Goal: Task Accomplishment & Management: Complete application form

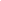
click at [0, 0] on html at bounding box center [0, 0] width 0 height 0
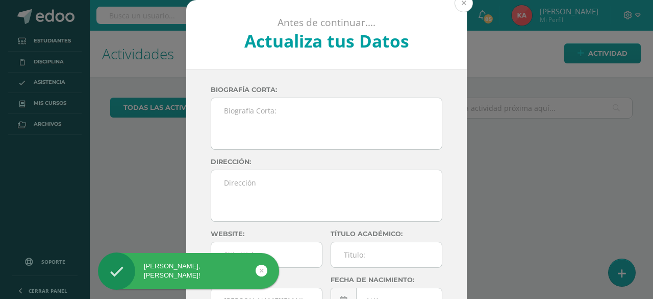
click at [459, 6] on button at bounding box center [464, 3] width 18 height 18
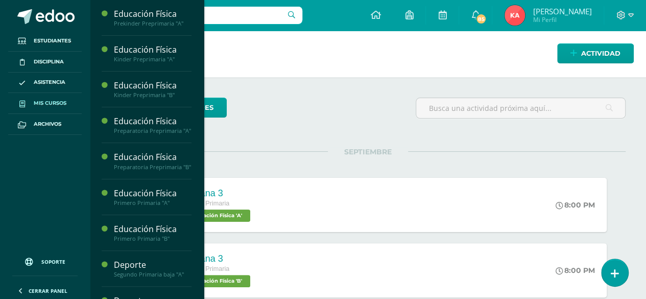
click at [63, 107] on span "Mis cursos" at bounding box center [50, 103] width 33 height 8
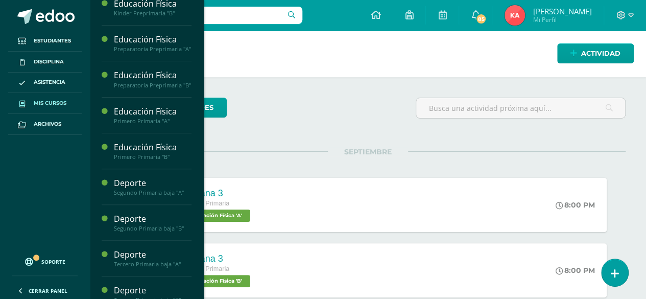
scroll to position [91, 0]
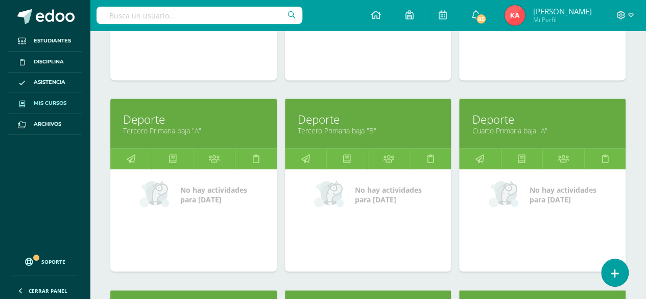
scroll to position [667, 0]
click at [155, 116] on link "Deporte" at bounding box center [193, 119] width 141 height 16
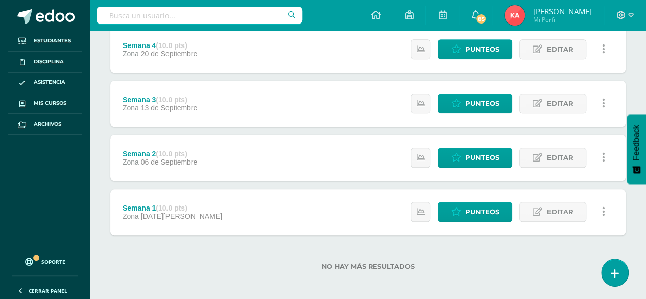
scroll to position [382, 0]
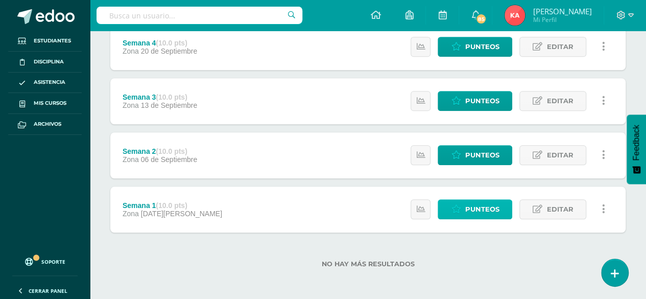
click at [457, 202] on link "Punteos" at bounding box center [474, 209] width 75 height 20
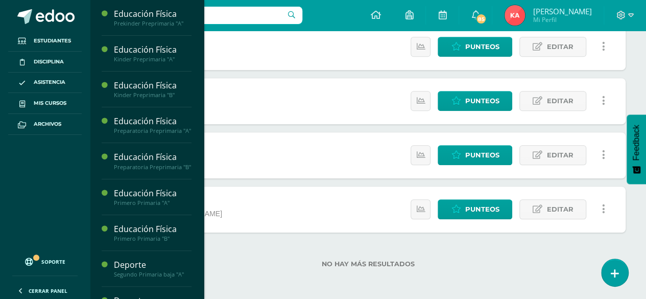
click at [468, 186] on div "Estatus de Actividad: 0 Estudiantes sin calificar 0 Estudiantes con cero Media …" at bounding box center [510, 209] width 230 height 46
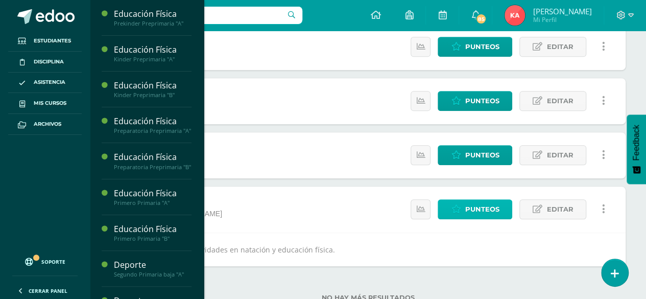
click at [466, 209] on span "Punteos" at bounding box center [481, 209] width 34 height 19
click at [468, 210] on span "Punteos" at bounding box center [481, 209] width 34 height 19
click at [472, 210] on span "Punteos" at bounding box center [481, 209] width 34 height 19
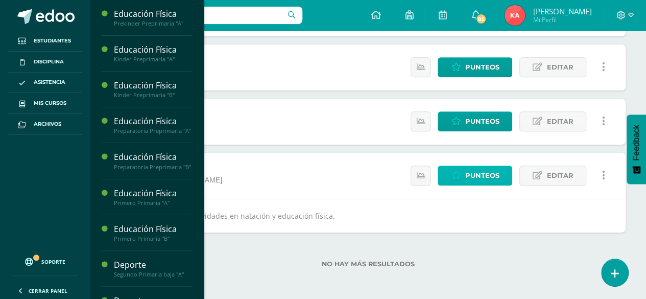
click at [473, 179] on span "Punteos" at bounding box center [481, 175] width 34 height 19
click at [418, 265] on label "No hay más resultados" at bounding box center [367, 264] width 515 height 8
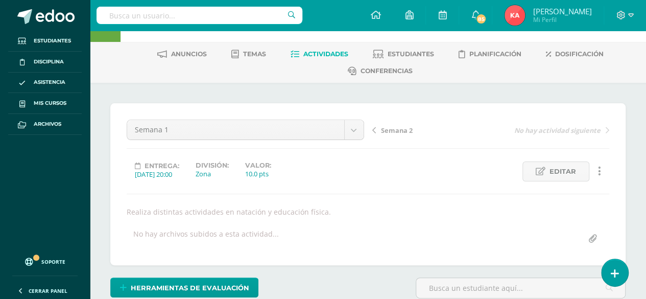
scroll to position [35, 0]
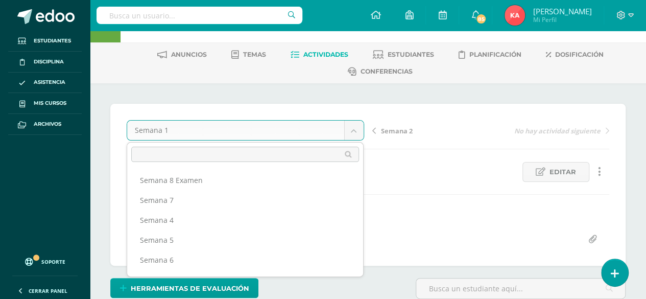
scroll to position [53, 0]
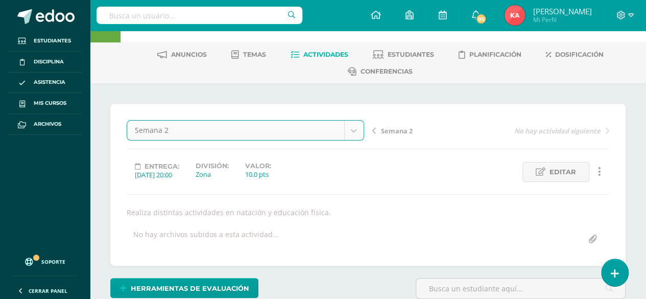
select select "/dashboard/teacher/grade-activity/108555/"
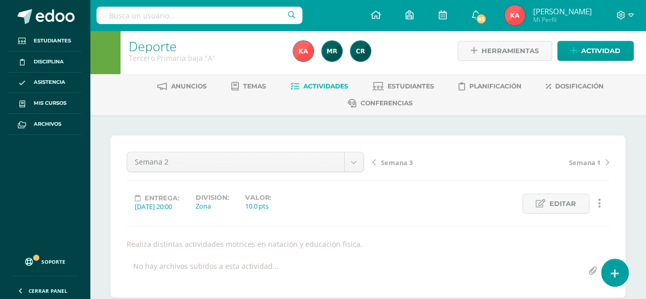
scroll to position [1, 0]
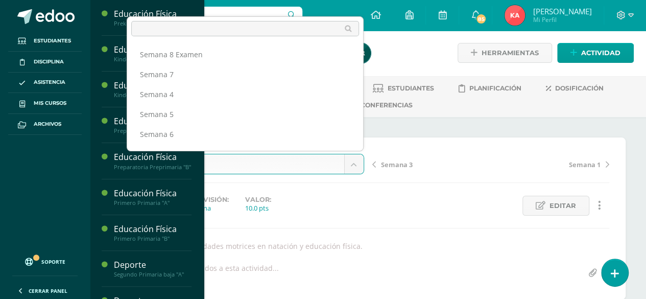
scroll to position [33, 0]
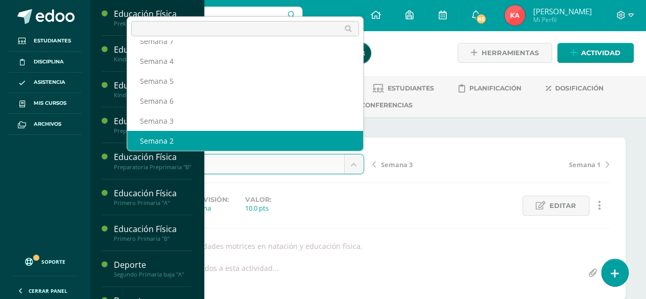
select select "/dashboard/teacher/grade-activity/108556/"
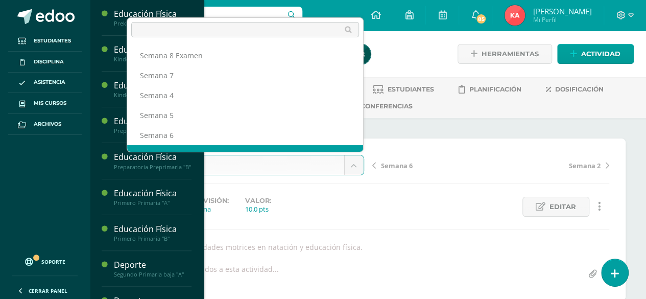
scroll to position [13, 0]
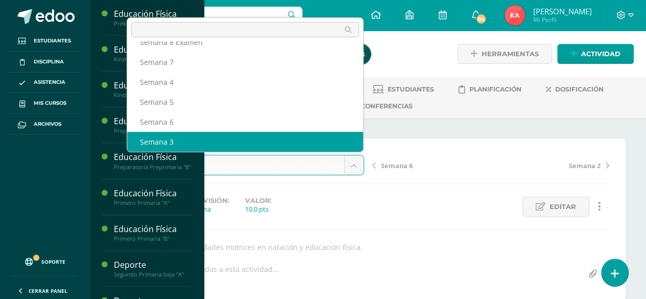
select select "/dashboard/teacher/grade-activity/108557/"
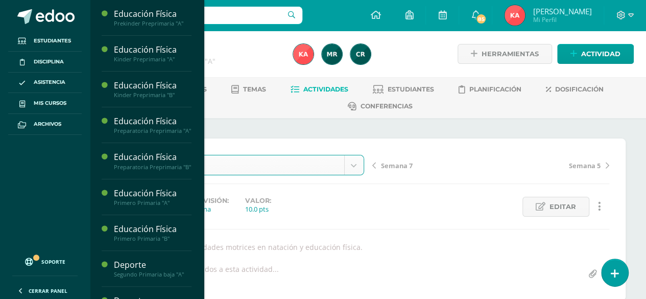
select select "/dashboard/teacher/grade-activity/108558/"
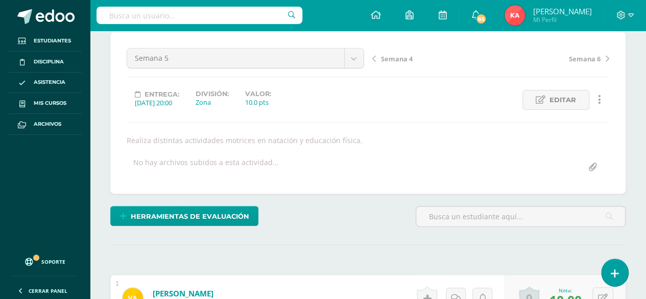
scroll to position [105, 0]
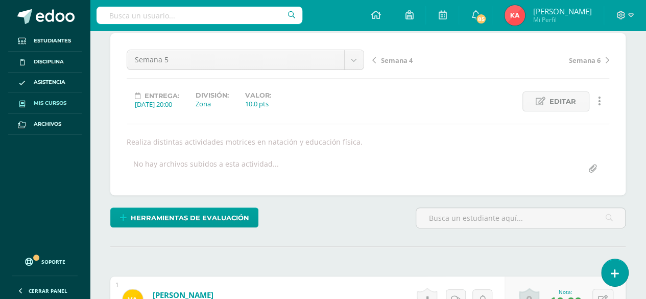
click at [48, 99] on span "Mis cursos" at bounding box center [50, 103] width 33 height 8
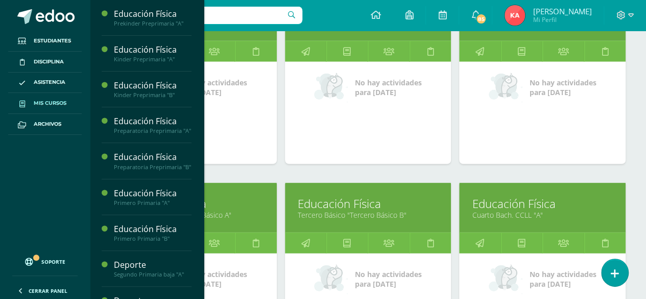
scroll to position [1353, 0]
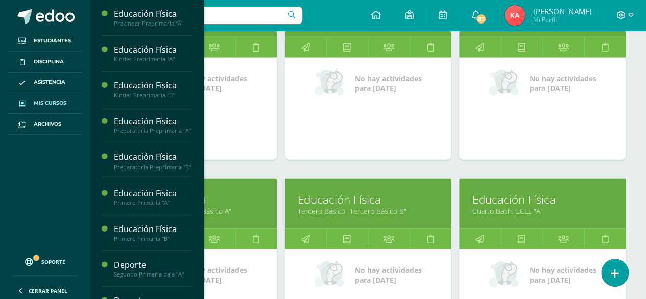
click at [234, 207] on link "Tercero Básico "Tercero Básico A"" at bounding box center [193, 211] width 141 height 10
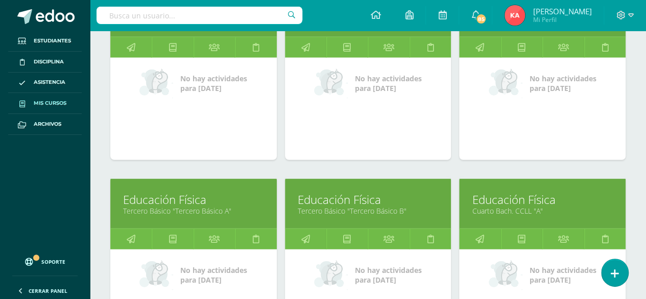
click at [194, 208] on link "Tercero Básico "Tercero Básico A"" at bounding box center [193, 211] width 141 height 10
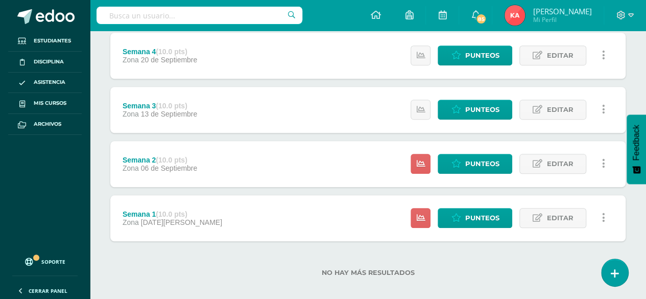
scroll to position [382, 0]
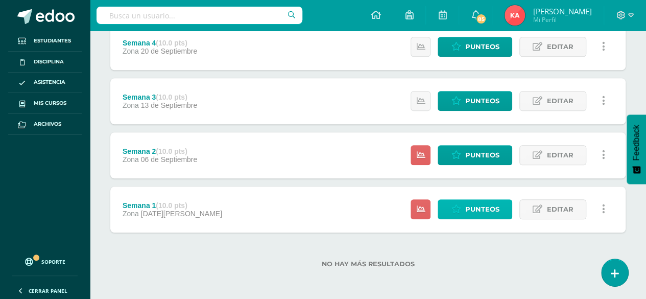
click at [467, 208] on span "Punteos" at bounding box center [481, 209] width 34 height 19
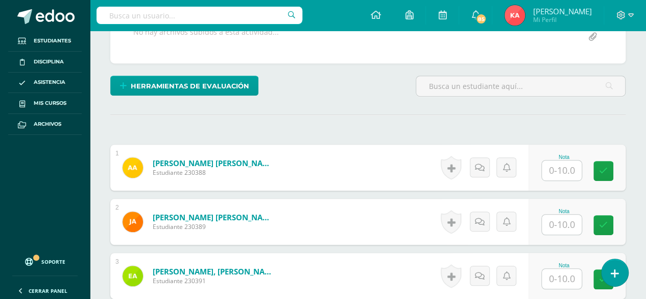
scroll to position [193, 0]
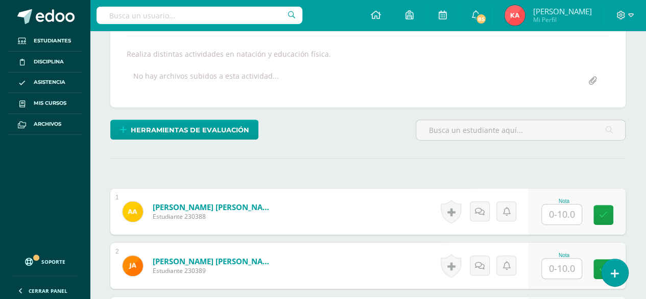
click at [557, 214] on input "text" at bounding box center [561, 214] width 40 height 20
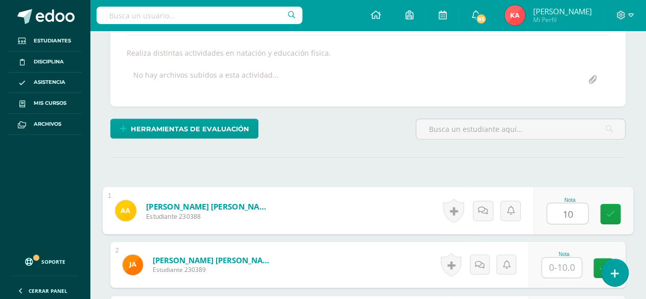
scroll to position [194, 0]
type input "10"
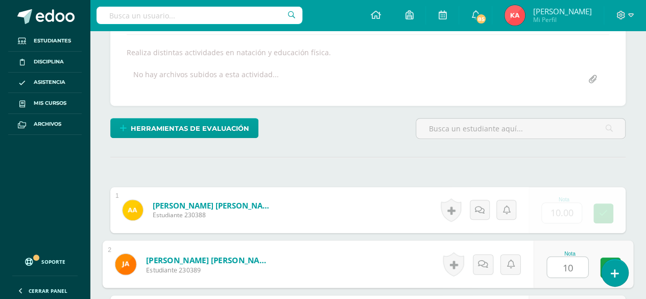
type input "10"
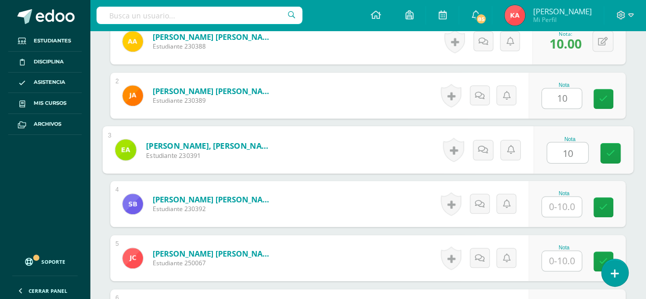
type input "10"
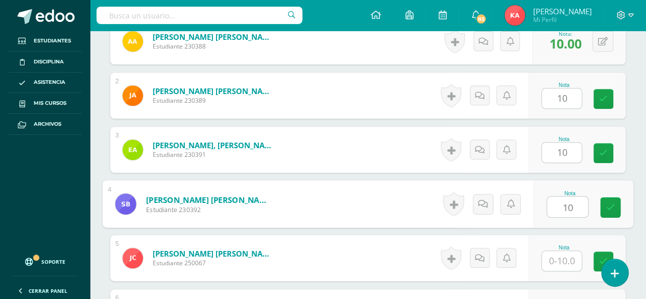
type input "10"
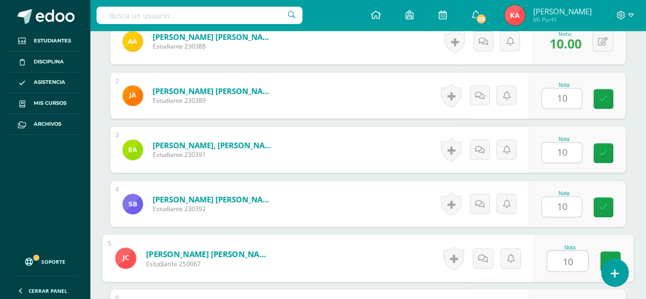
type input "10"
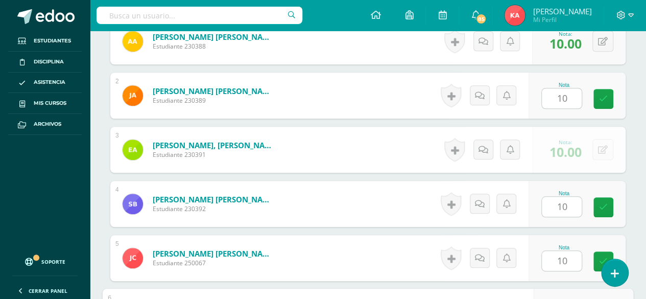
scroll to position [525, 0]
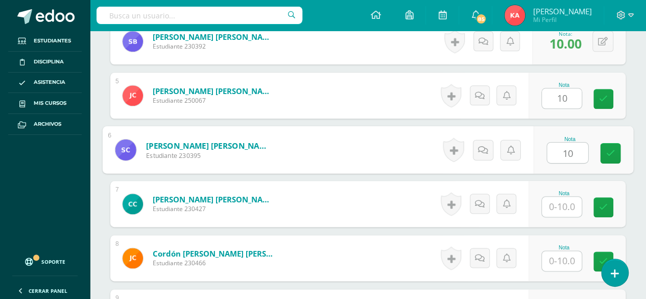
type input "10"
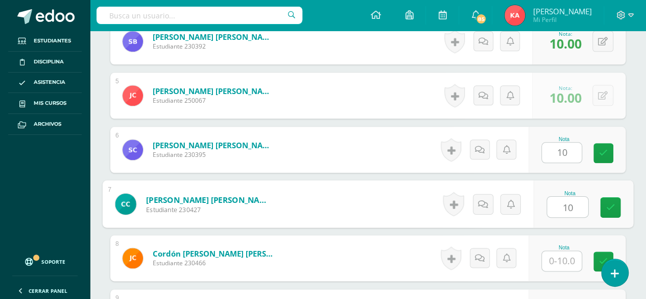
type input "10"
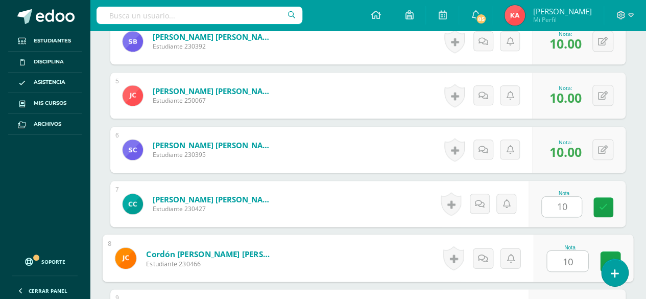
type input "10"
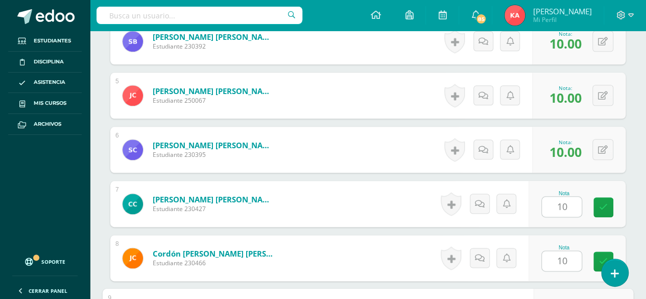
scroll to position [687, 0]
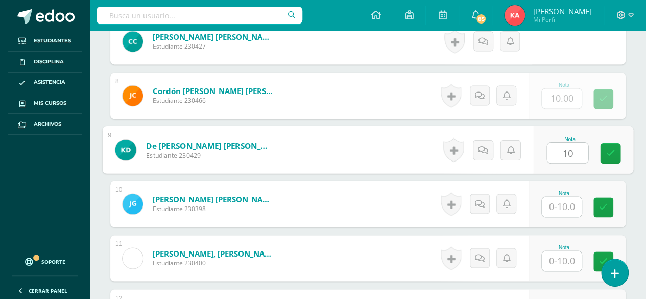
type input "10"
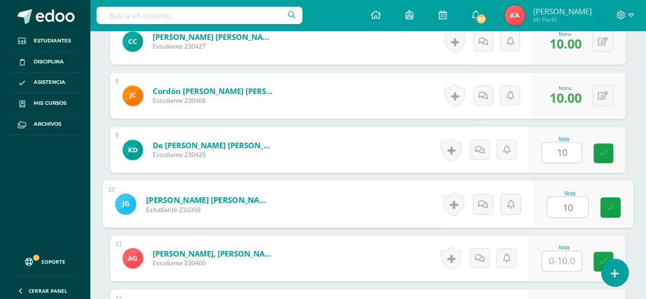
type input "10"
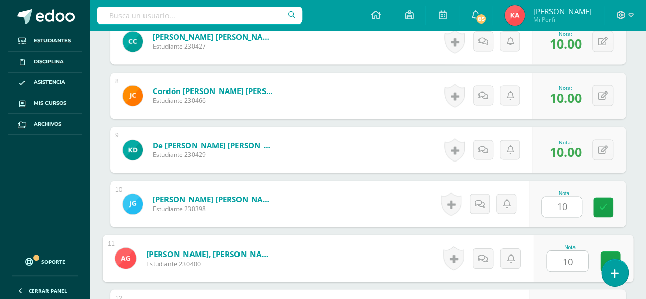
type input "10"
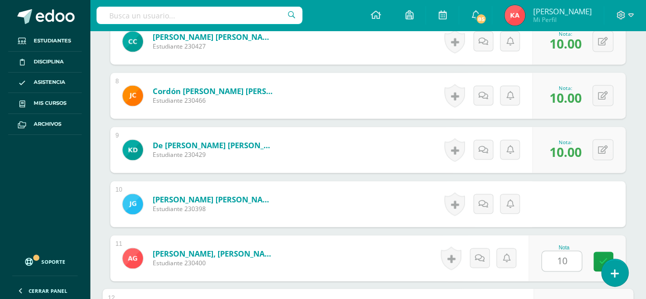
scroll to position [850, 0]
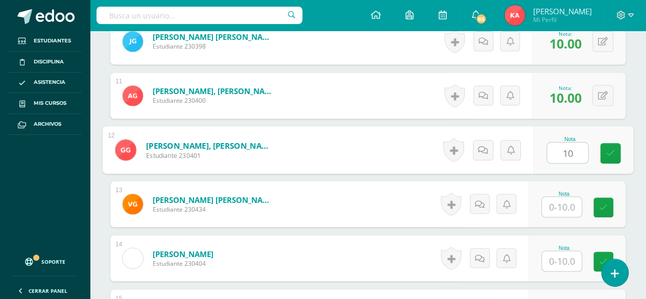
type input "10"
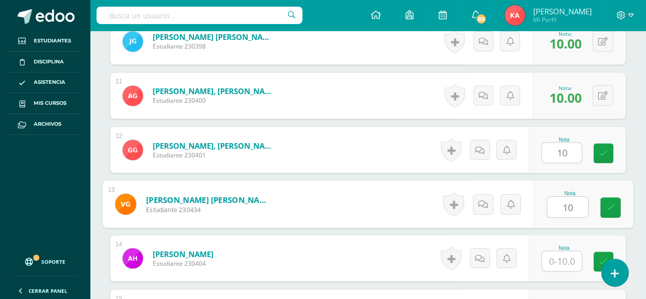
type input "10"
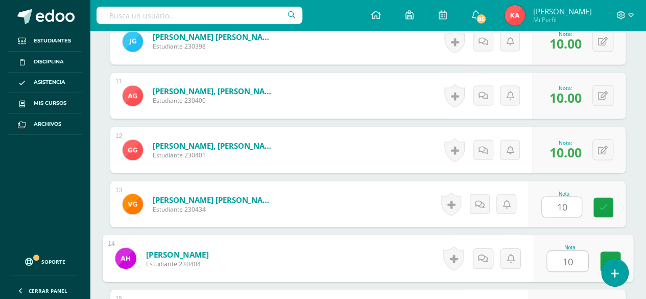
type input "10"
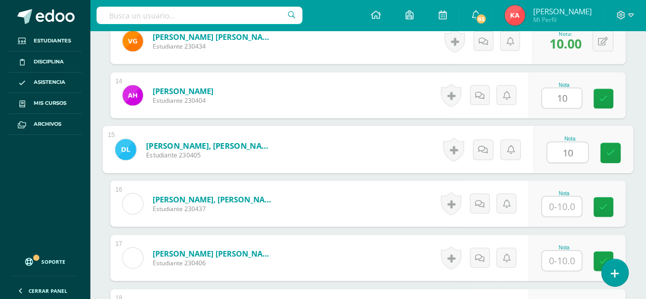
type input "10"
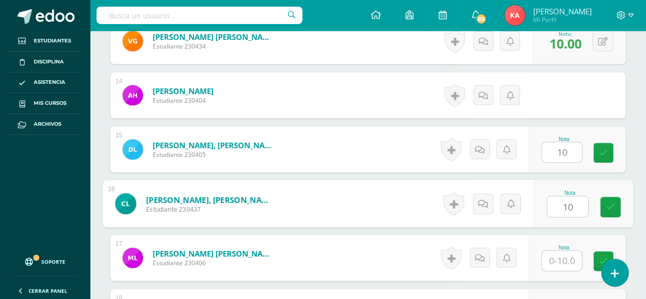
type input "10"
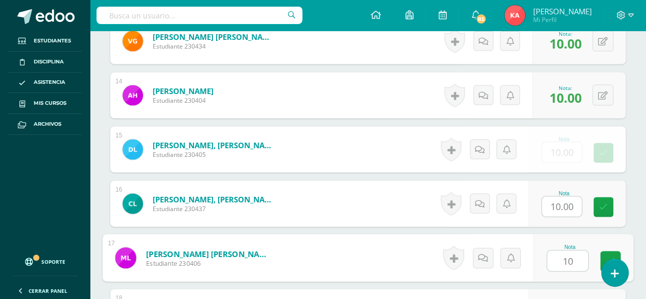
type input "10"
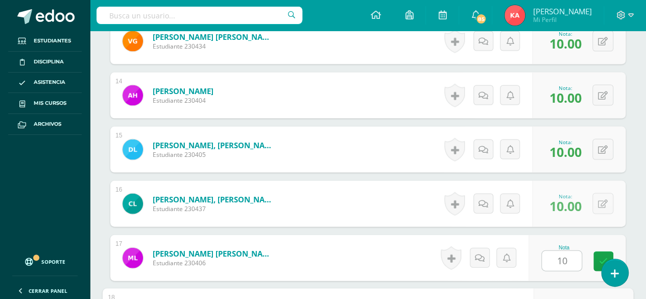
scroll to position [1174, 0]
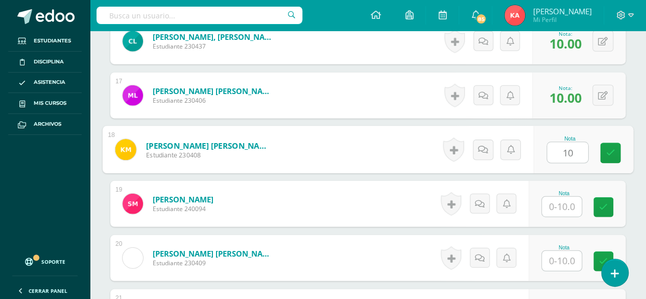
type input "10"
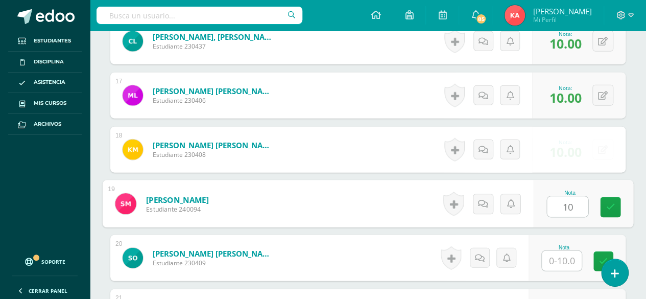
type input "10"
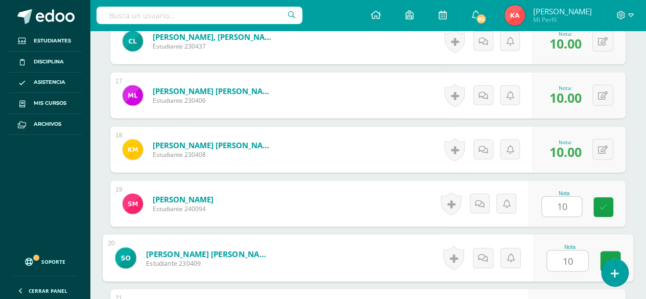
type input "10"
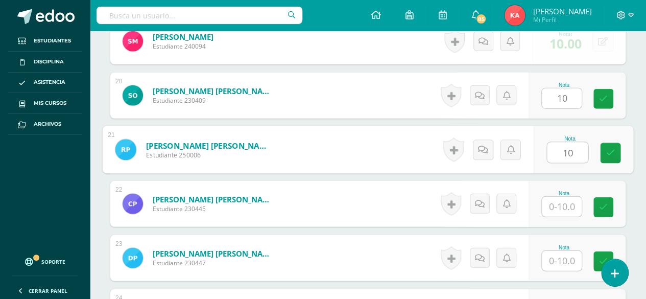
type input "10"
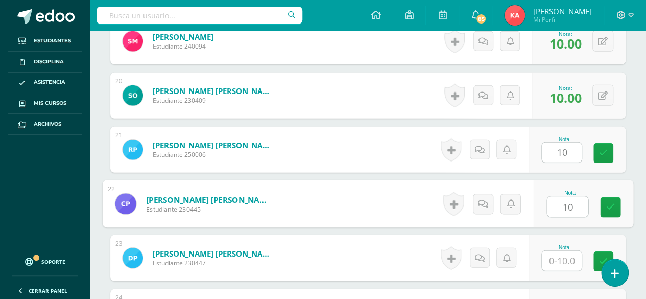
type input "10"
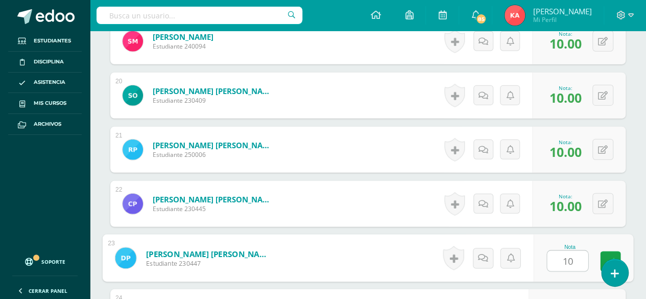
type input "10"
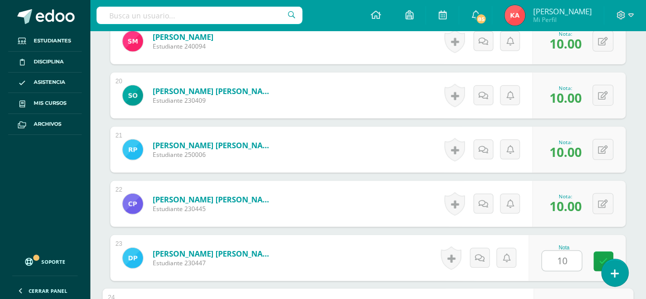
scroll to position [1499, 0]
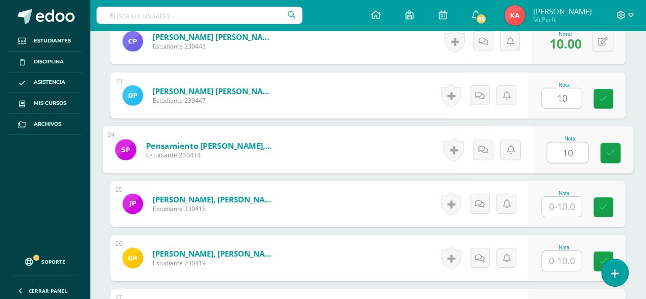
type input "10"
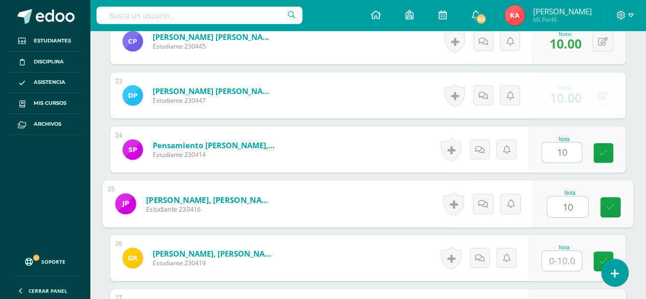
type input "10"
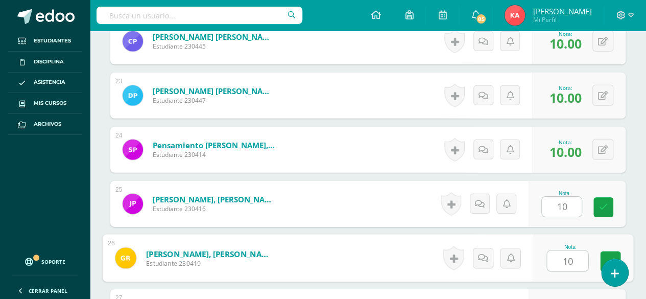
type input "10"
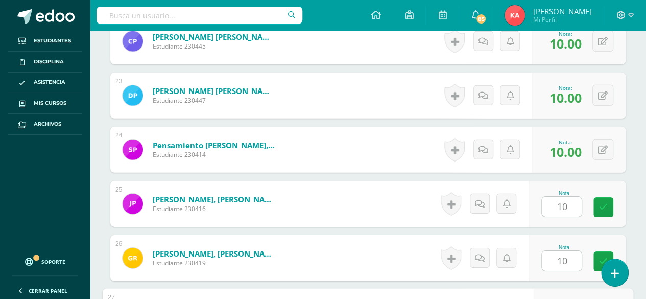
scroll to position [1661, 0]
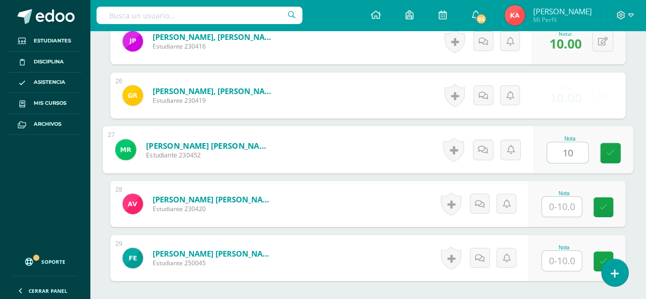
type input "10"
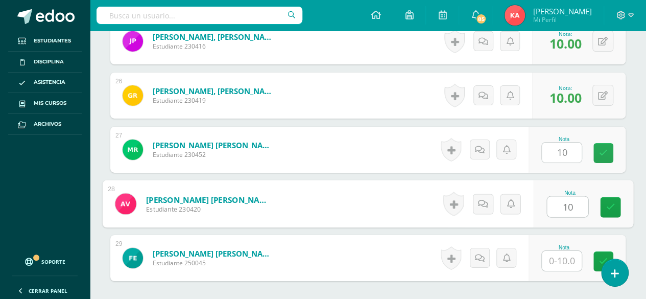
type input "10"
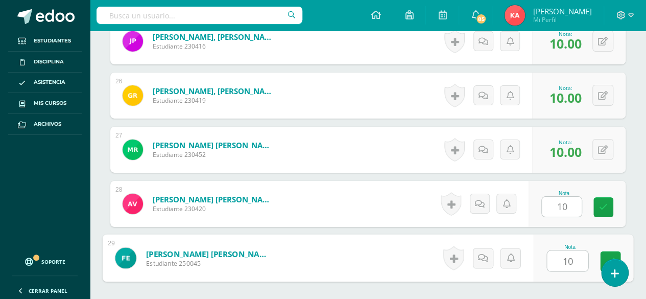
type input "10"
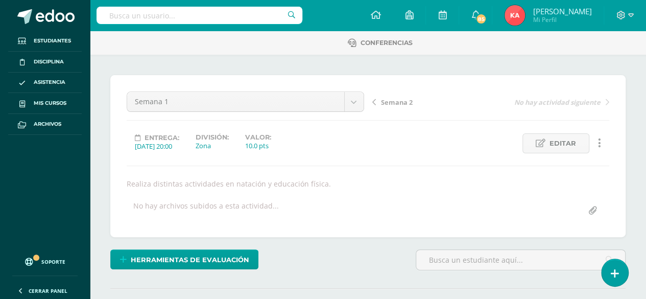
scroll to position [59, 0]
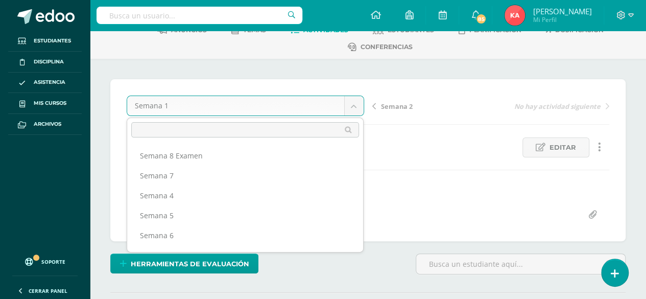
scroll to position [53, 0]
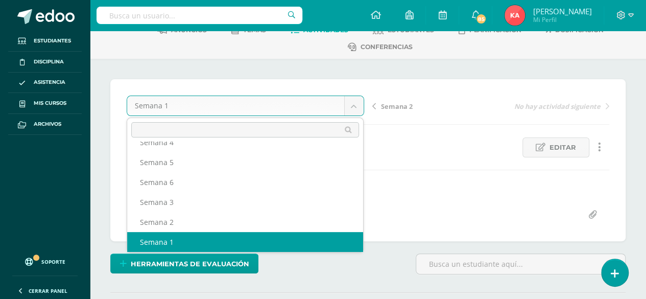
select select "/dashboard/teacher/grade-activity/106923/"
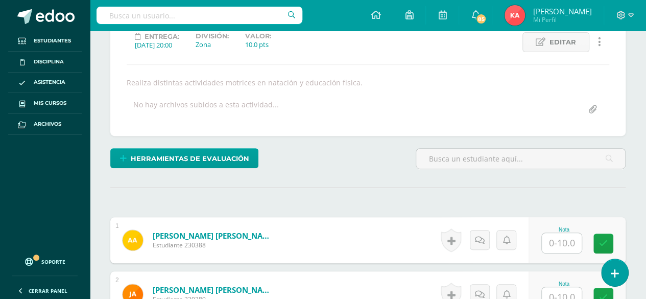
scroll to position [165, 0]
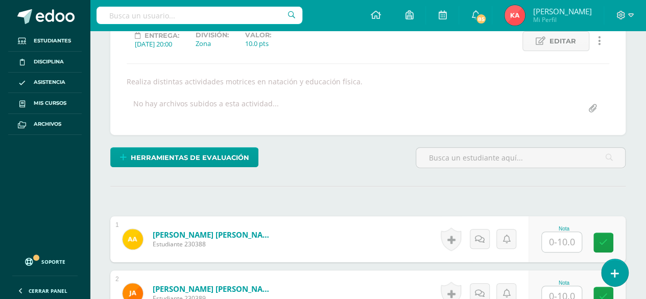
click at [572, 239] on input "text" at bounding box center [561, 242] width 40 height 20
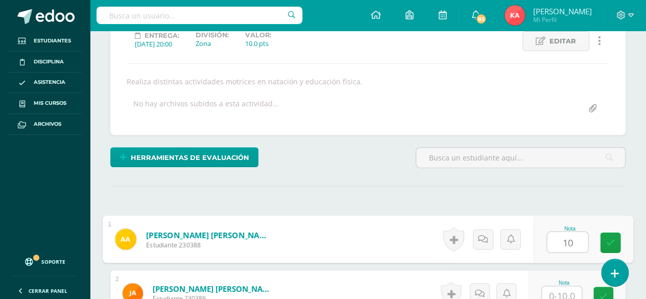
type input "10"
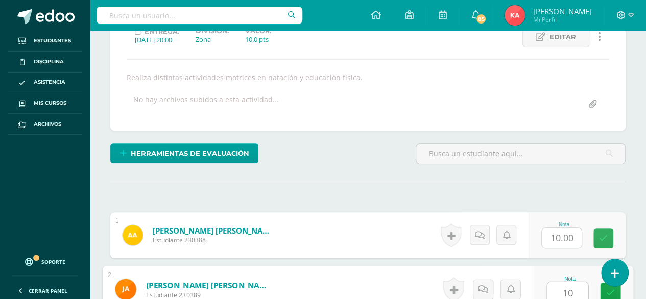
type input "10"
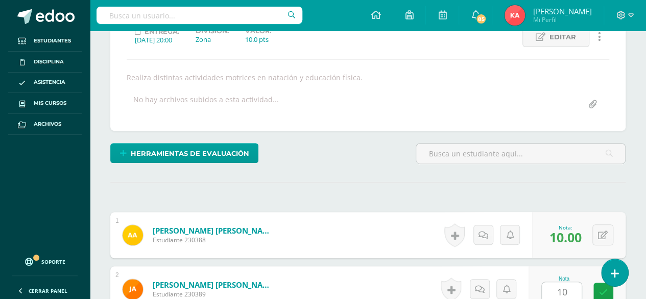
scroll to position [363, 0]
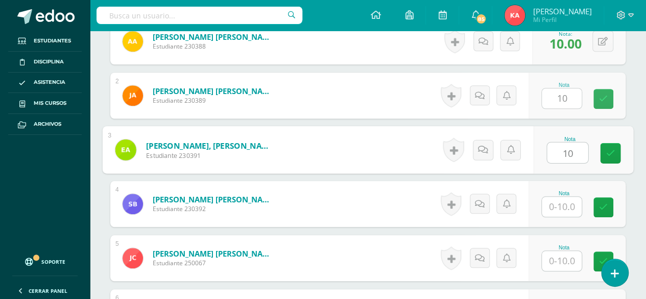
type input "10"
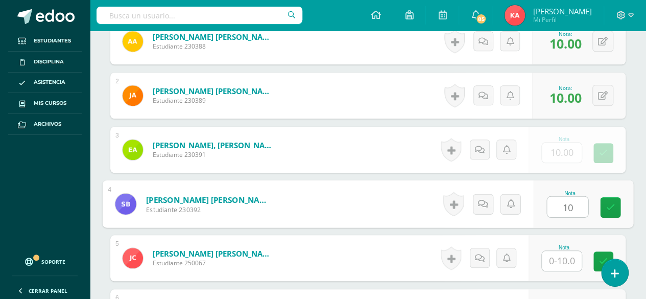
type input "10"
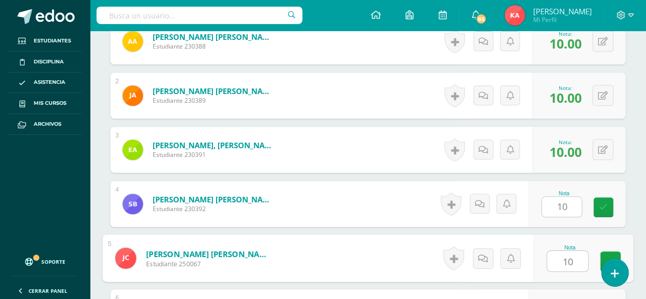
type input "10"
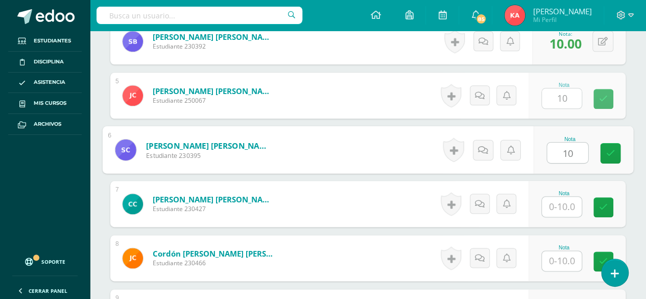
type input "10"
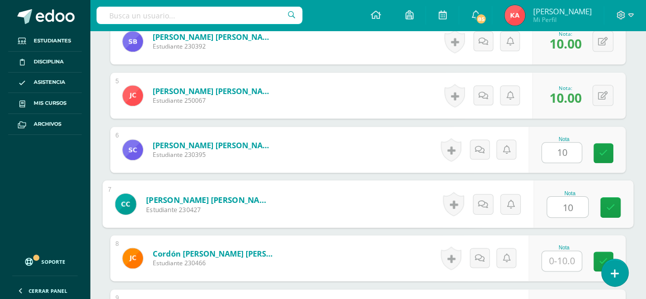
type input "10"
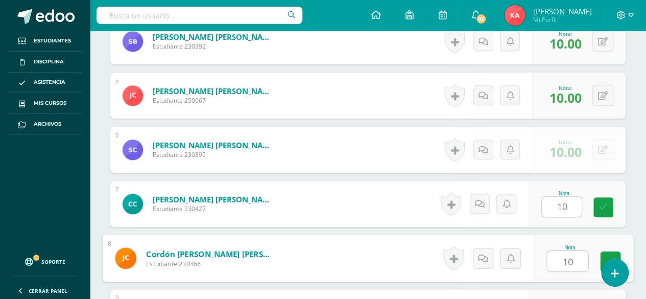
type input "10"
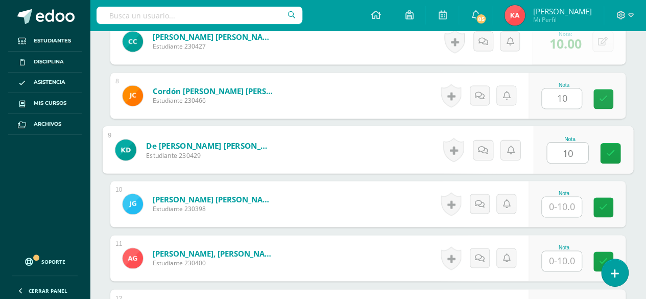
type input "10"
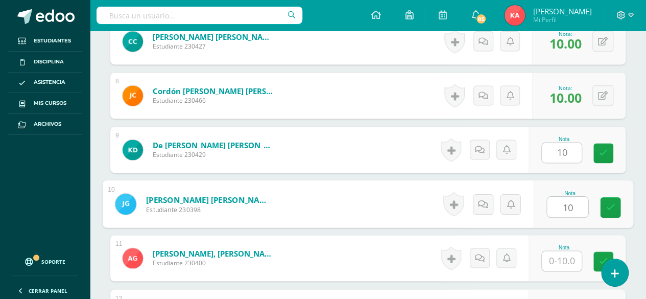
type input "10"
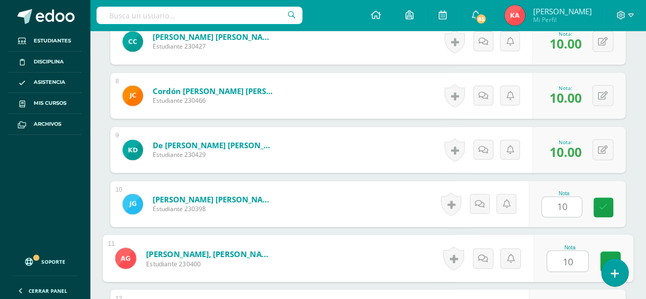
type input "10"
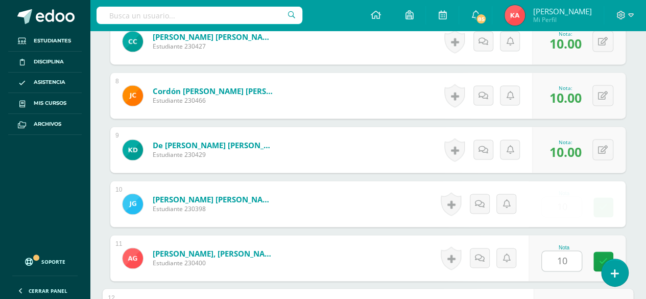
scroll to position [850, 0]
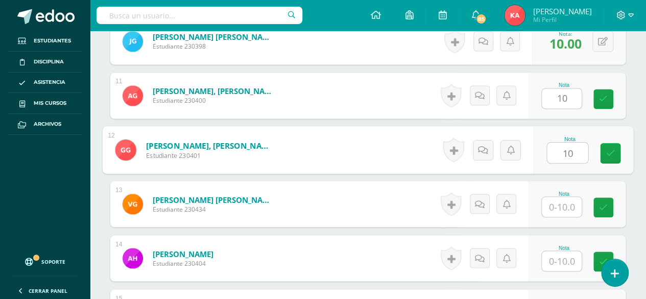
type input "10"
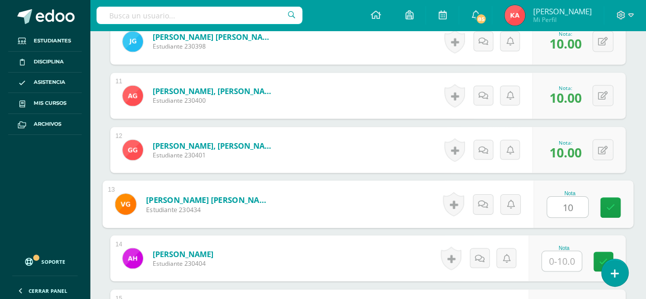
type input "10"
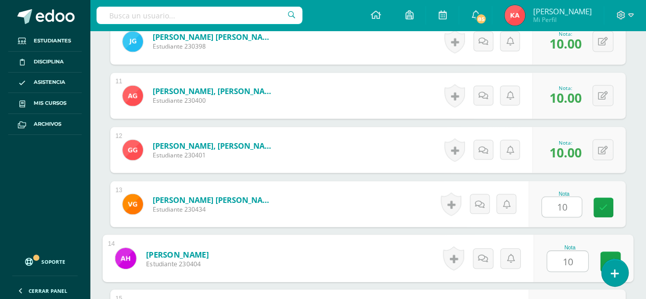
type input "10"
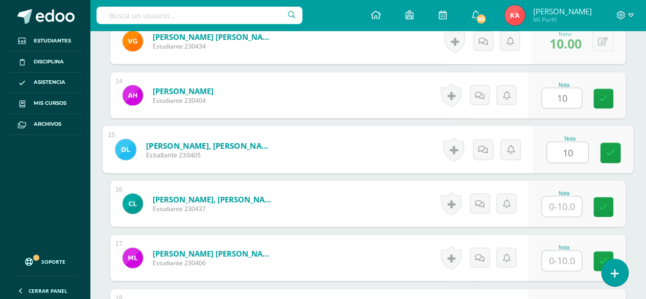
type input "10"
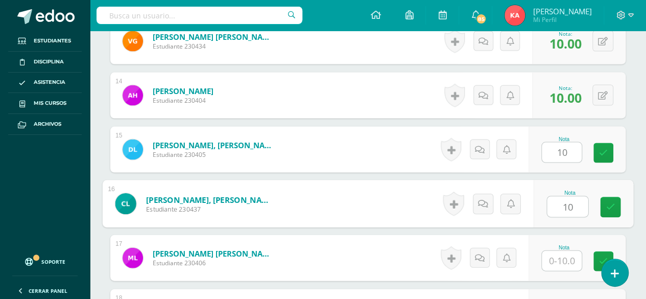
type input "10"
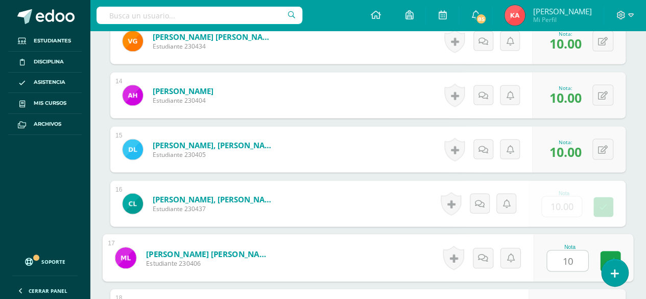
type input "10"
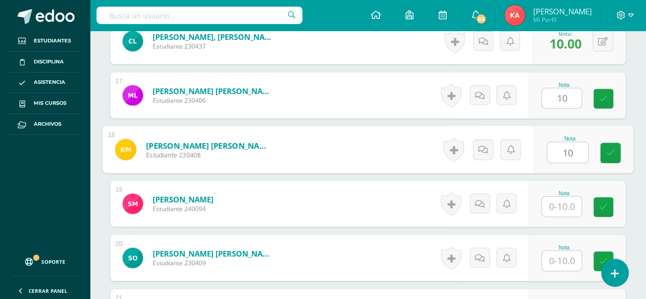
type input "10"
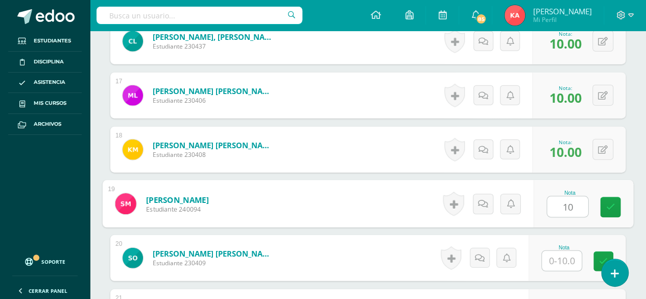
type input "10"
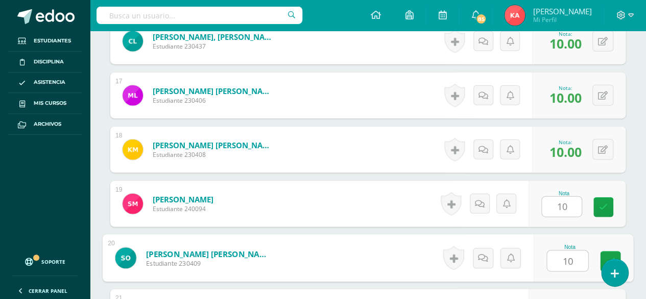
type input "10"
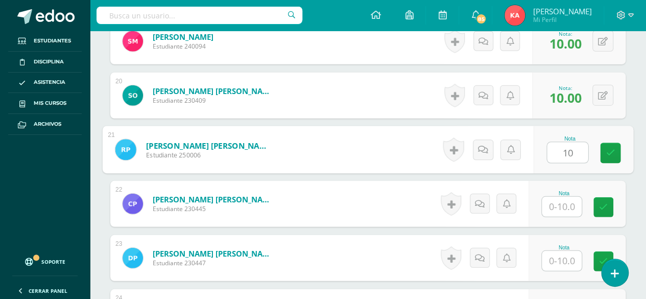
type input "10"
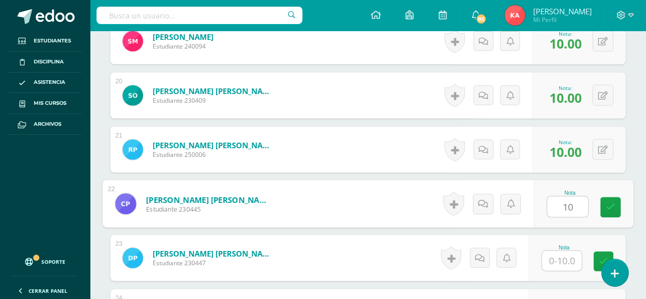
type input "10"
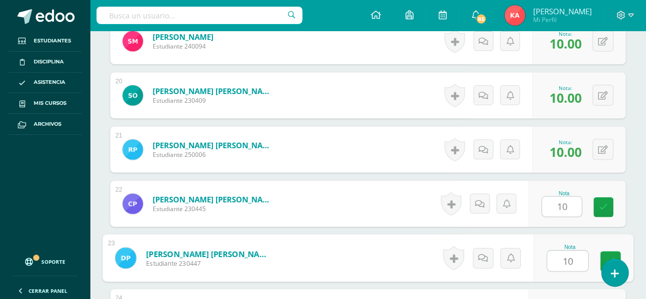
type input "10"
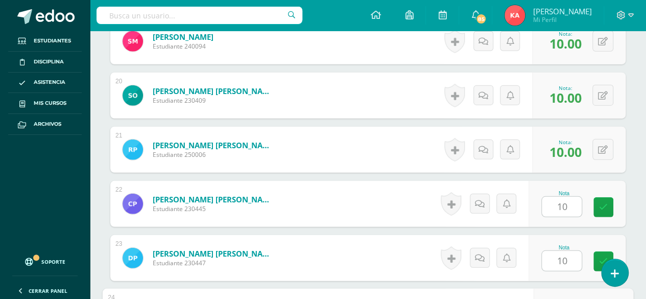
scroll to position [1499, 0]
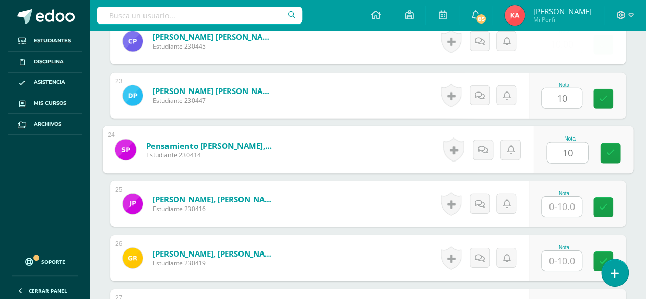
type input "10"
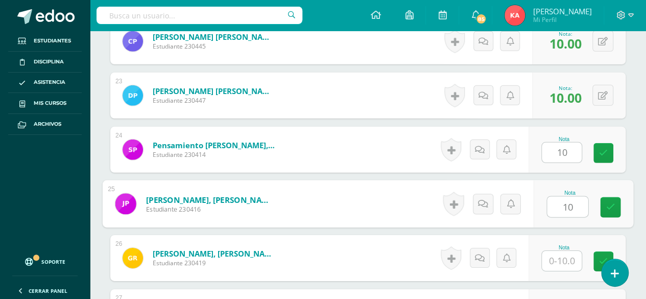
type input "10"
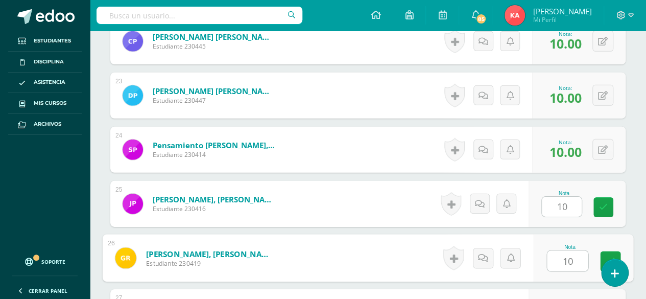
type input "10"
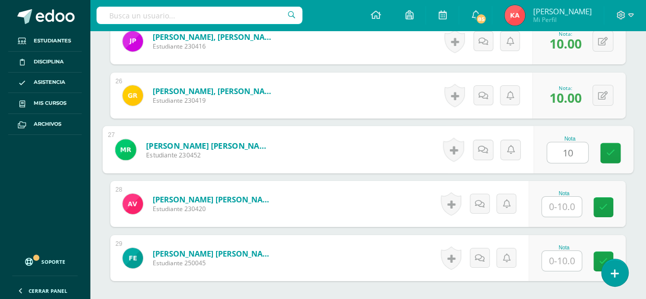
type input "10"
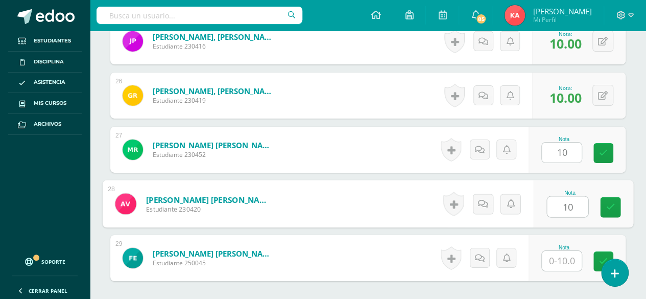
type input "10"
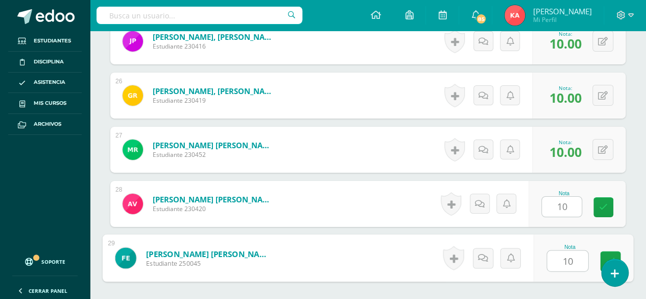
type input "10"
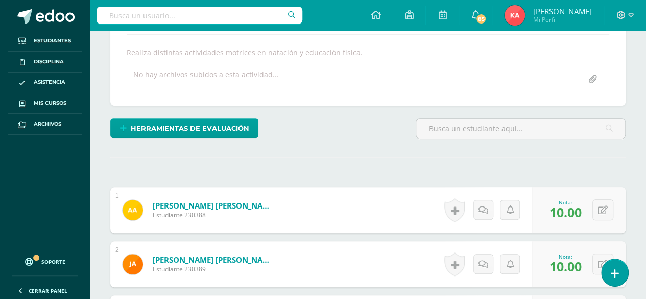
scroll to position [0, 0]
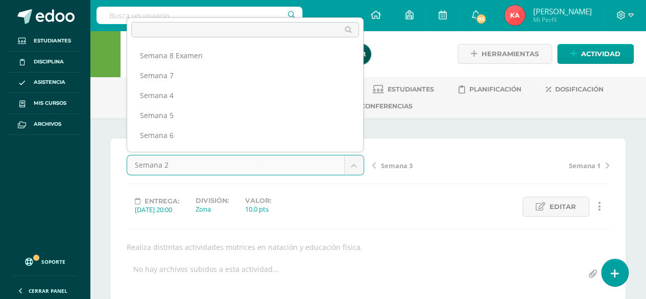
scroll to position [33, 0]
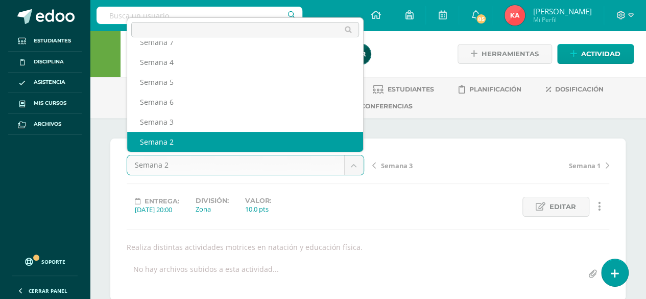
select select "/dashboard/teacher/grade-activity/106924/"
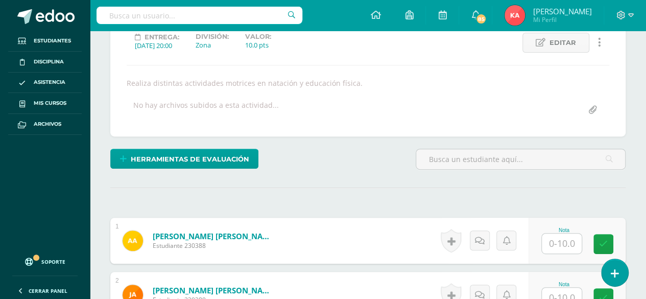
scroll to position [164, 0]
click at [575, 244] on input "text" at bounding box center [561, 243] width 40 height 20
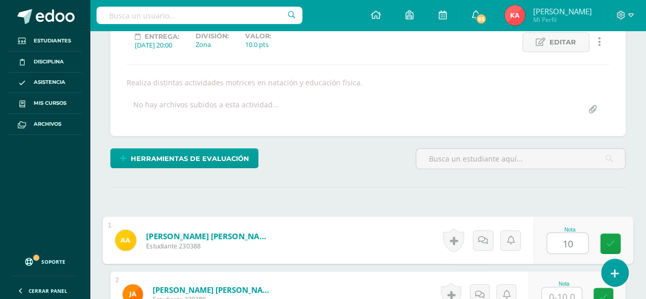
type input "10"
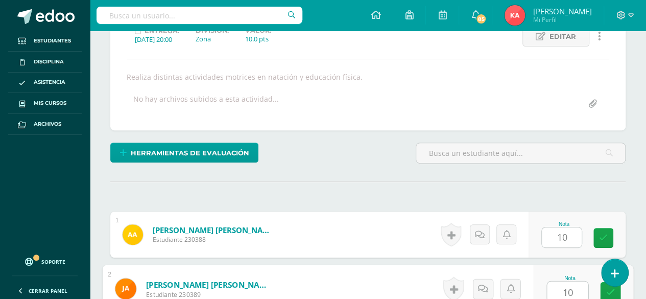
type input "10"
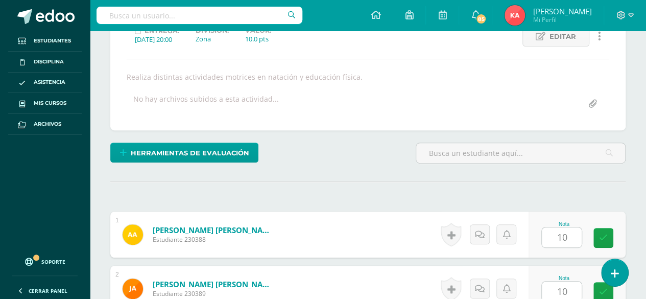
scroll to position [363, 0]
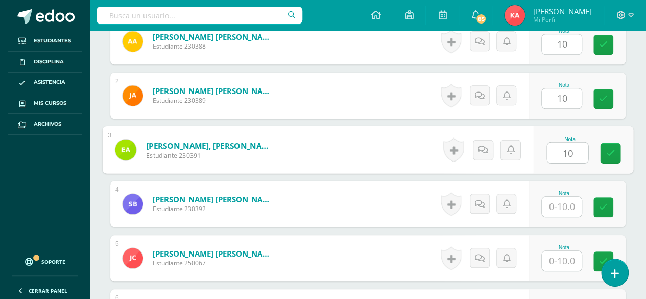
type input "10"
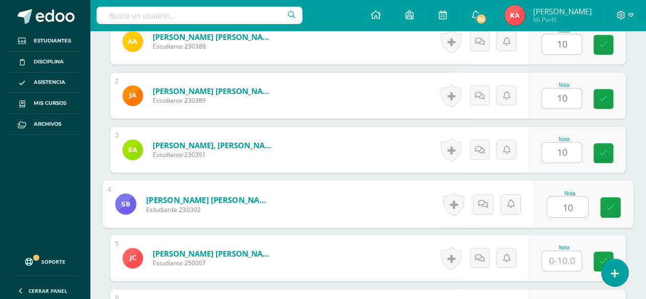
type input "10"
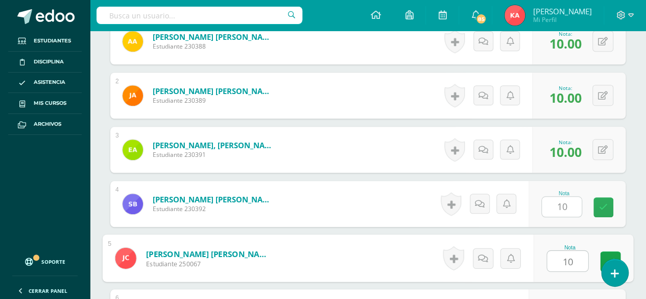
type input "10"
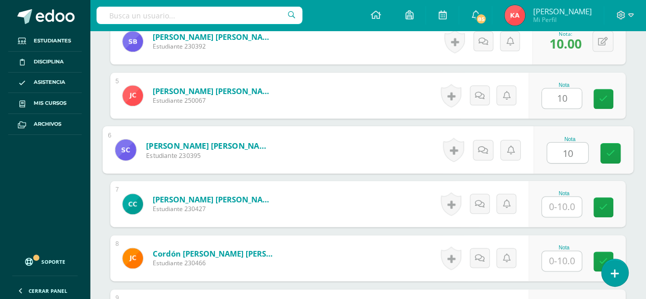
type input "10"
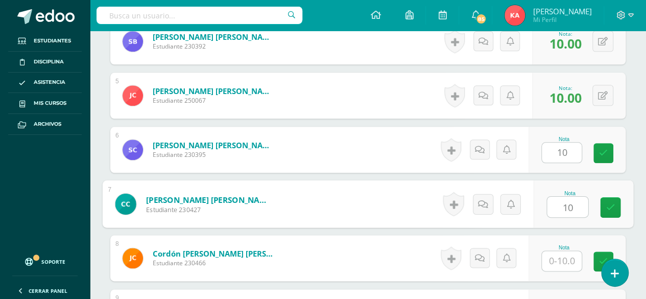
type input "10"
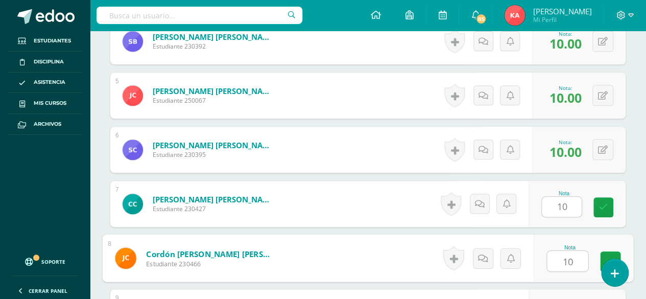
type input "10"
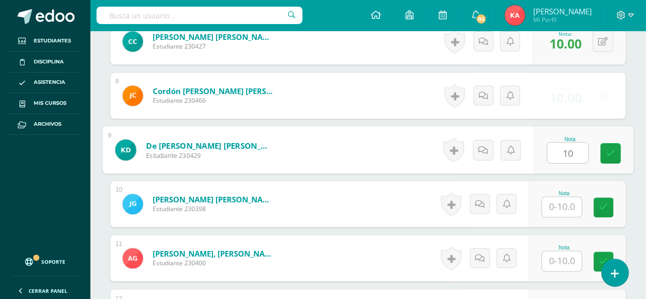
type input "10"
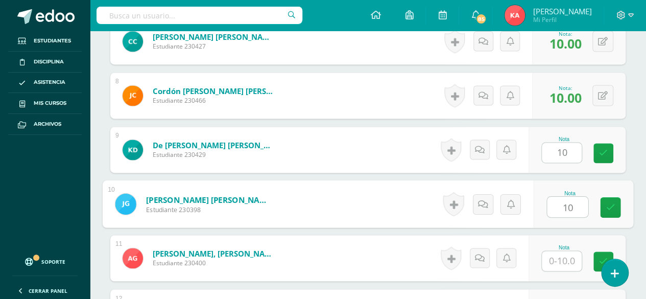
type input "10"
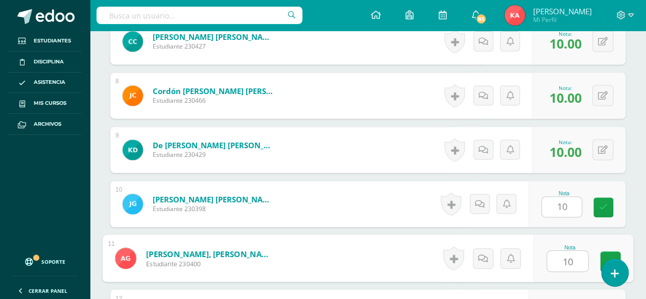
type input "10"
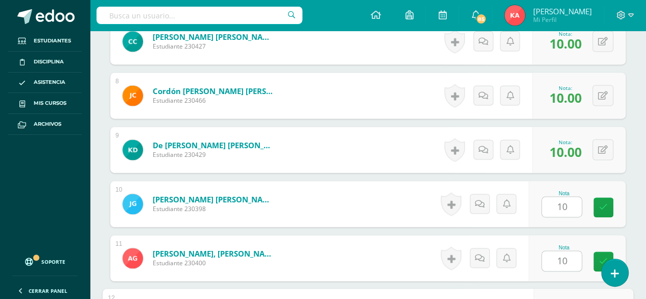
scroll to position [850, 0]
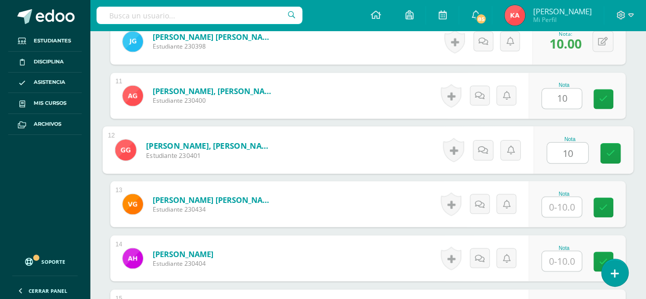
type input "10"
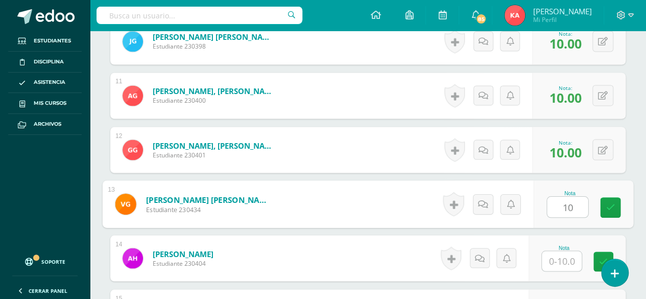
type input "10"
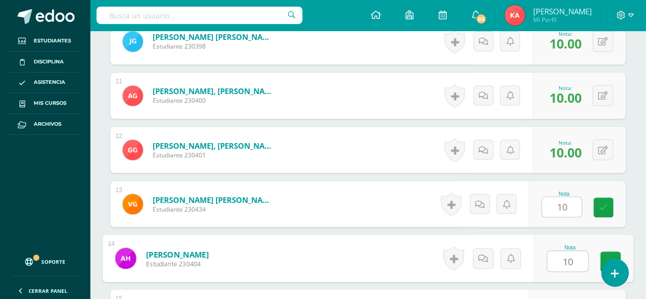
type input "10"
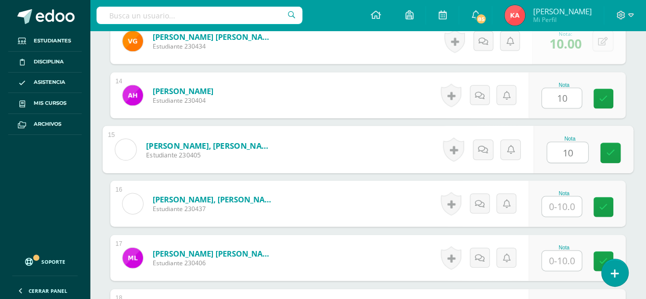
type input "10"
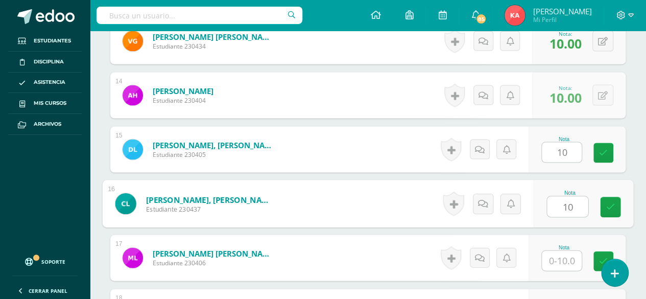
type input "10"
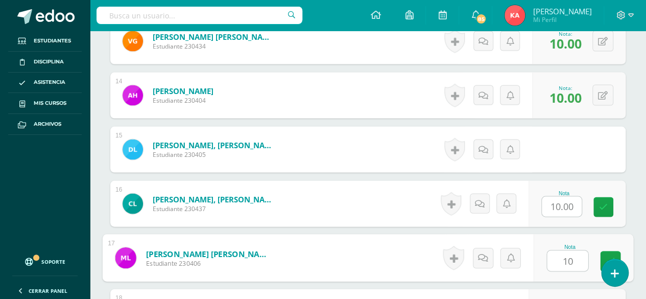
type input "10"
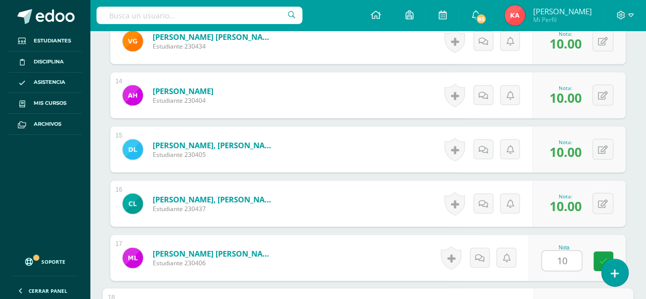
scroll to position [1174, 0]
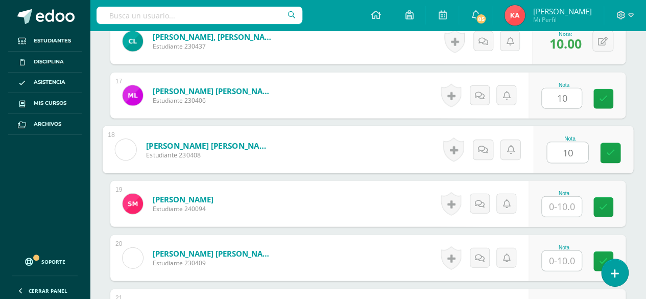
type input "10"
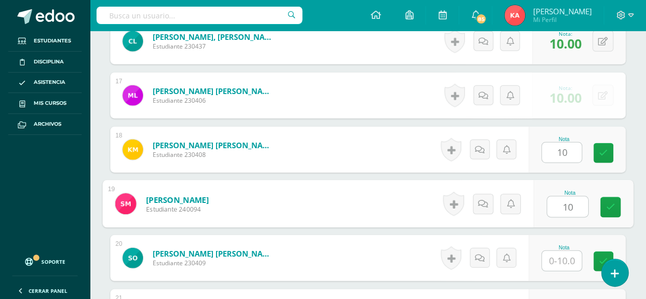
type input "10"
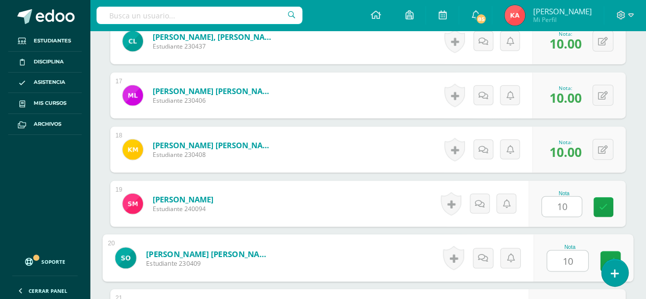
type input "10"
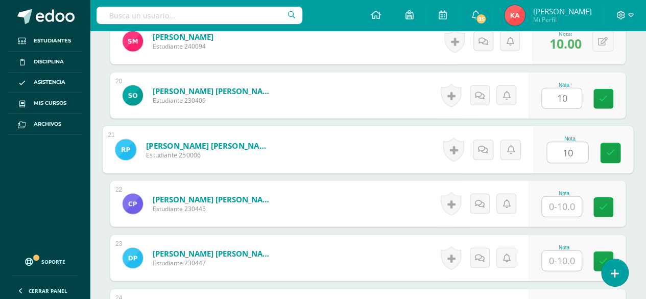
type input "10"
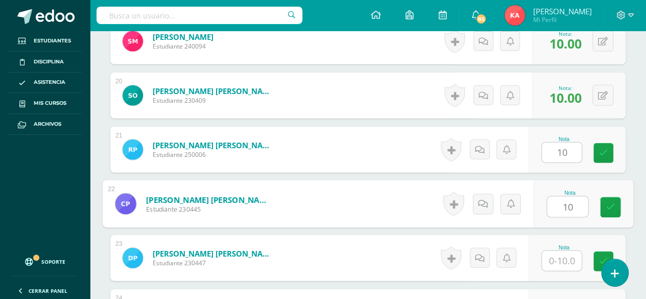
type input "10"
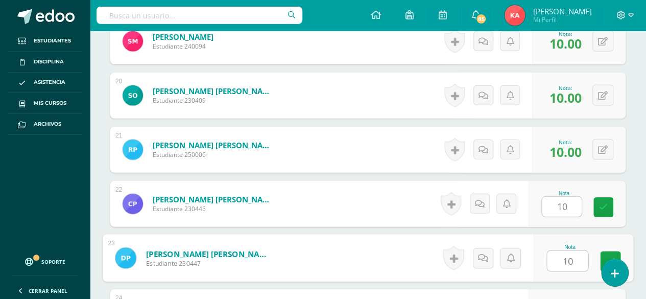
type input "10"
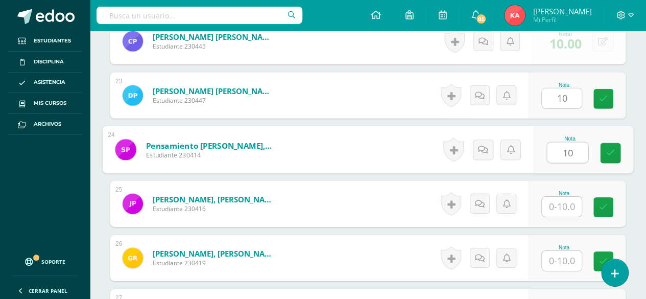
type input "10"
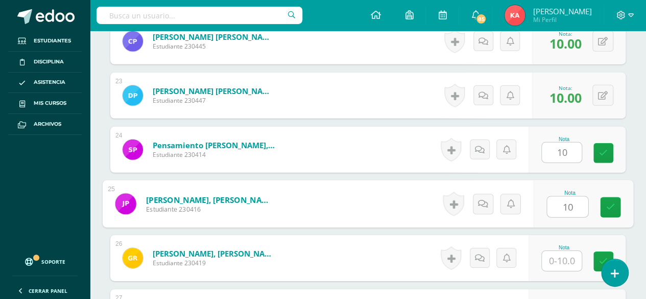
type input "10"
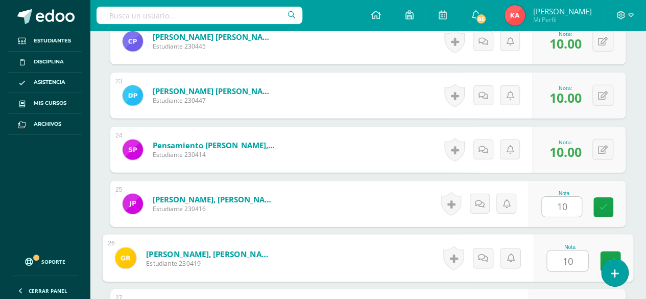
type input "10"
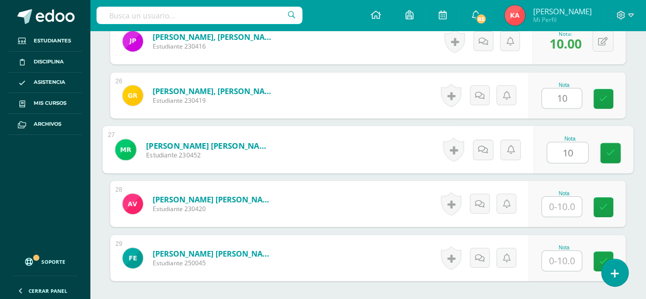
type input "10"
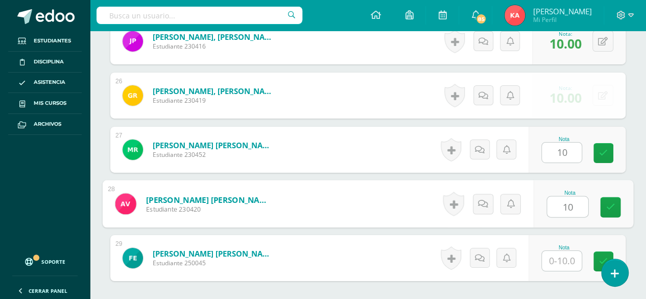
type input "10"
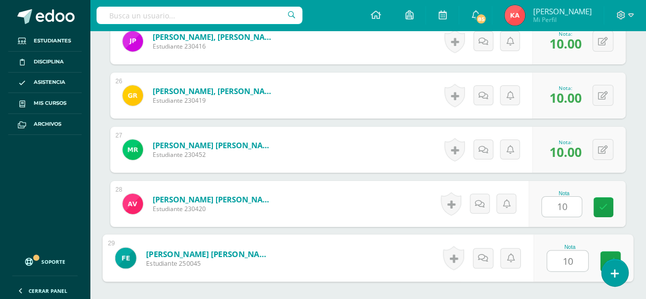
type input "10"
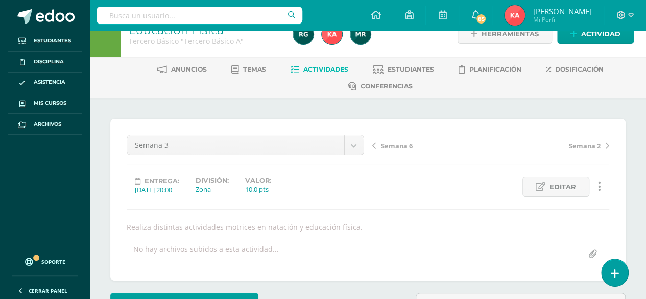
scroll to position [0, 0]
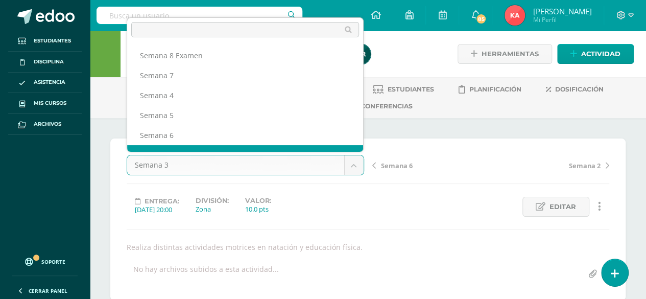
scroll to position [13, 0]
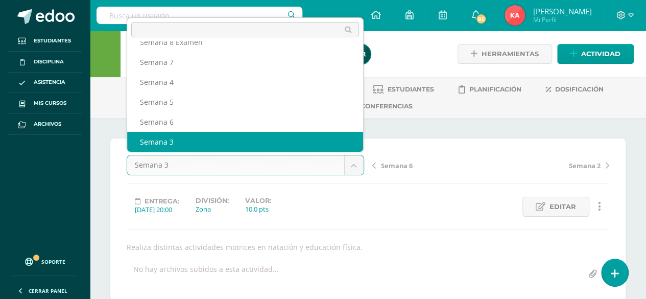
select select "/dashboard/teacher/grade-activity/106918/"
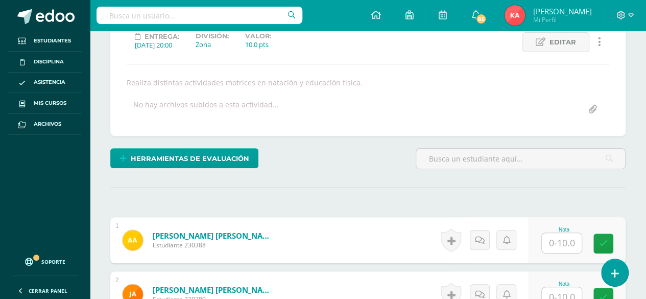
scroll to position [165, 0]
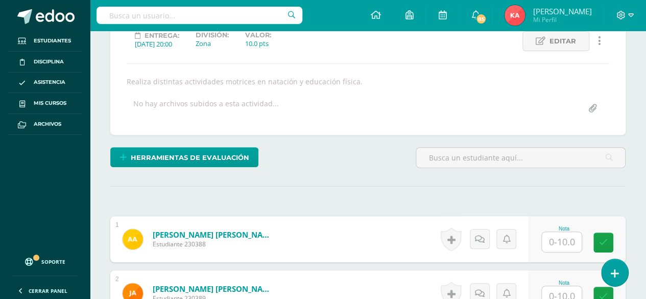
click at [565, 240] on input "text" at bounding box center [561, 242] width 40 height 20
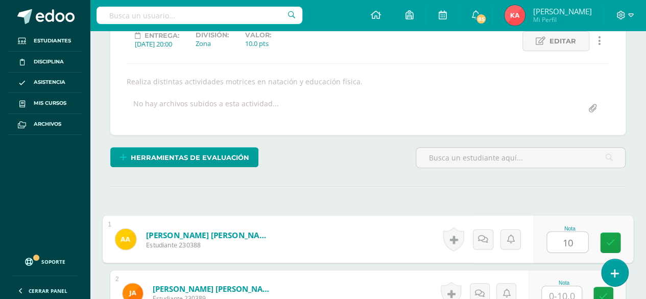
type input "10"
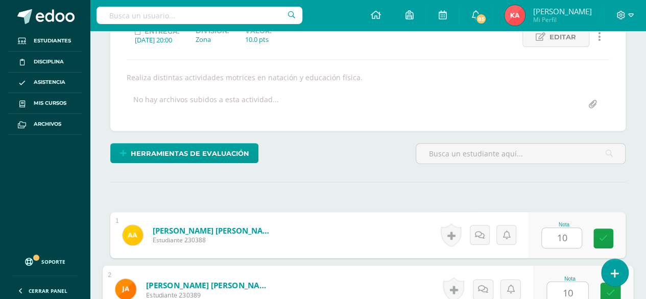
type input "10"
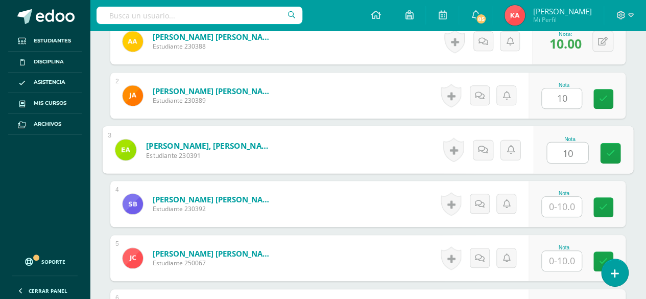
type input "10"
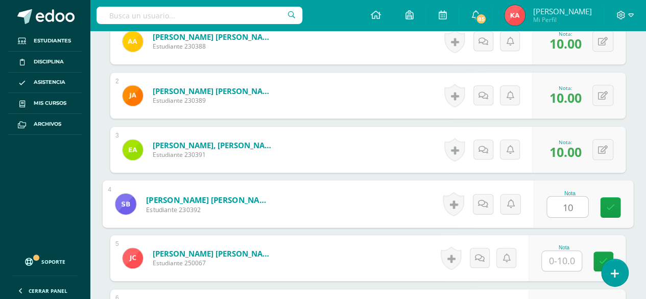
type input "10"
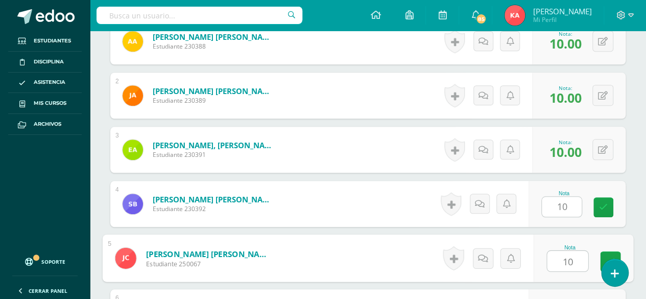
type input "10"
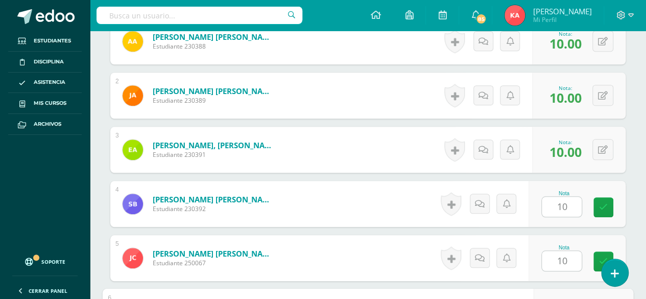
scroll to position [525, 0]
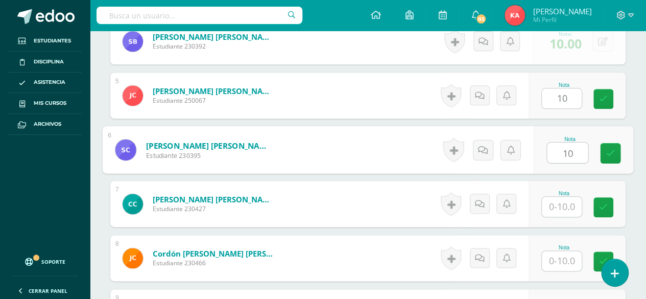
type input "10"
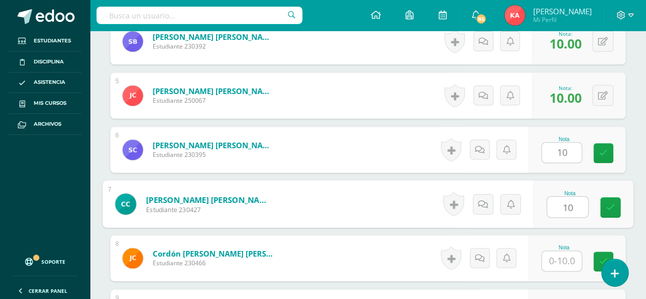
type input "10"
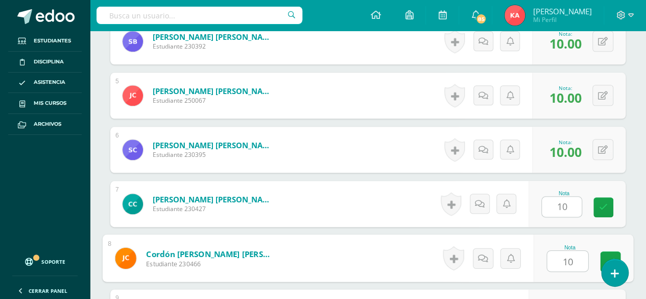
type input "10"
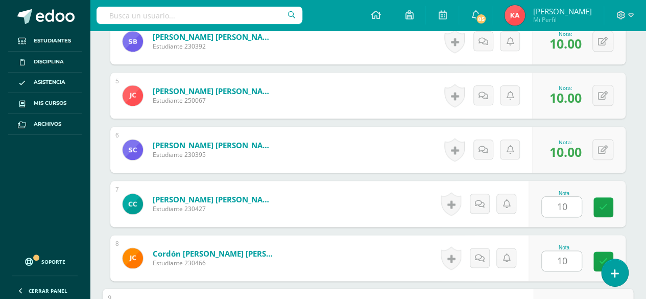
scroll to position [687, 0]
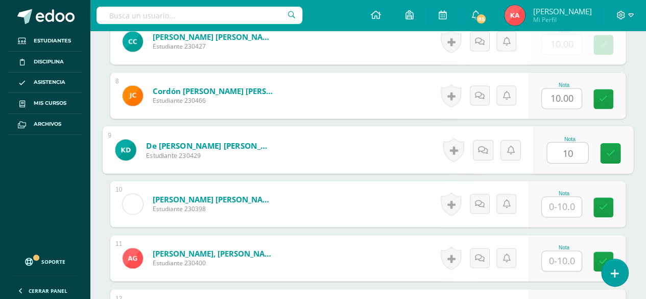
type input "10"
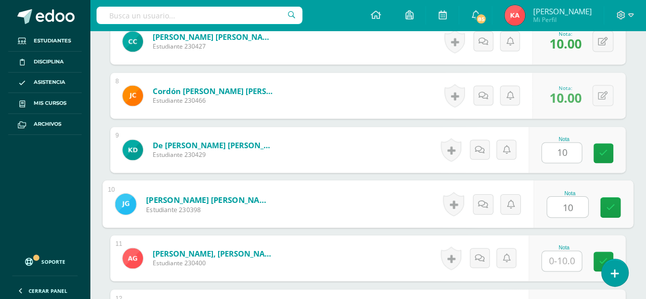
type input "10"
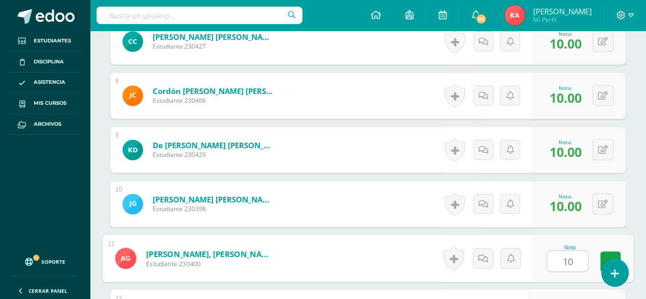
type input "10"
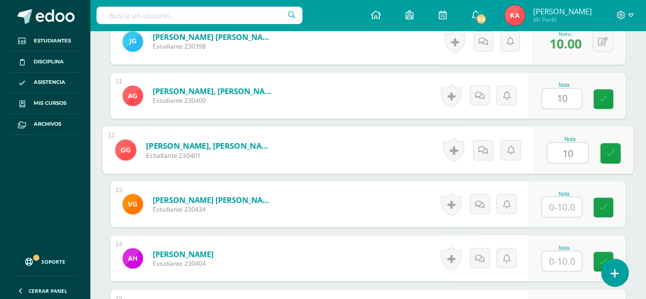
type input "10"
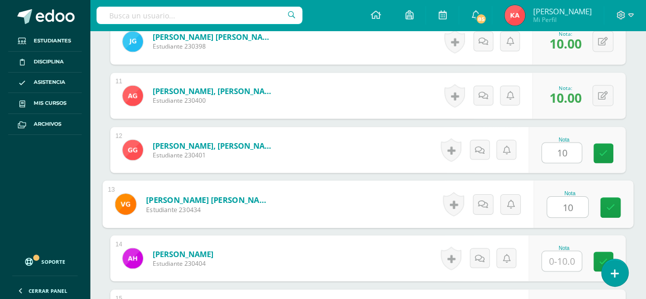
type input "10"
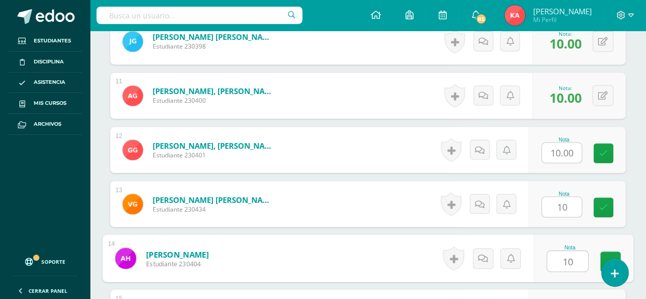
type input "10"
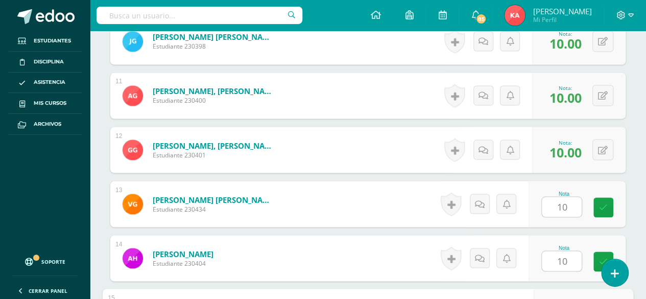
scroll to position [1012, 0]
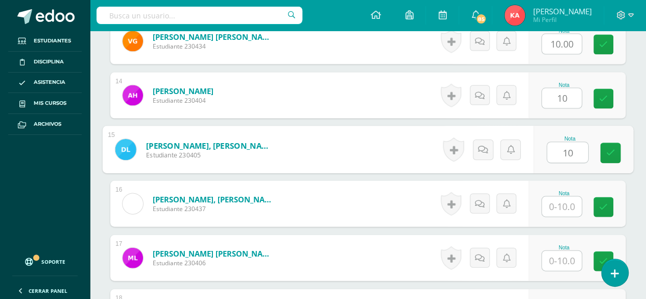
type input "10"
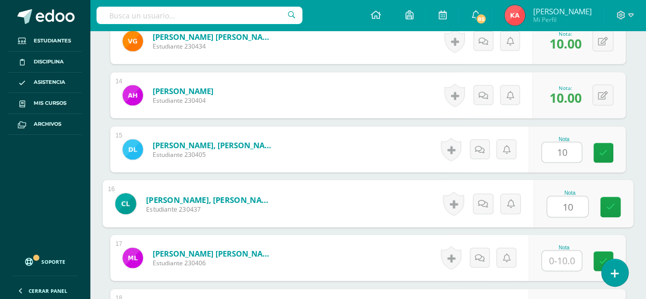
type input "10"
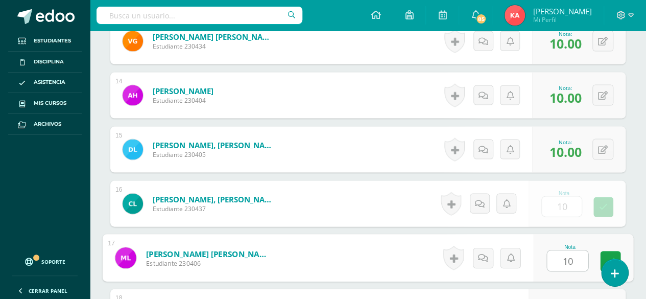
type input "10"
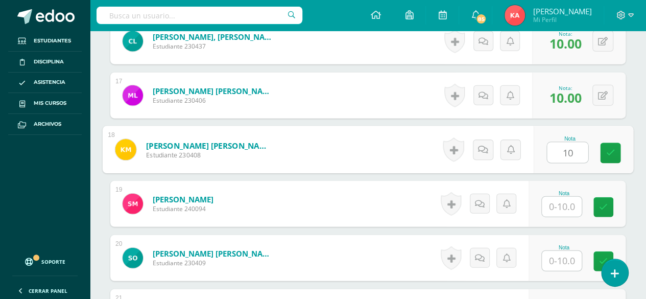
type input "10"
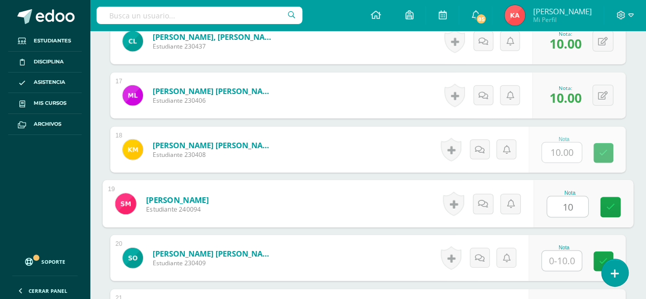
type input "10"
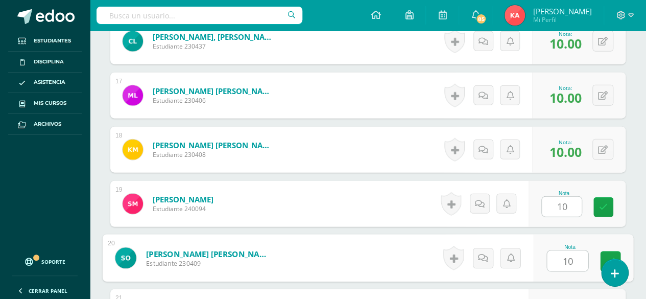
type input "10"
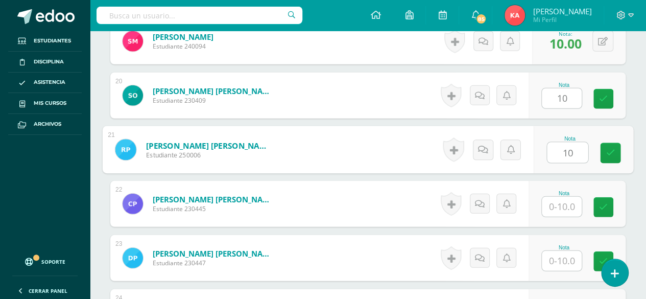
type input "10"
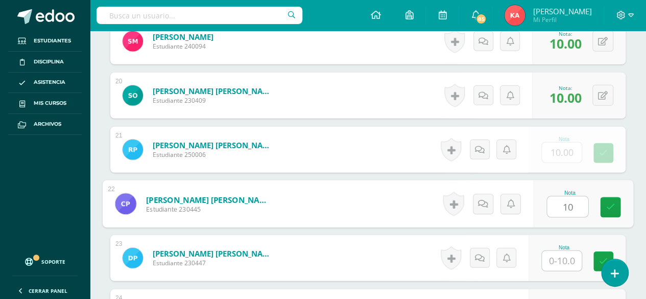
type input "10"
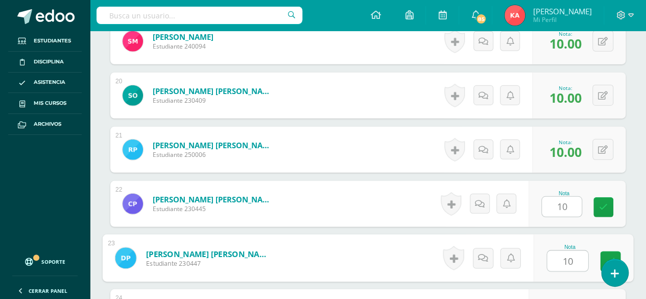
type input "10"
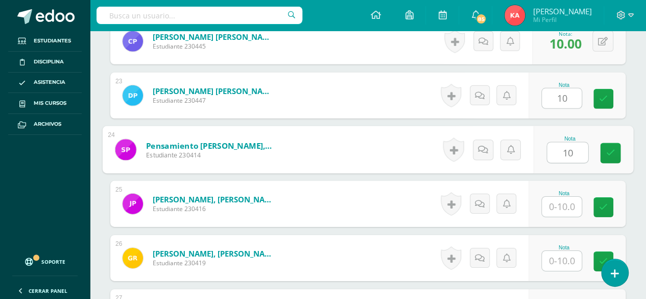
type input "10"
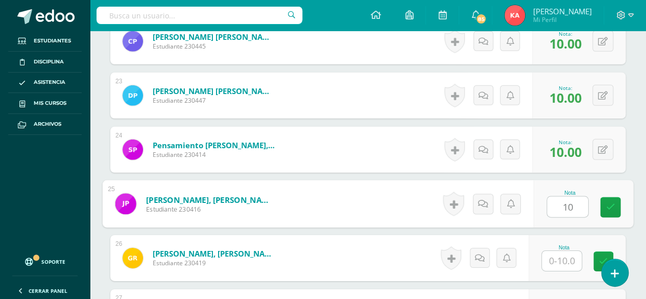
type input "10"
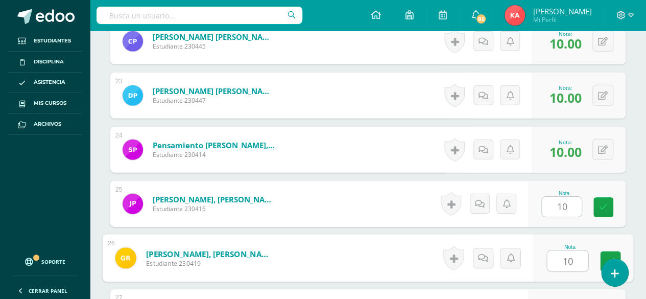
type input "10"
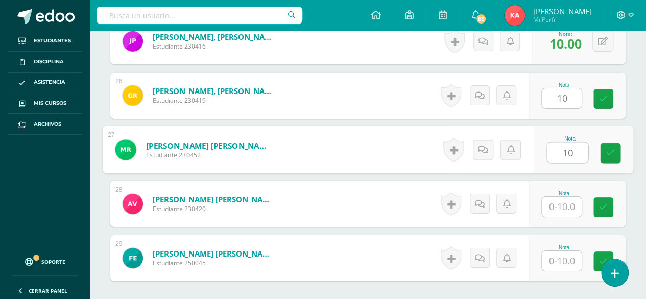
type input "10"
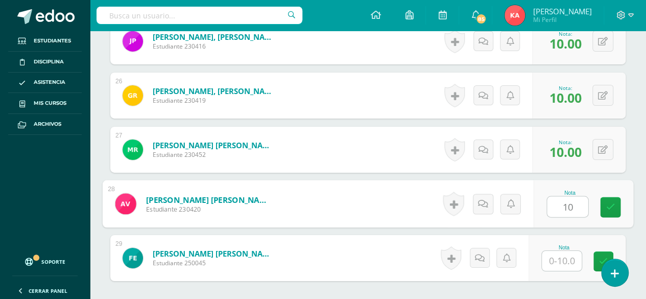
type input "10"
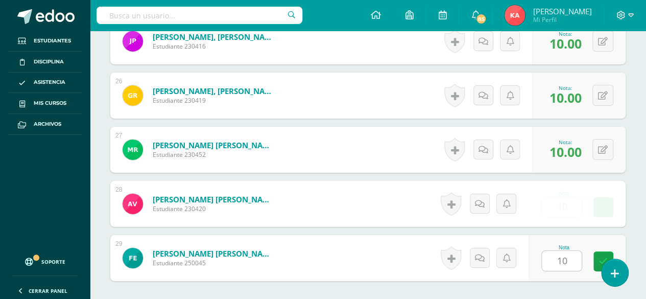
scroll to position [1756, 0]
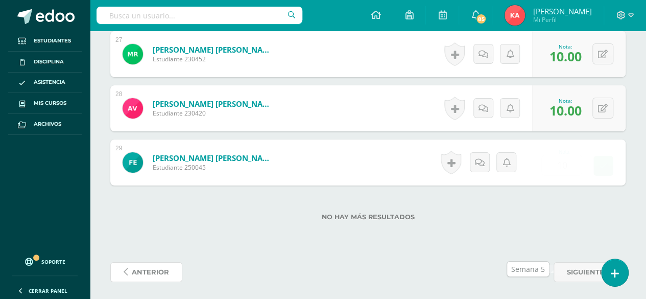
type input "10.00"
click at [0, 0] on button at bounding box center [0, 0] width 0 height 0
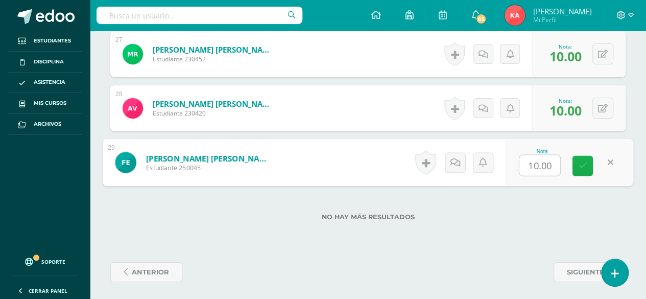
click at [582, 165] on icon at bounding box center [582, 165] width 9 height 9
click at [582, 164] on icon at bounding box center [582, 165] width 9 height 9
click at [557, 224] on div "No hay más resultados" at bounding box center [367, 208] width 515 height 47
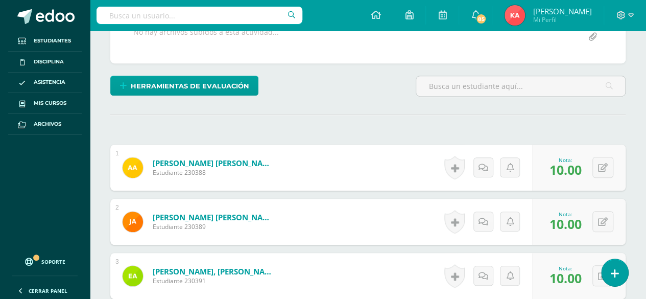
scroll to position [0, 0]
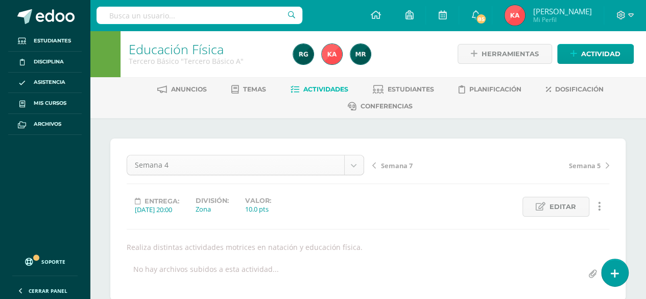
select select "/dashboard/teacher/grade-activity/106919/"
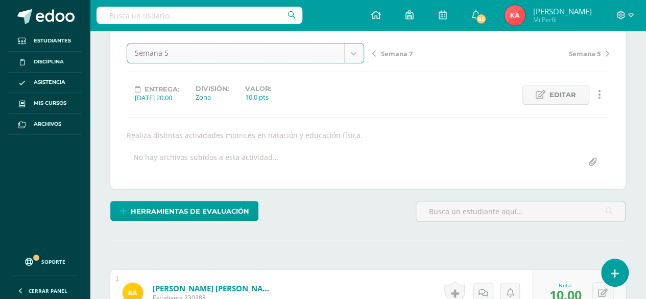
scroll to position [115, 0]
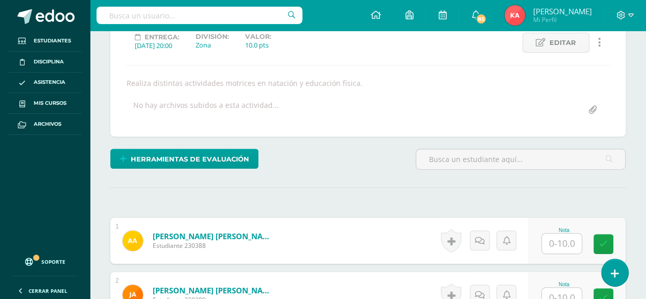
scroll to position [164, 0]
click at [560, 239] on input "text" at bounding box center [561, 243] width 40 height 20
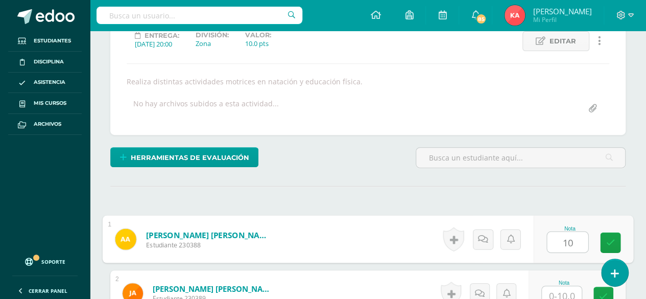
type input "10"
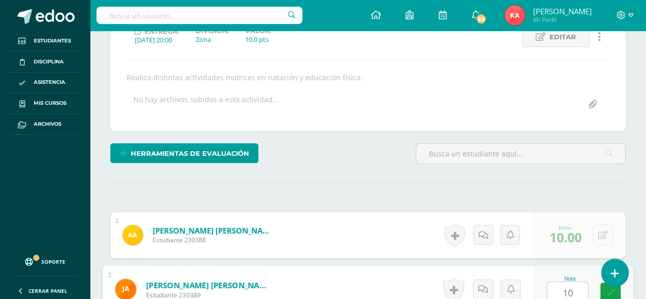
type input "10"
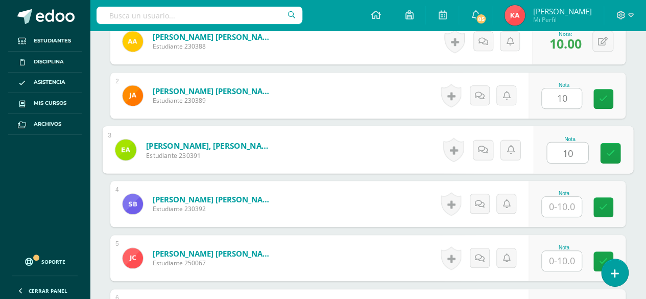
type input "10"
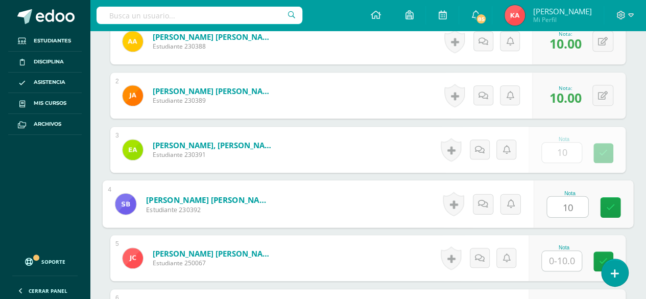
type input "10"
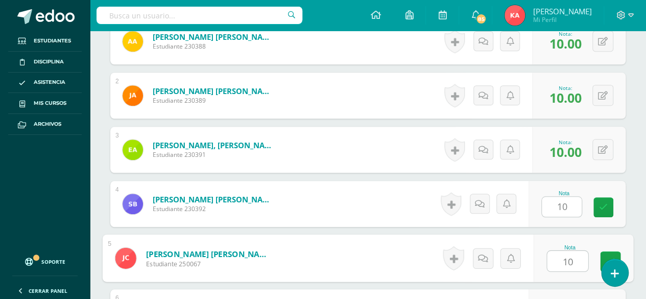
type input "10"
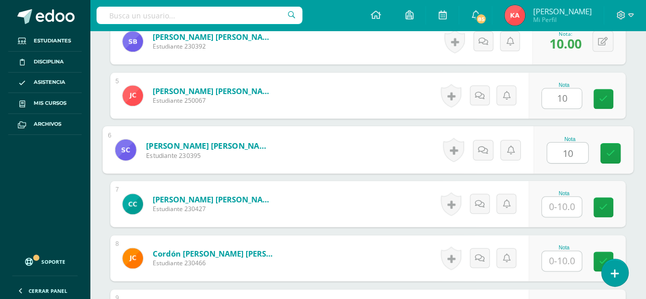
type input "10"
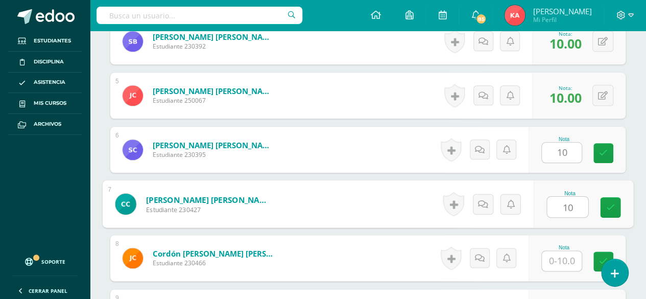
type input "10"
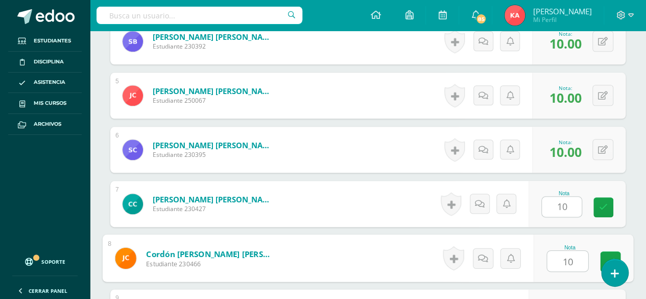
type input "10"
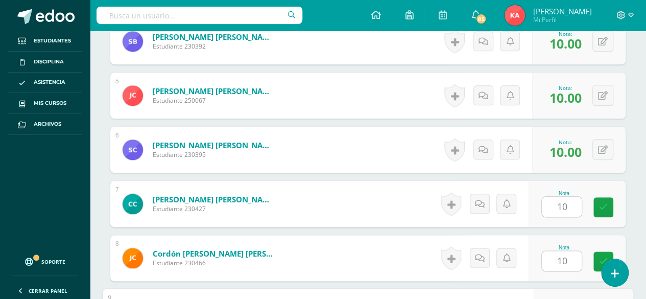
scroll to position [687, 0]
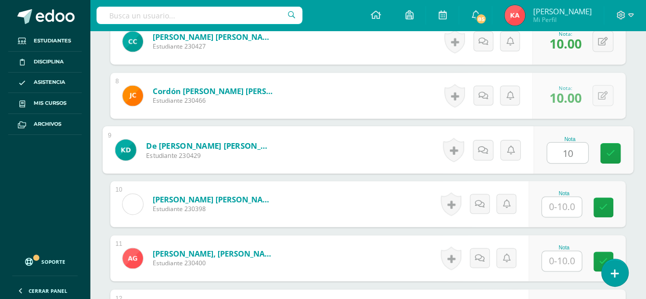
type input "10"
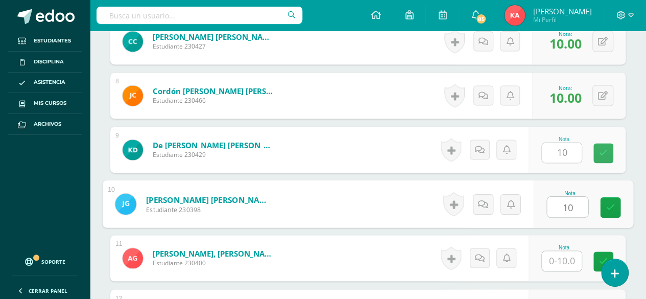
type input "10"
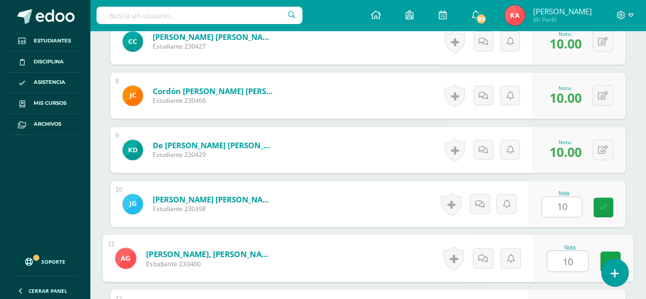
type input "10"
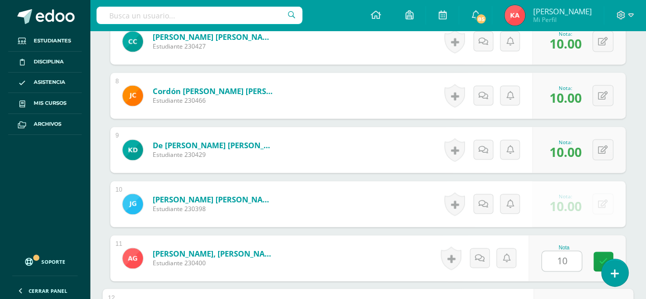
scroll to position [850, 0]
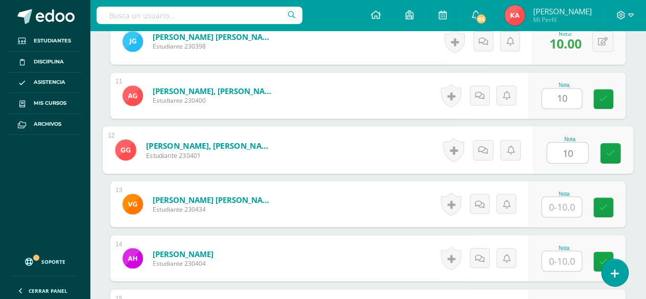
type input "10"
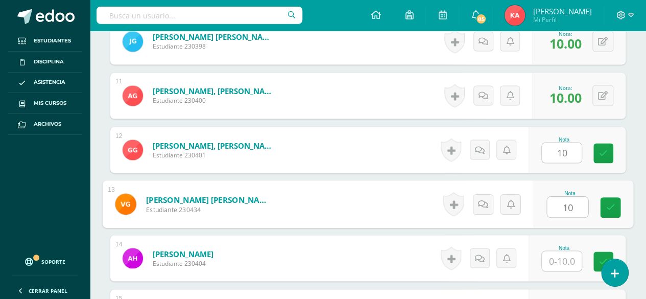
type input "10"
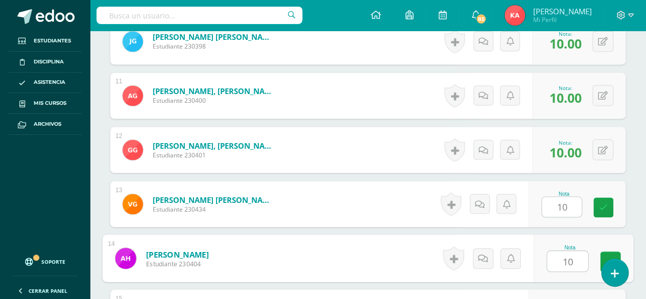
type input "10"
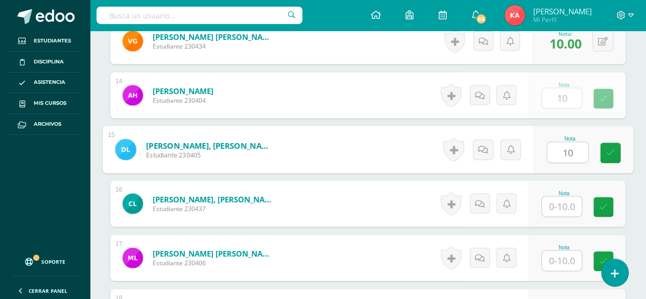
type input "10"
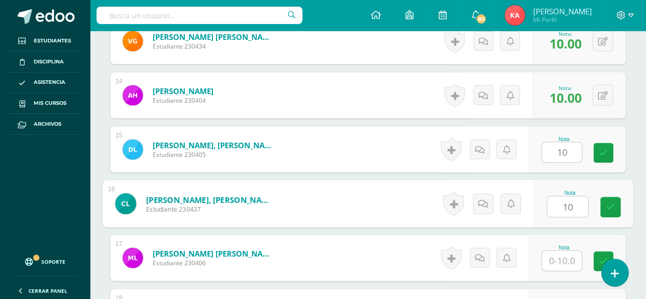
type input "10"
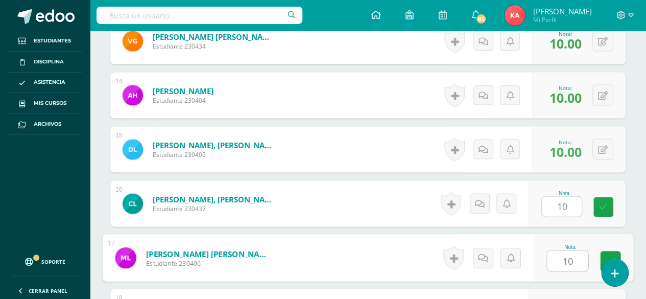
type input "10"
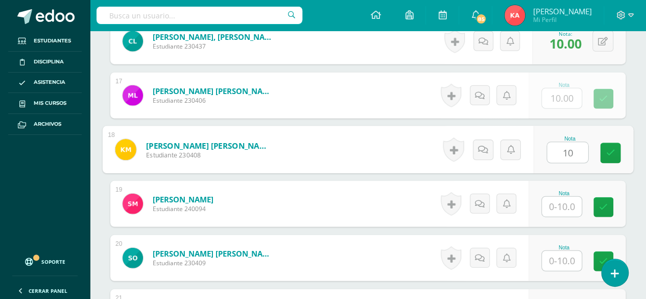
type input "10"
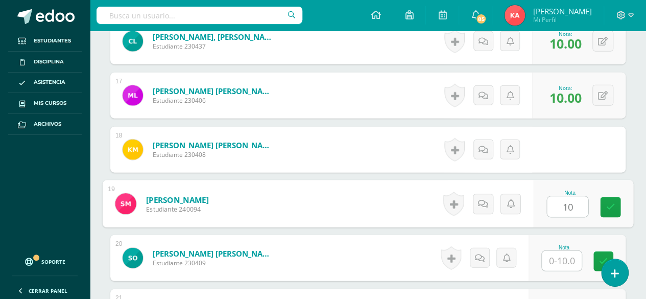
type input "10"
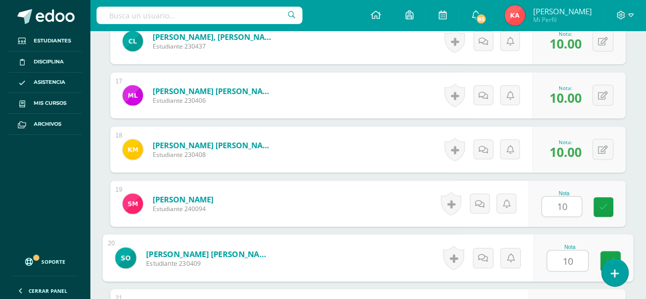
type input "10"
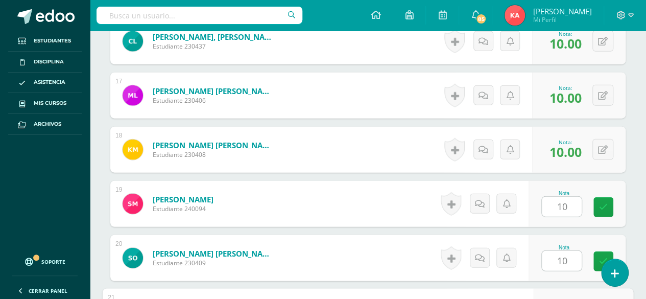
scroll to position [1336, 0]
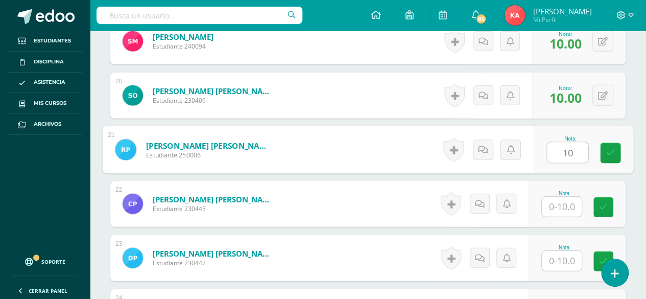
type input "10"
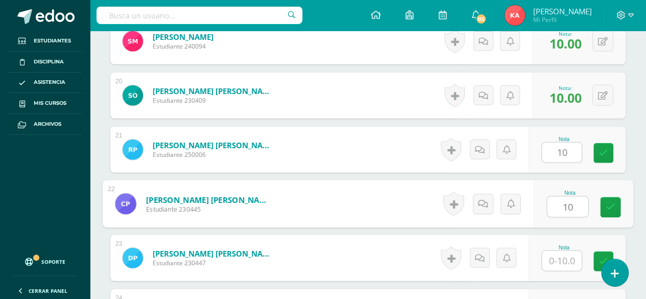
type input "10"
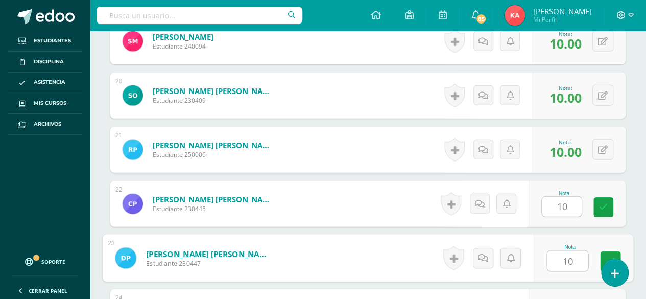
type input "10"
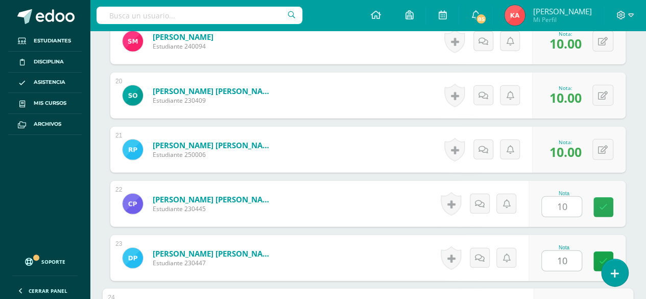
scroll to position [1499, 0]
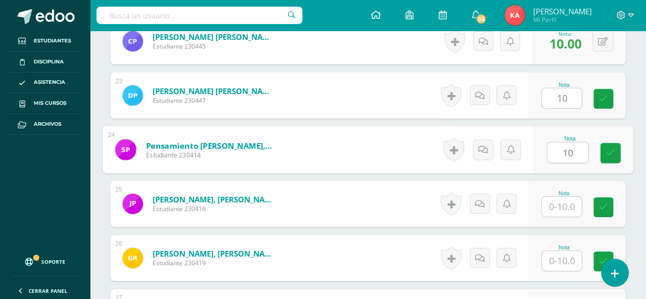
type input "10"
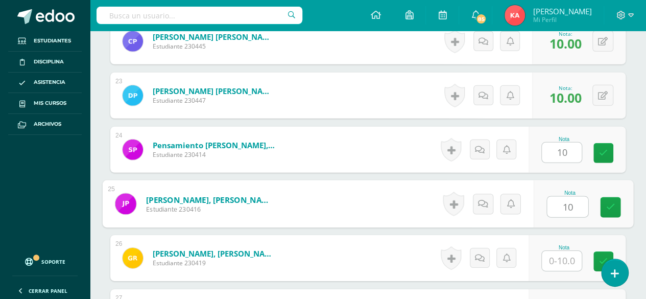
type input "10"
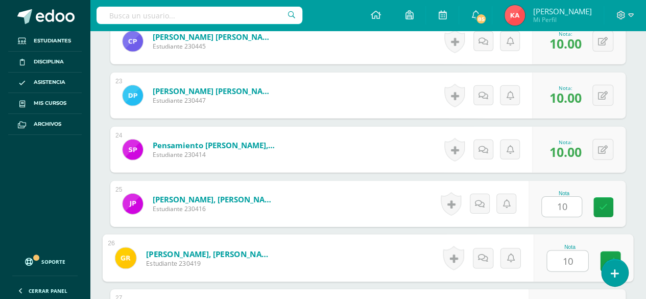
type input "10"
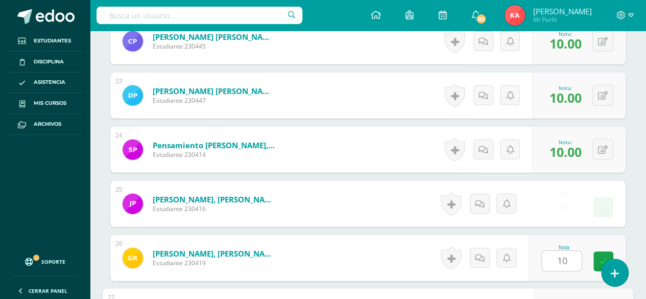
scroll to position [1661, 0]
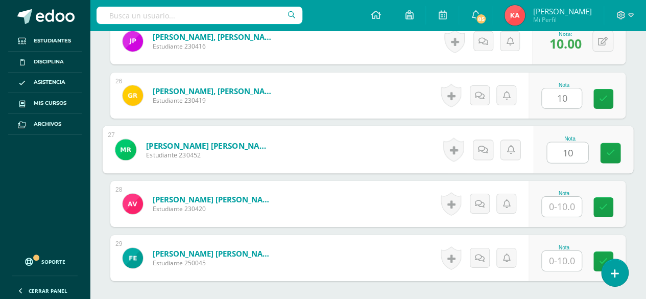
type input "10"
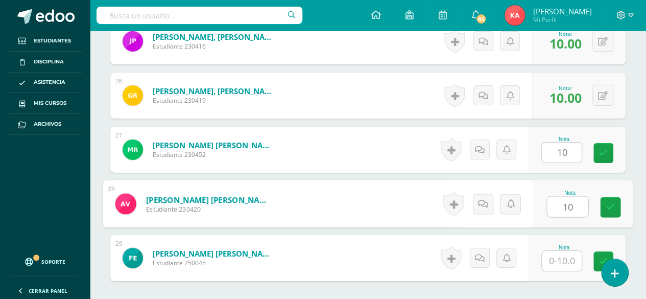
type input "10"
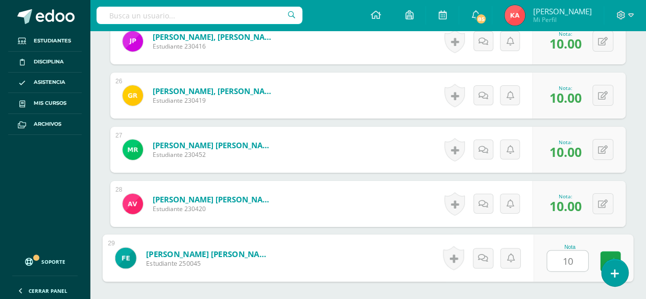
type input "10"
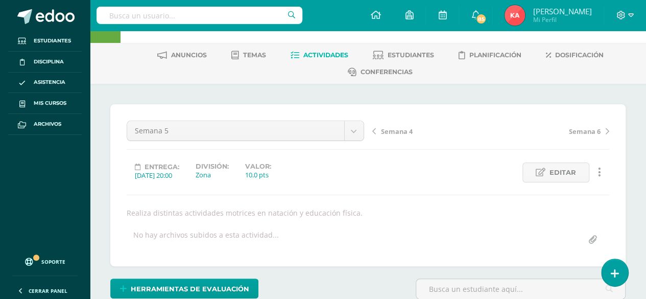
scroll to position [0, 0]
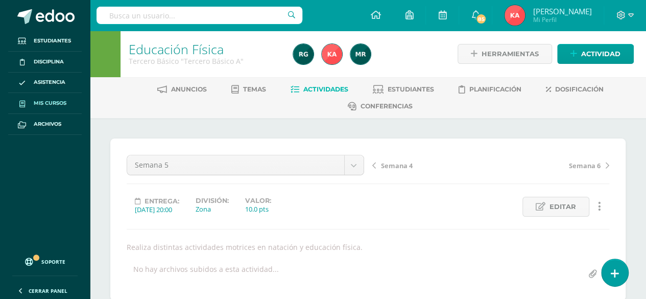
click at [54, 104] on span "Mis cursos" at bounding box center [50, 103] width 33 height 8
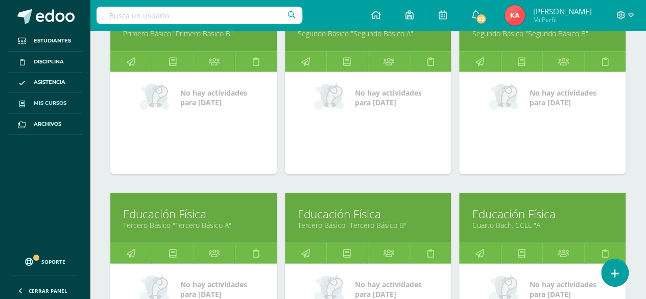
scroll to position [1299, 0]
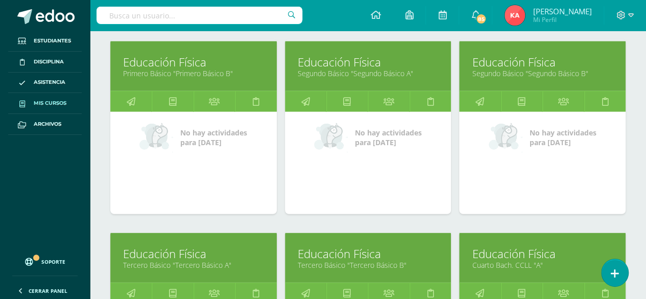
click at [370, 260] on link "Tercero Básico "Tercero Básico B"" at bounding box center [368, 265] width 141 height 10
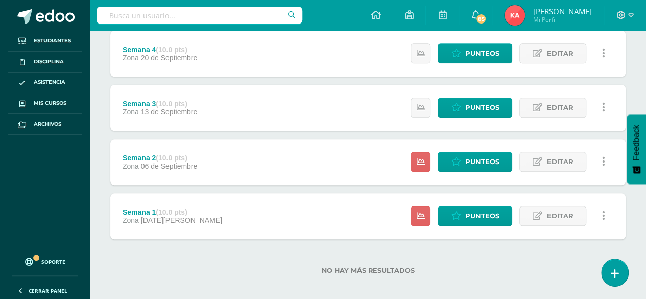
scroll to position [382, 0]
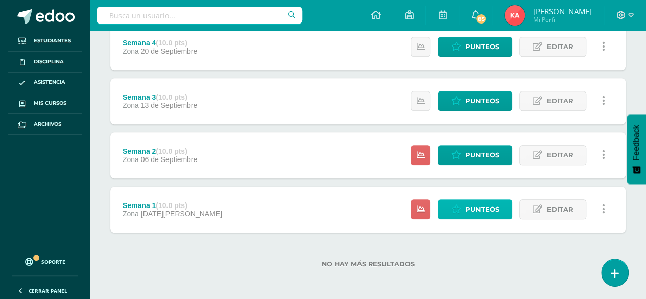
click at [478, 208] on span "Punteos" at bounding box center [481, 209] width 34 height 19
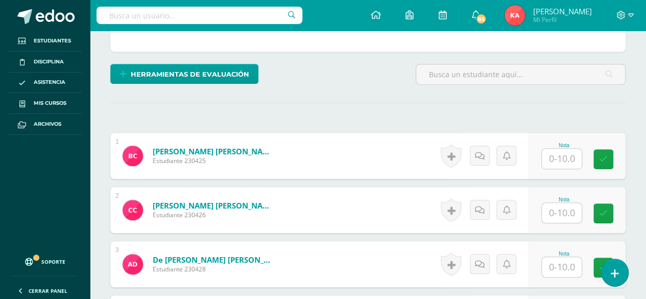
click at [551, 158] on input "text" at bounding box center [561, 158] width 40 height 20
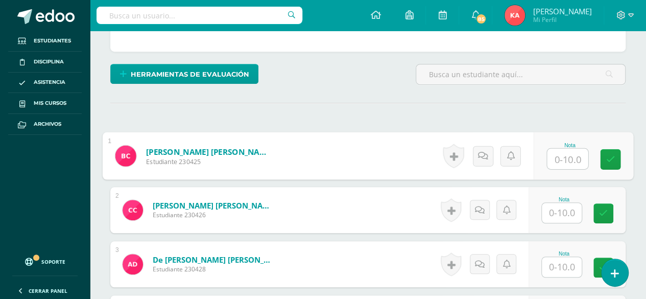
scroll to position [249, 0]
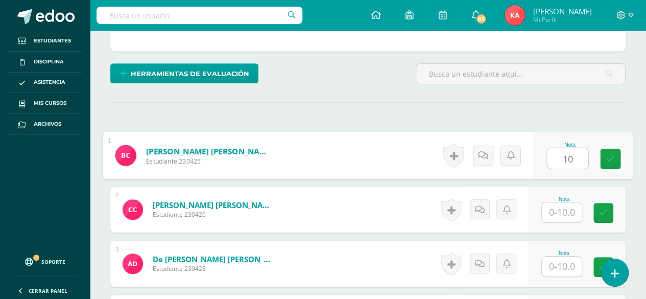
type input "10"
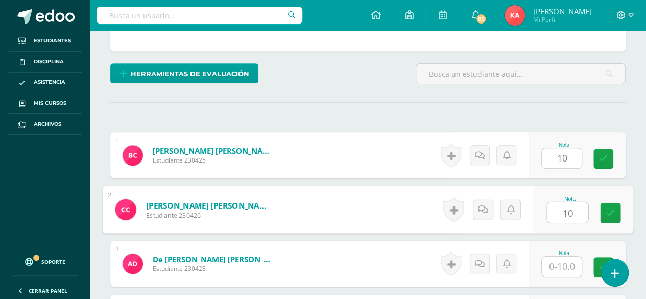
type input "10"
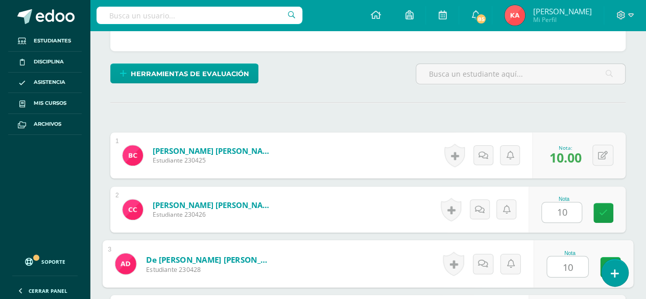
type input "10"
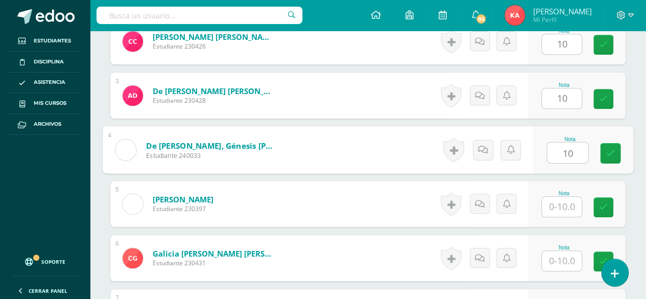
type input "10"
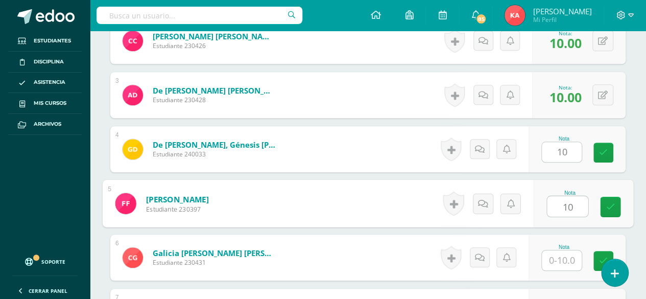
type input "10"
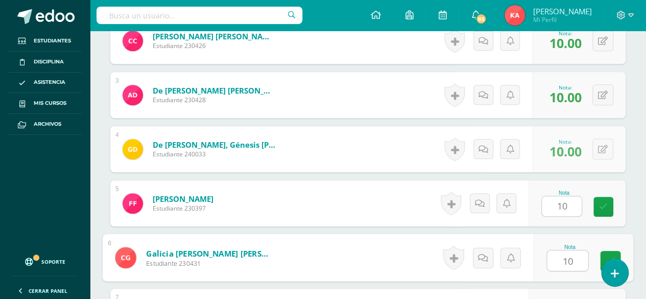
type input "10"
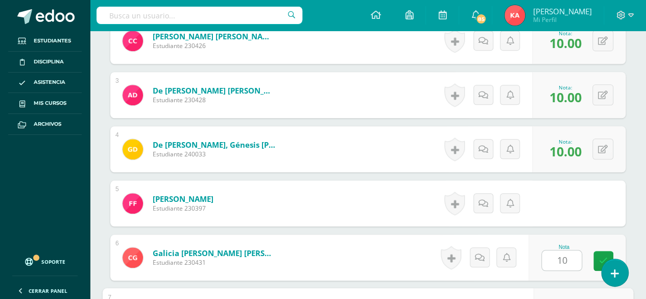
scroll to position [579, 0]
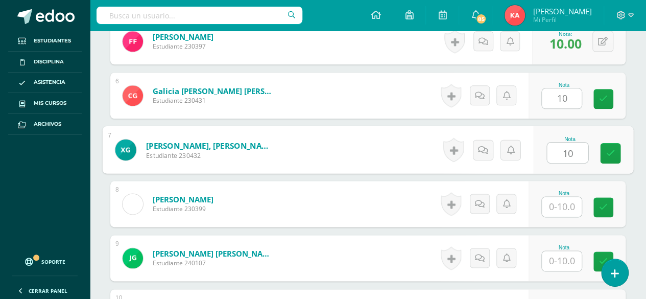
type input "10"
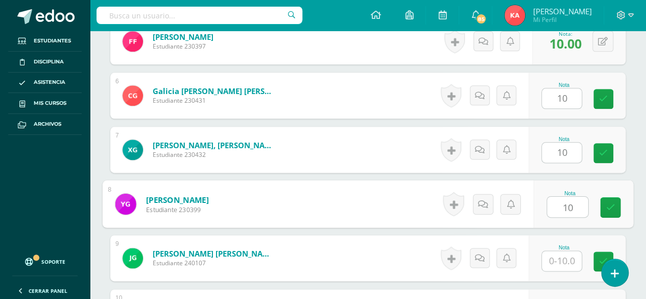
type input "10"
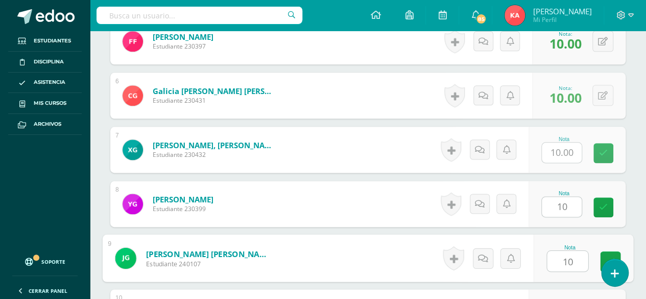
type input "10"
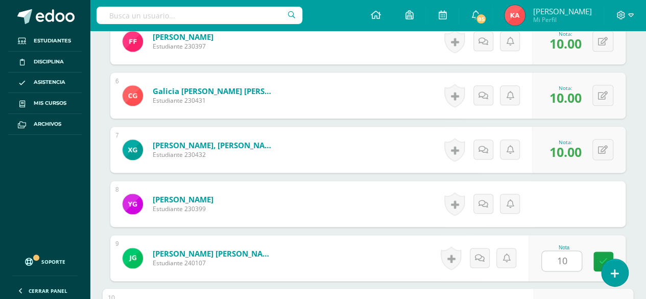
scroll to position [742, 0]
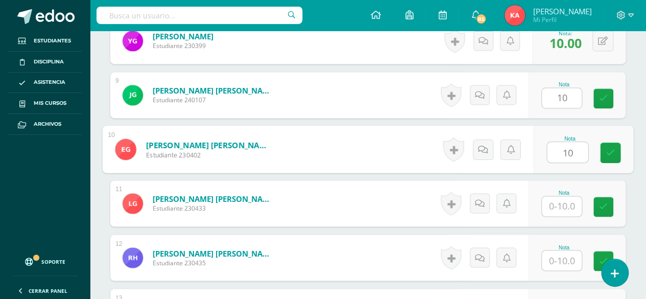
type input "10"
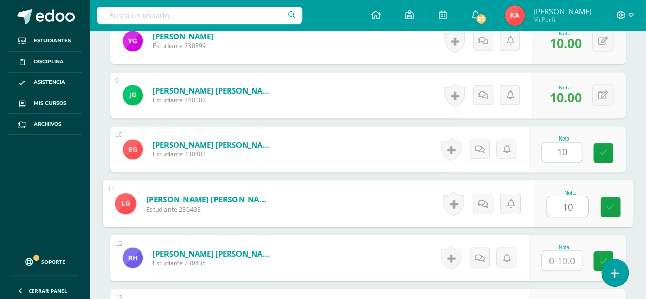
type input "10"
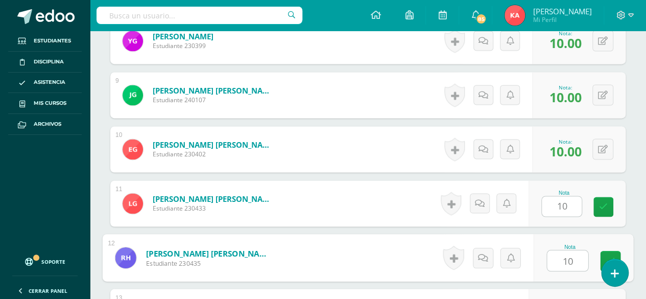
type input "10"
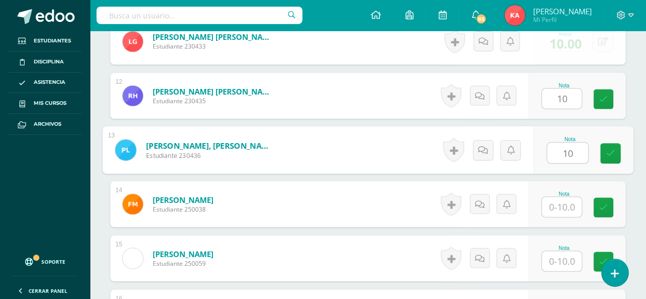
type input "10"
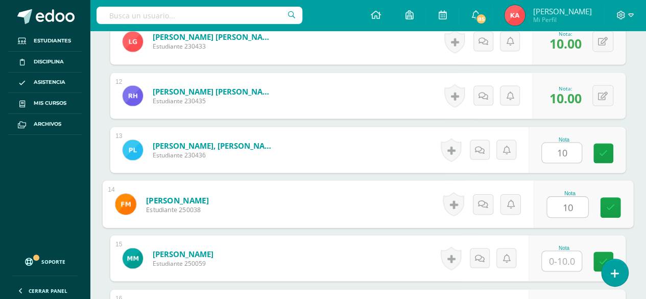
type input "10"
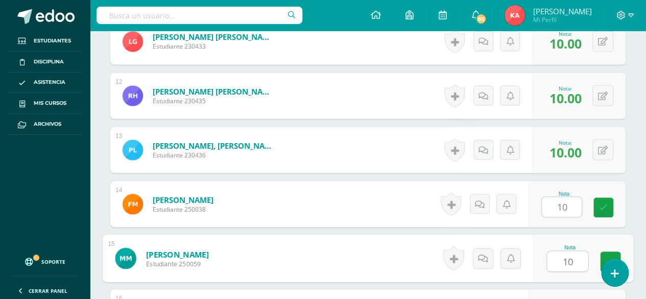
type input "10"
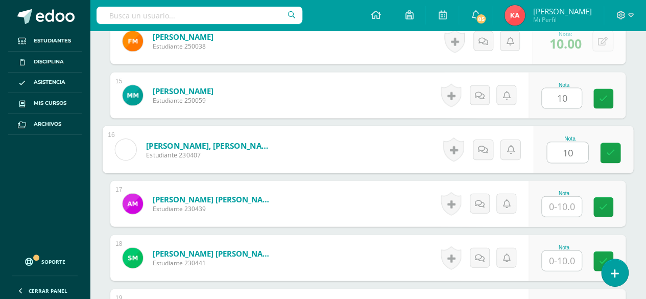
type input "10"
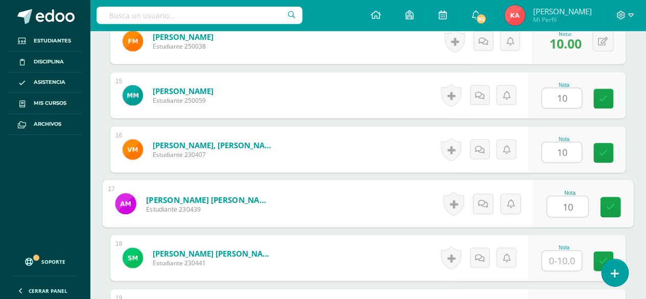
type input "10"
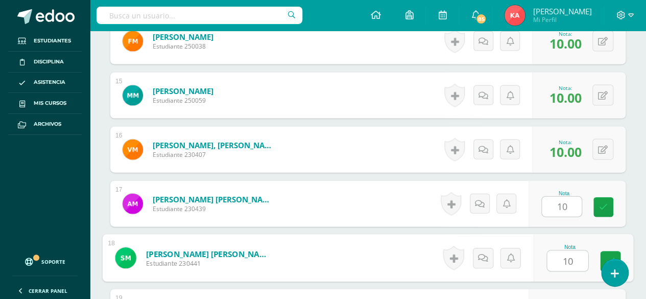
type input "10"
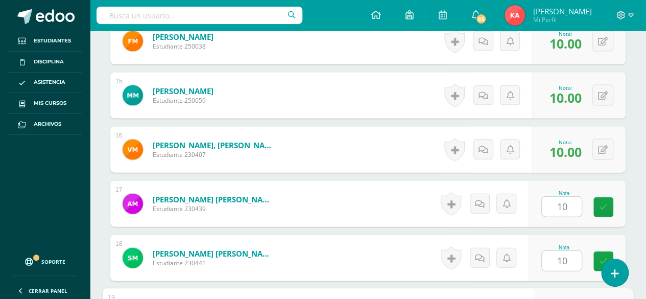
scroll to position [1228, 0]
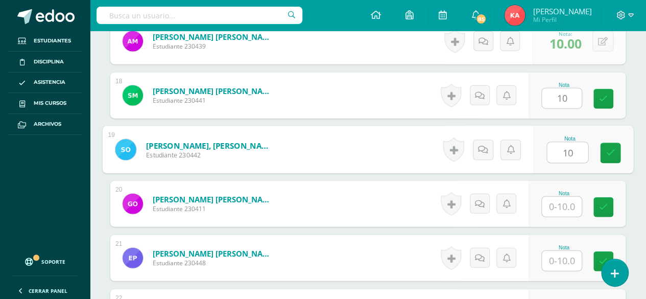
type input "10"
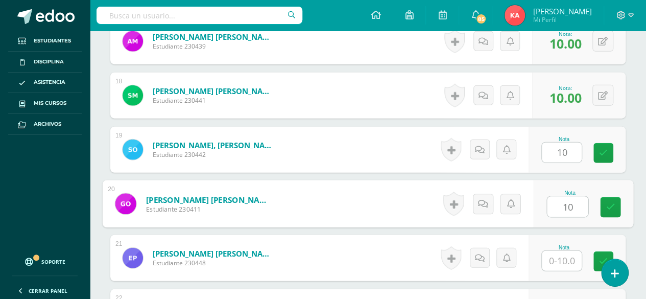
type input "10"
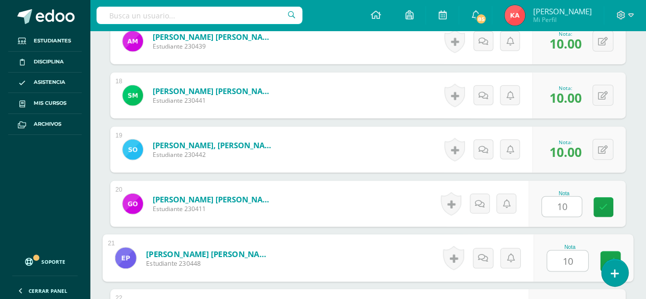
type input "10"
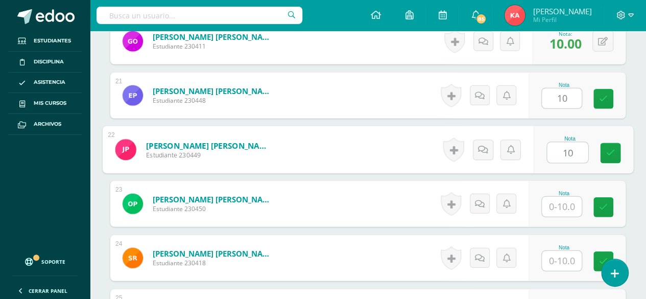
type input "10"
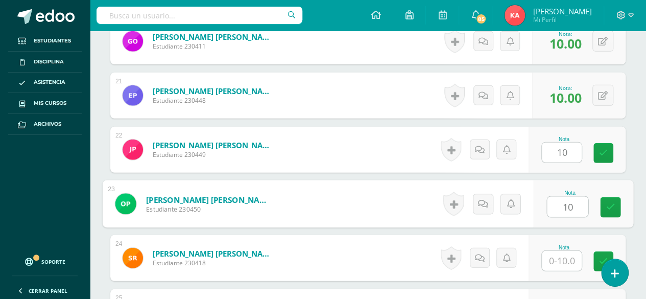
type input "10"
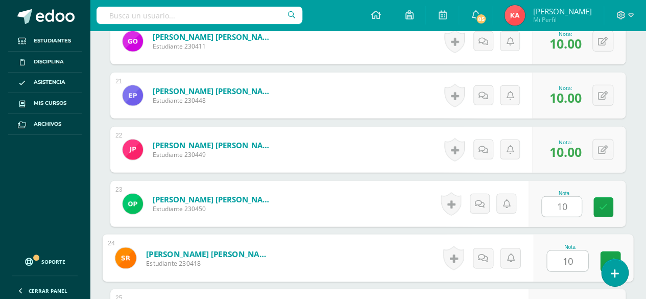
type input "10"
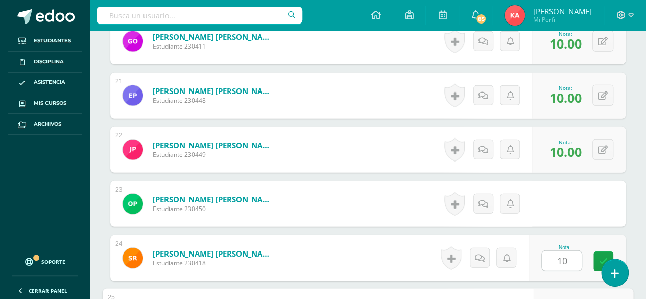
scroll to position [1553, 0]
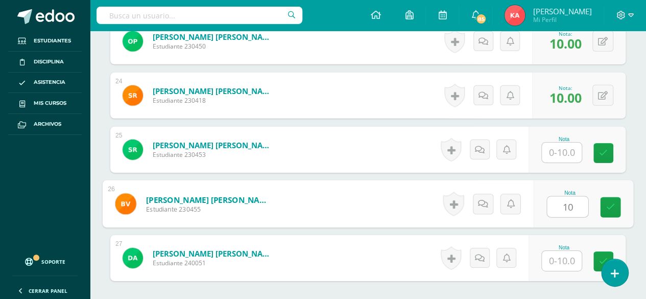
type input "10"
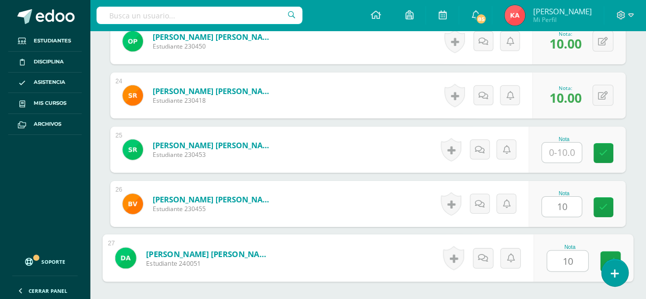
type input "10"
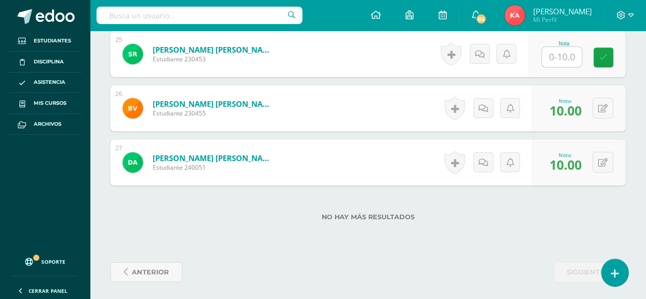
click at [564, 51] on input "text" at bounding box center [561, 57] width 40 height 20
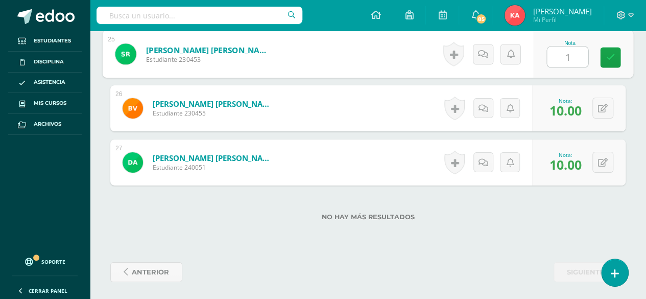
type input "10"
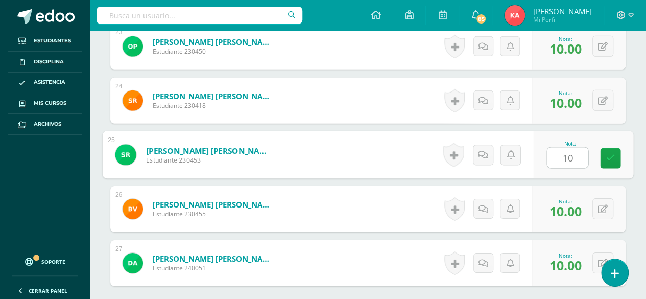
scroll to position [1546, 0]
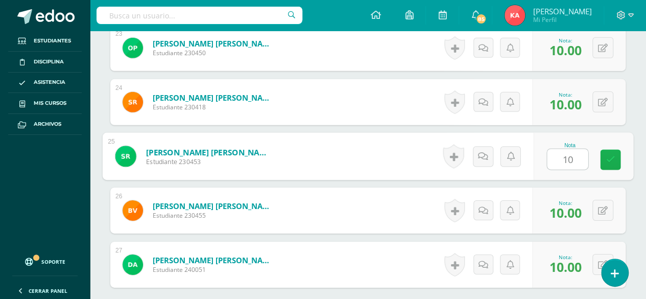
click at [607, 156] on icon at bounding box center [610, 159] width 9 height 9
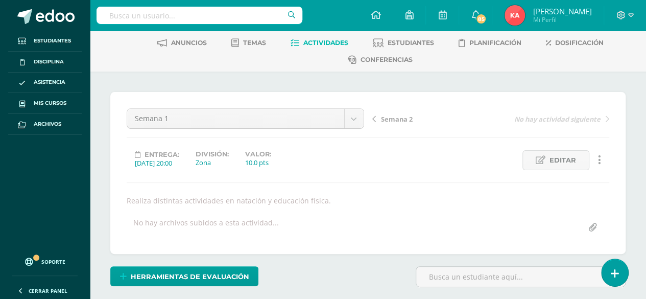
scroll to position [0, 0]
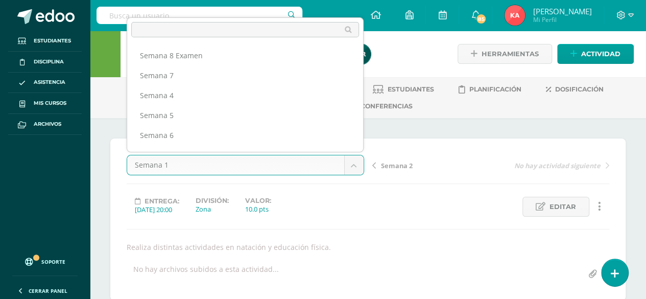
scroll to position [53, 0]
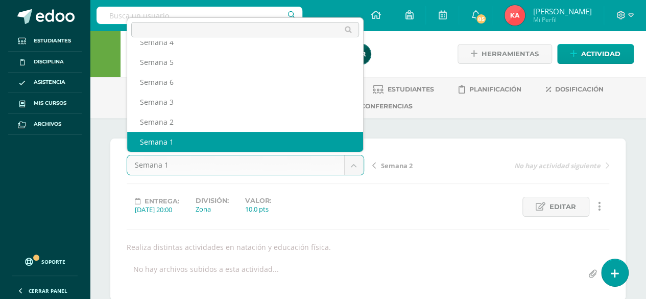
select select "/dashboard/teacher/grade-activity/106933/"
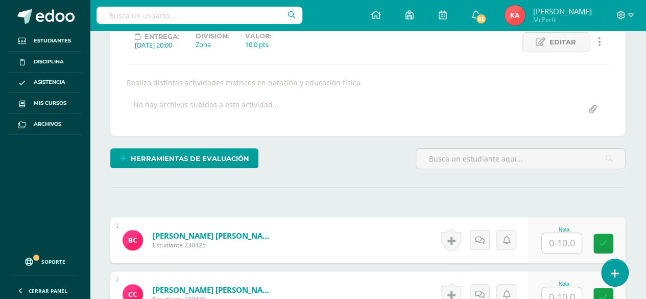
scroll to position [165, 0]
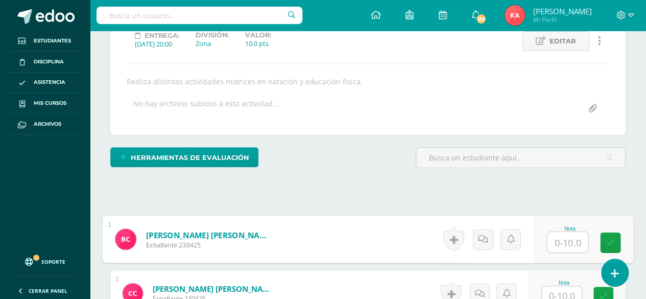
click at [561, 241] on input "text" at bounding box center [567, 242] width 41 height 20
type input "10"
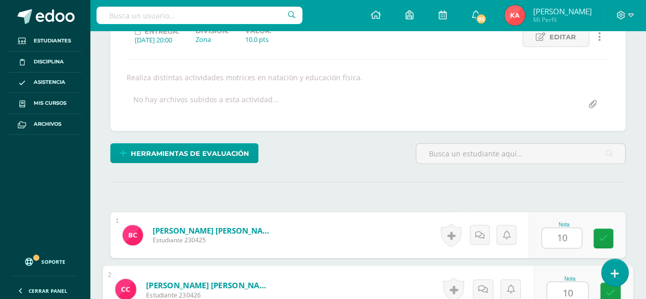
type input "10"
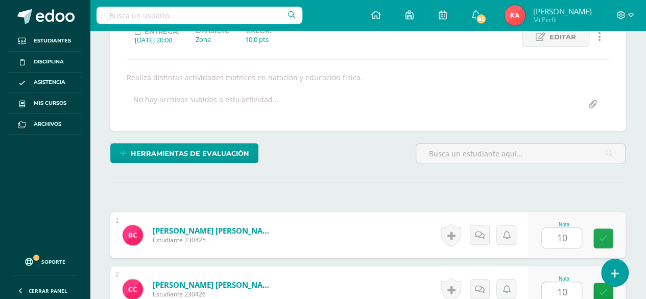
scroll to position [363, 0]
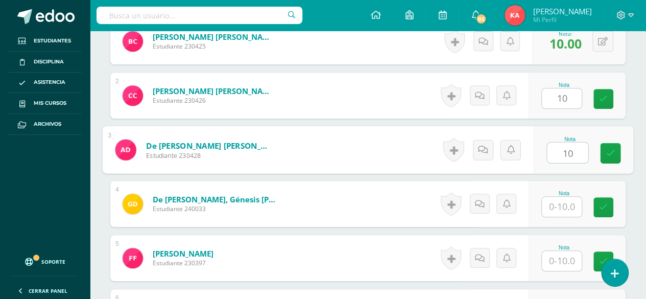
type input "10"
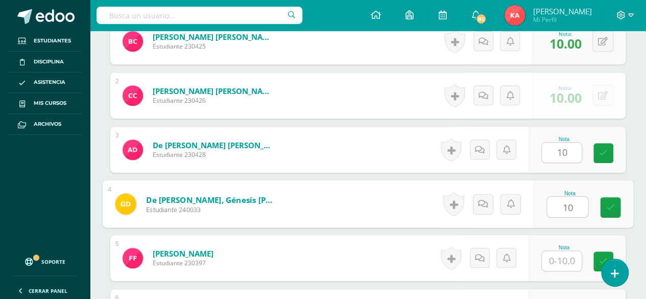
type input "10"
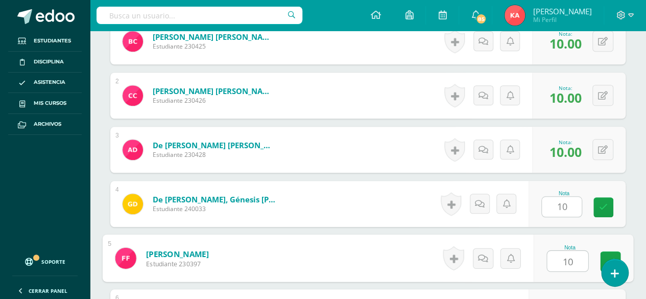
type input "10"
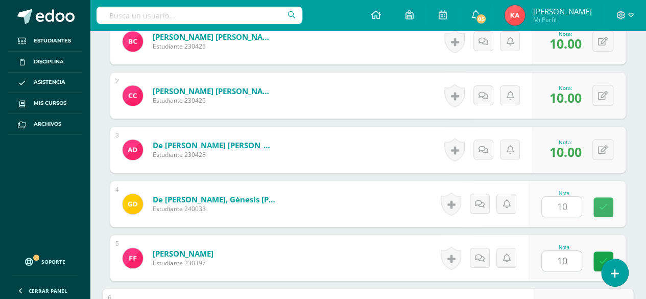
scroll to position [525, 0]
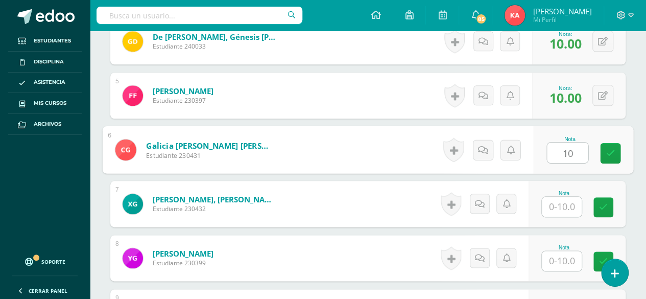
type input "10"
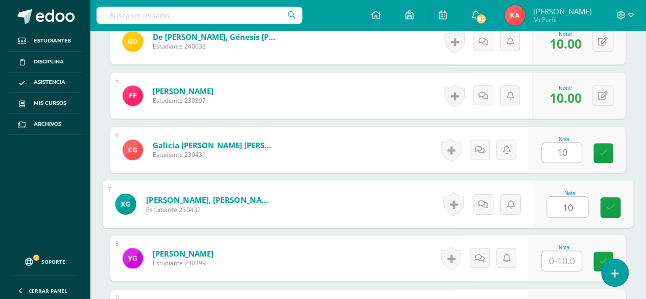
type input "10"
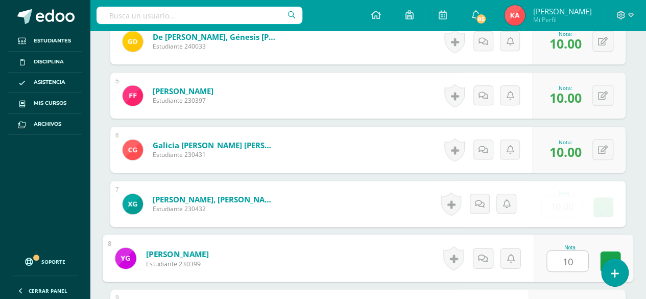
type input "10"
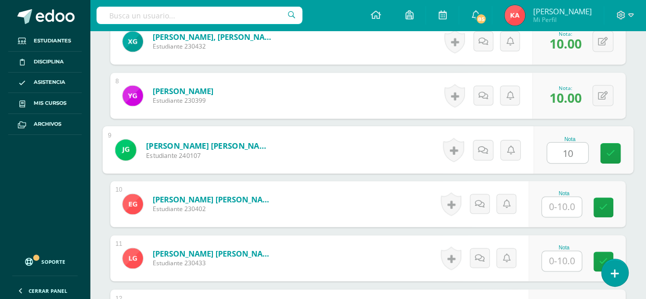
type input "10"
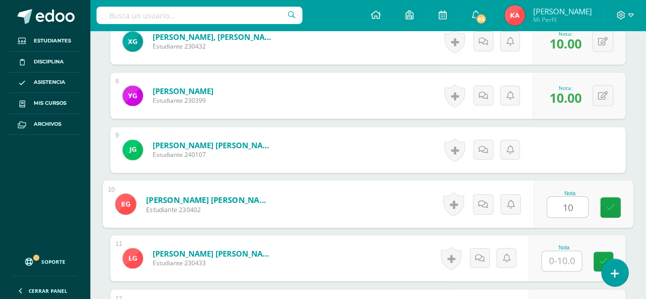
type input "10"
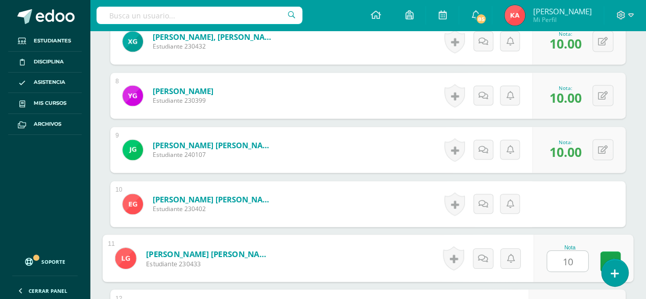
type input "10"
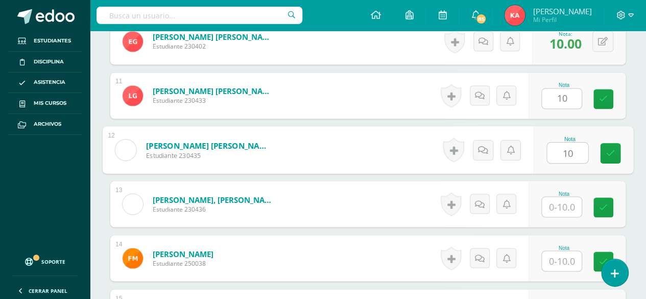
type input "10"
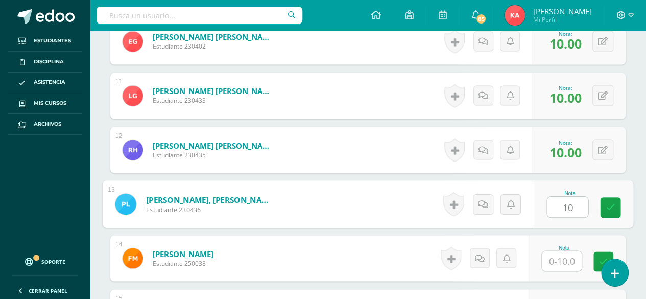
type input "10"
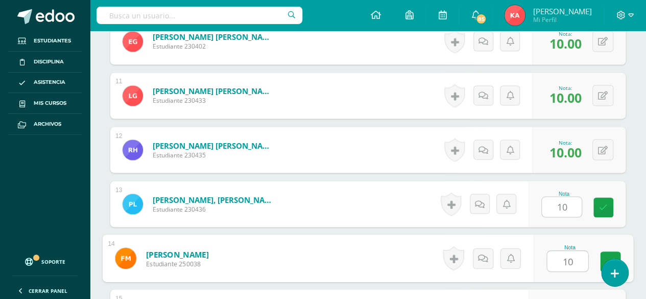
type input "10"
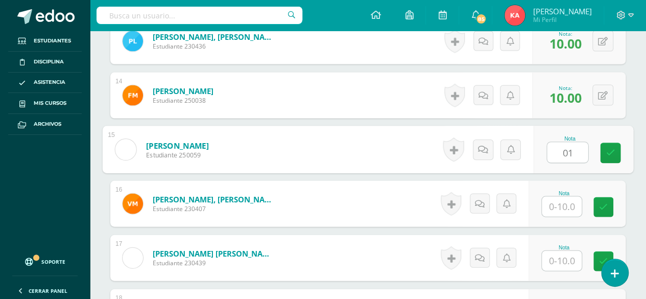
type input "0"
type input "10"
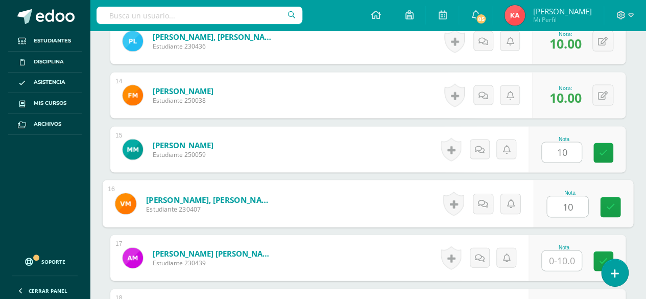
type input "10"
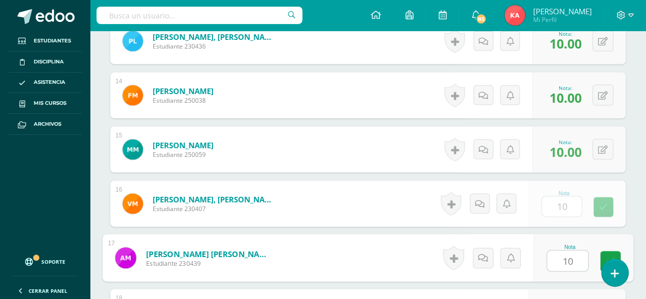
type input "10"
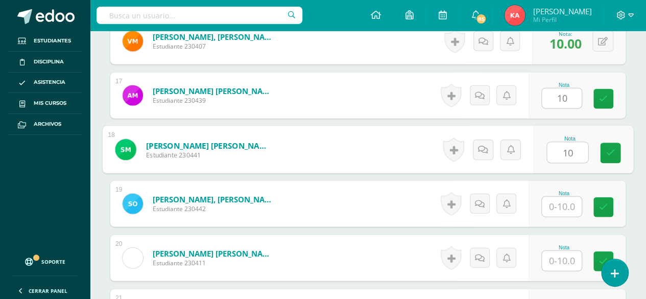
type input "10"
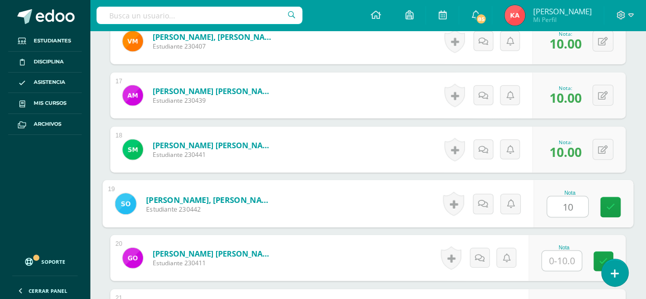
type input "10"
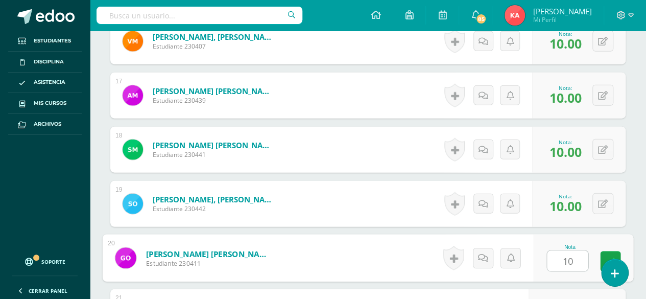
type input "10"
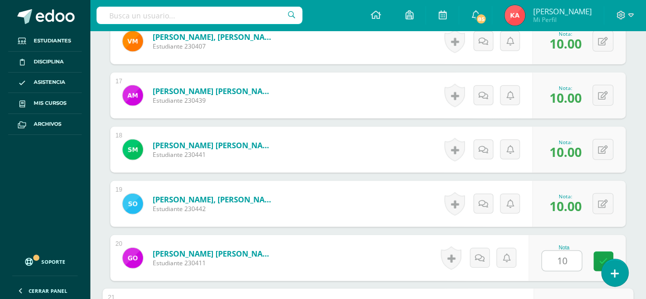
scroll to position [1336, 0]
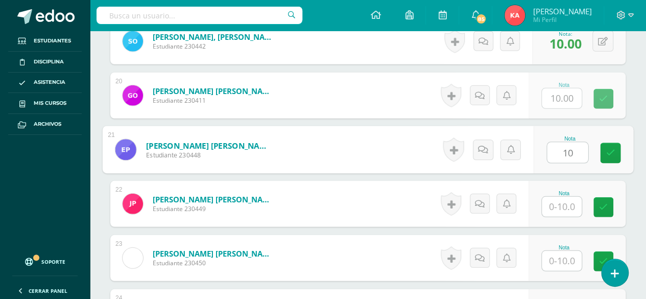
type input "10"
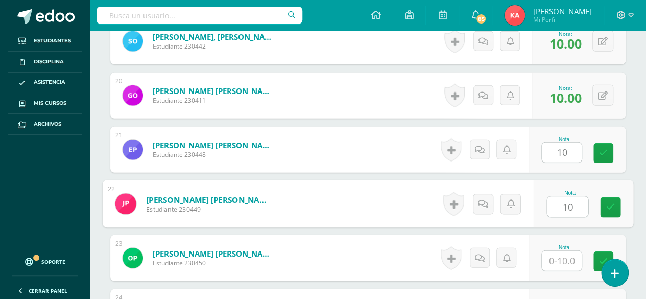
type input "10"
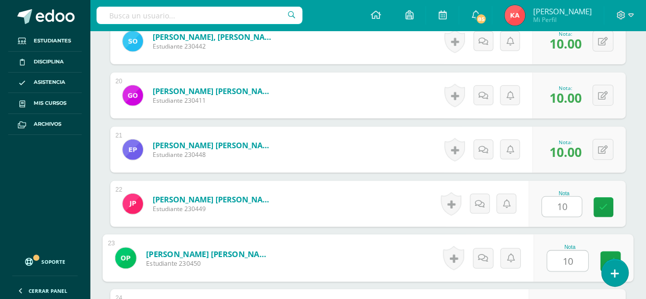
type input "10"
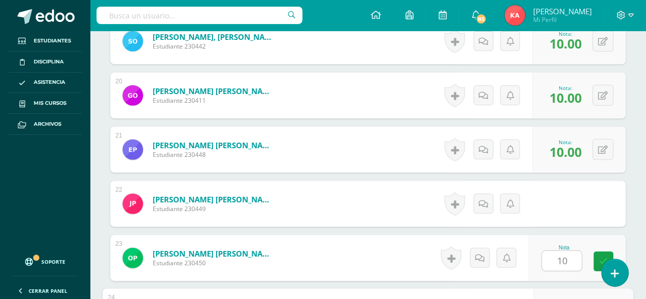
scroll to position [1499, 0]
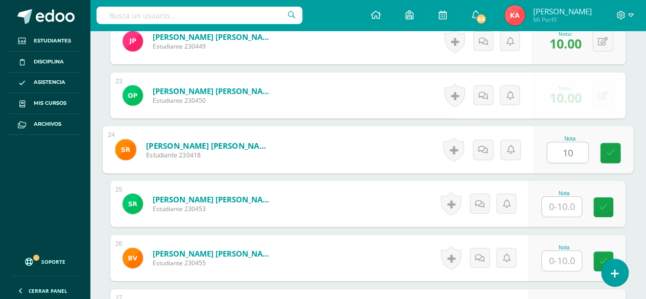
type input "10"
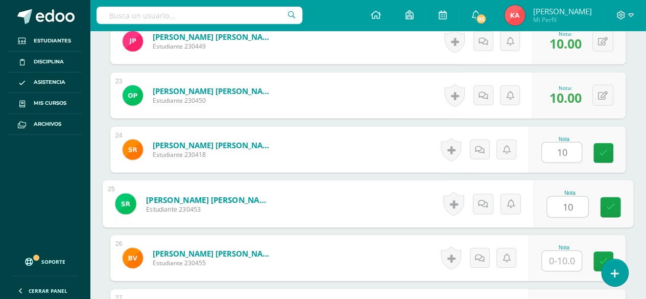
type input "10"
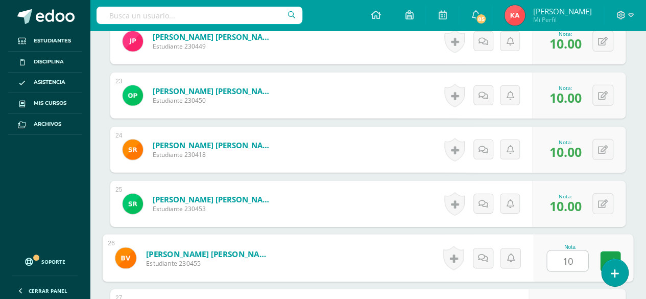
type input "10"
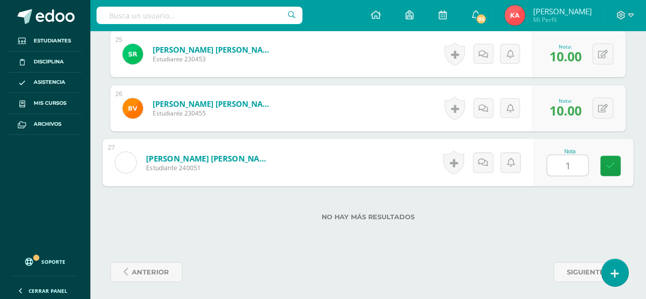
type input "10"
click at [615, 164] on link at bounding box center [610, 166] width 20 height 20
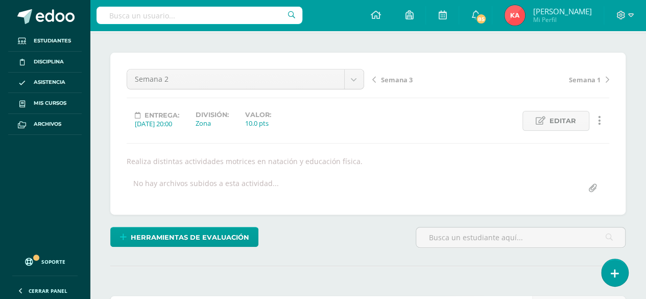
scroll to position [46, 0]
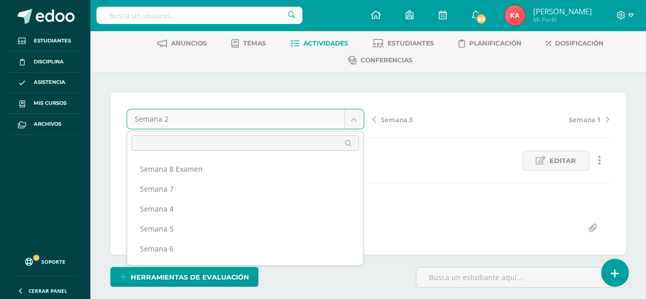
scroll to position [33, 0]
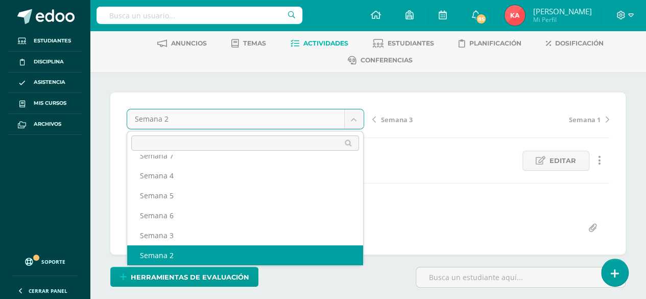
select select "/dashboard/teacher/grade-activity/106934/"
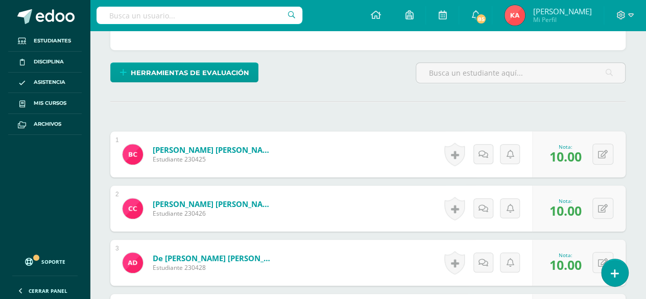
scroll to position [317, 0]
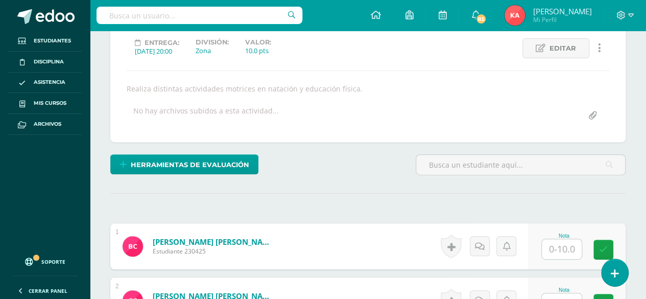
scroll to position [159, 0]
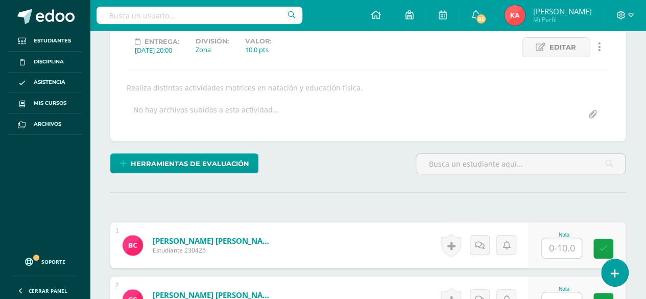
click at [568, 243] on input "text" at bounding box center [561, 248] width 40 height 20
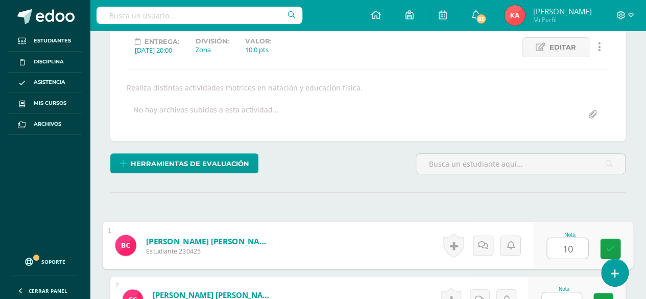
type input "10"
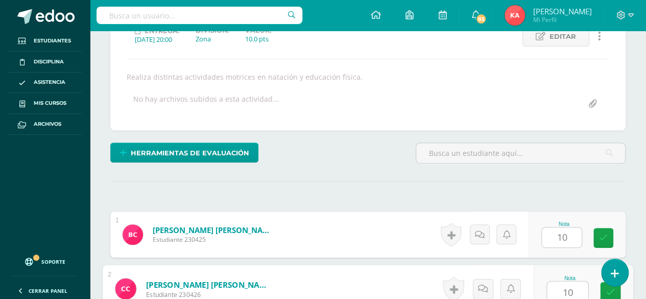
type input "10"
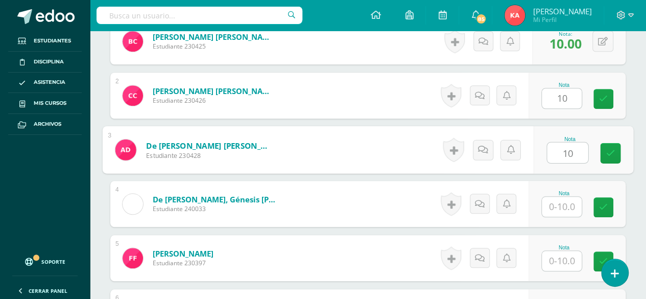
type input "10"
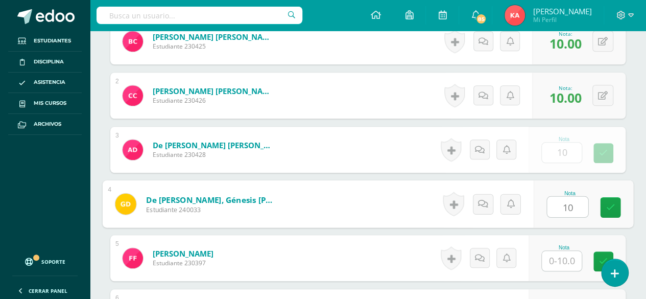
type input "10"
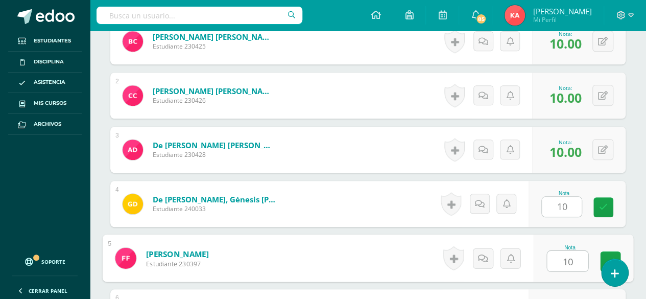
type input "10"
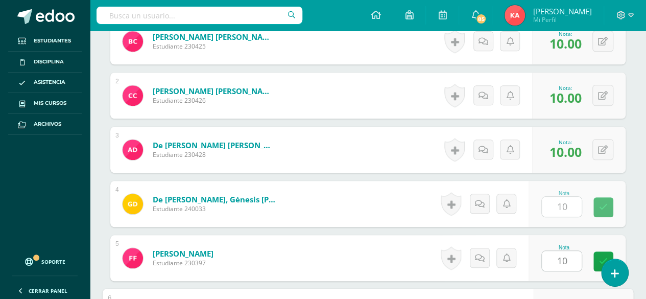
scroll to position [525, 0]
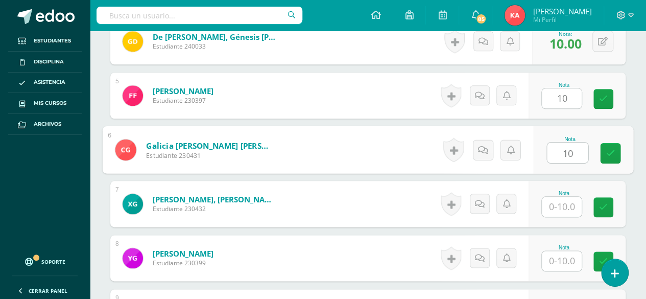
type input "10"
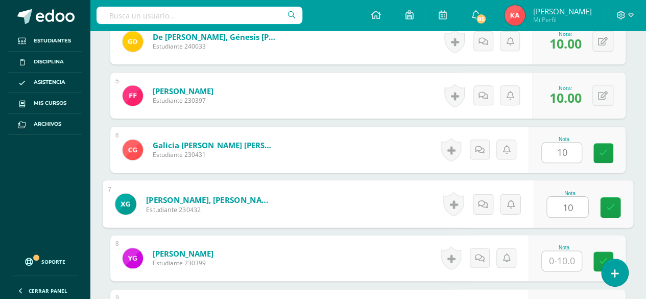
type input "10"
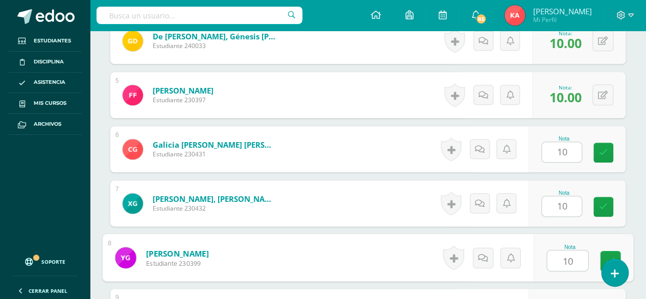
type input "10"
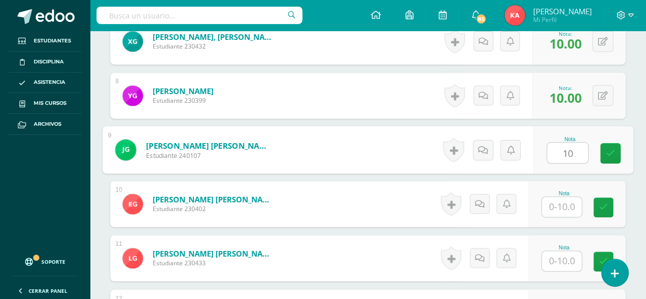
type input "10"
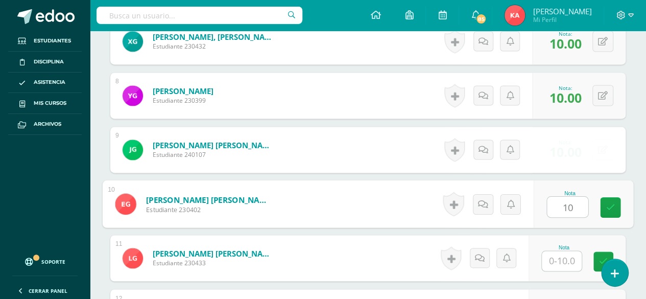
type input "10"
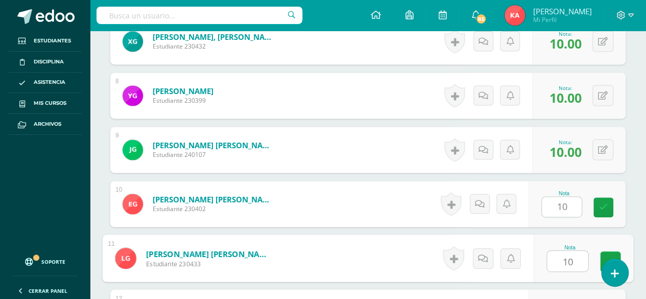
type input "10"
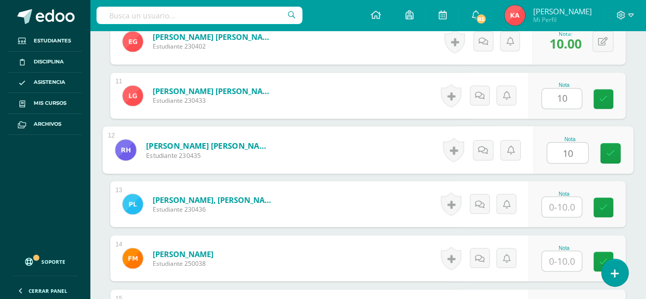
type input "10"
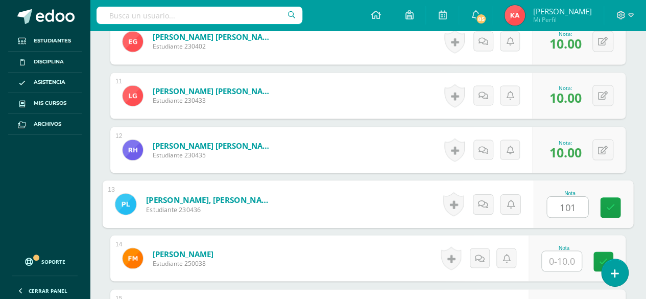
type input "101"
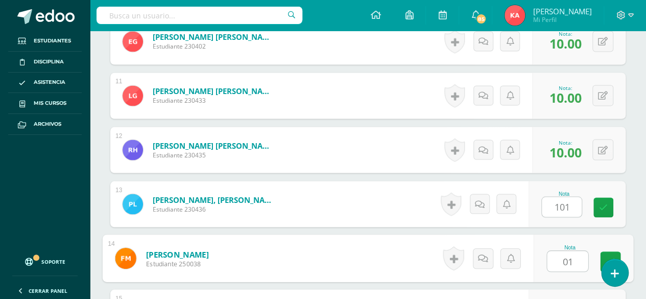
type input "01"
type input "0"
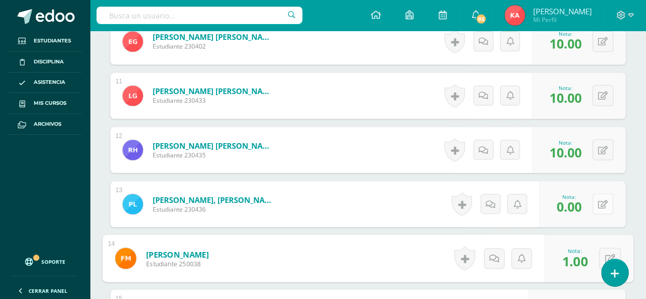
click at [605, 200] on icon at bounding box center [603, 204] width 10 height 9
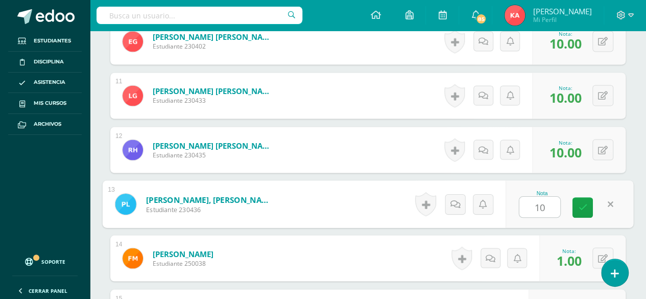
type input "10"
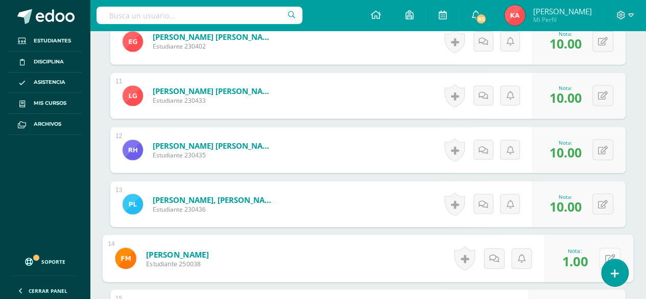
click at [611, 253] on icon at bounding box center [610, 257] width 10 height 9
type input "10"
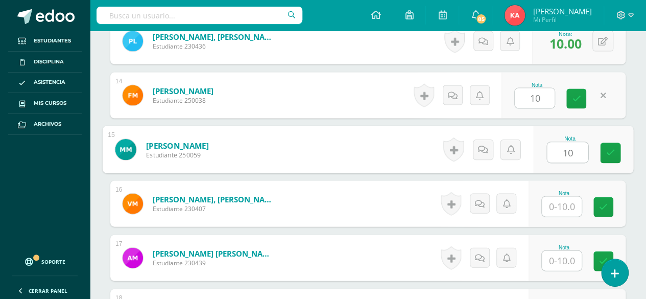
type input "10"
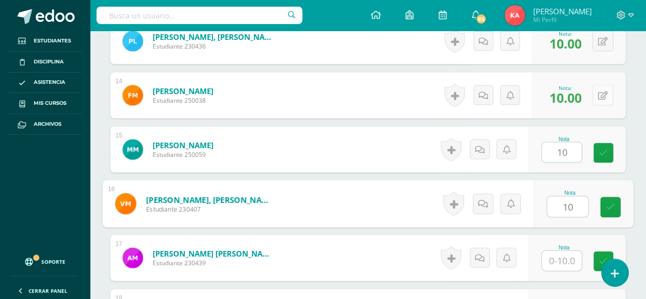
type input "10"
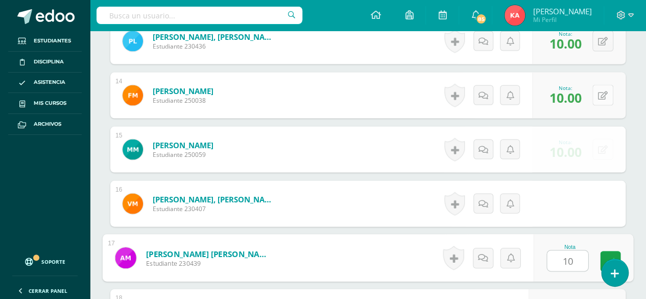
type input "10"
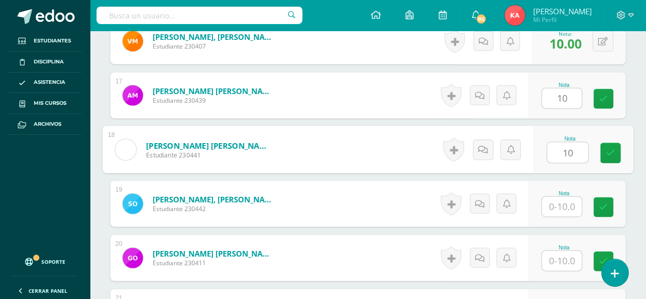
type input "10"
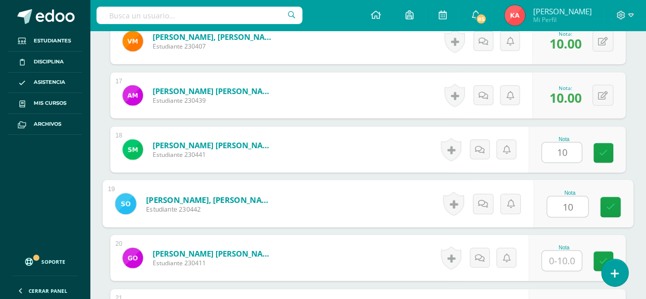
type input "10"
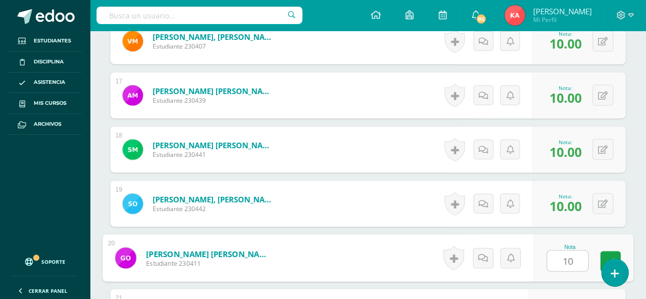
type input "10"
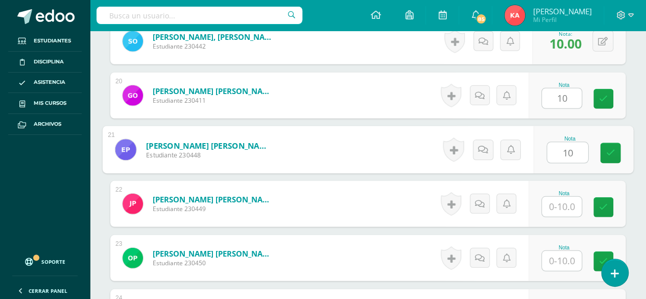
type input "10"
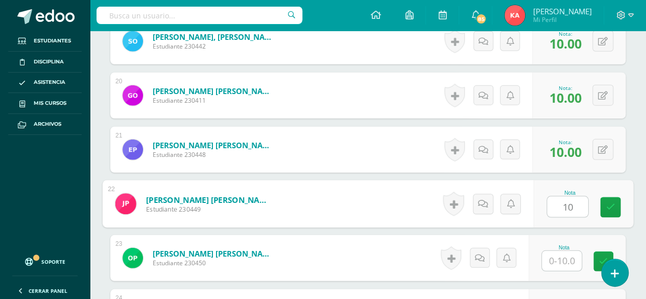
type input "10"
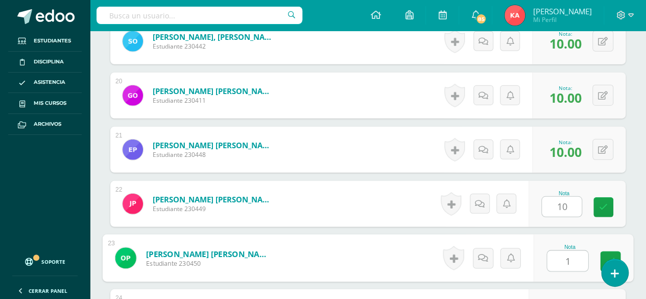
scroll to position [1499, 0]
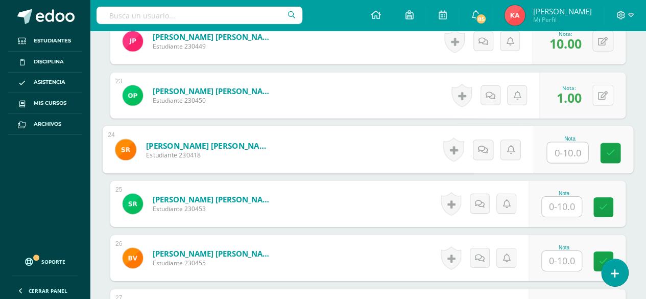
click at [603, 97] on button at bounding box center [602, 95] width 21 height 21
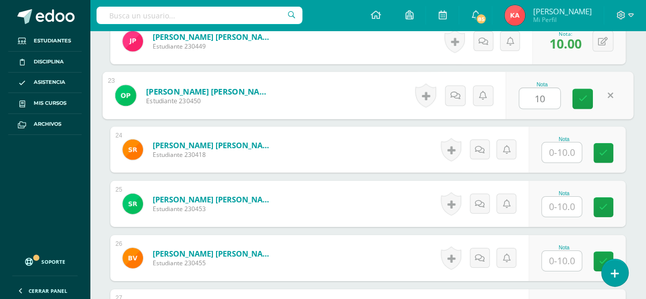
type input "10"
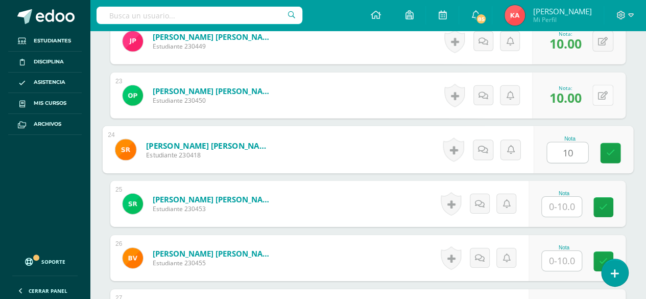
type input "10"
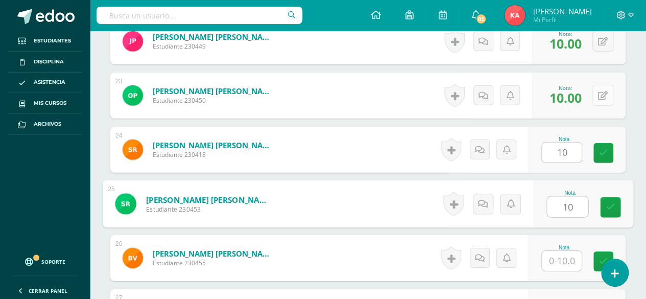
type input "10"
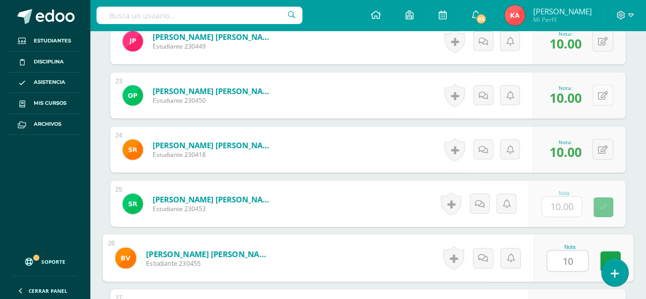
type input "10"
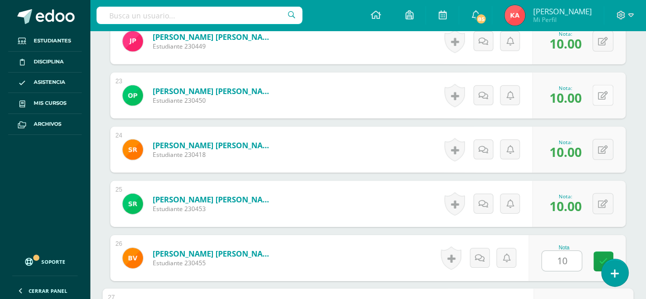
scroll to position [1648, 0]
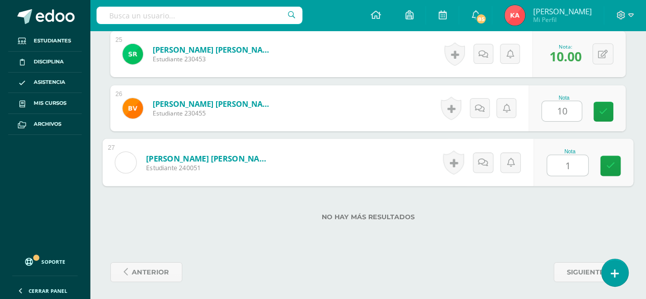
type input "10"
click at [612, 162] on icon at bounding box center [610, 165] width 9 height 9
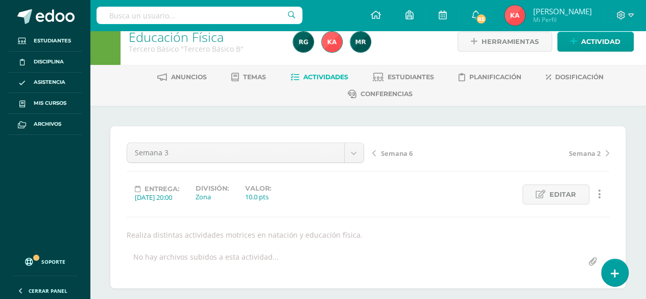
scroll to position [0, 0]
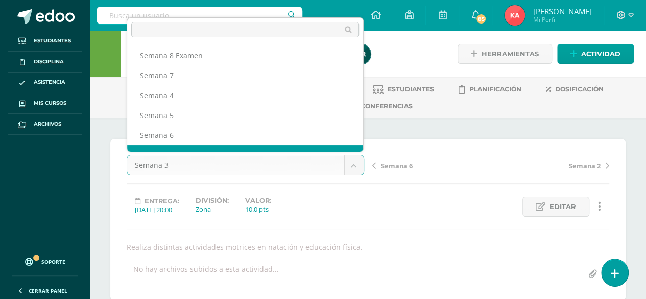
scroll to position [13, 0]
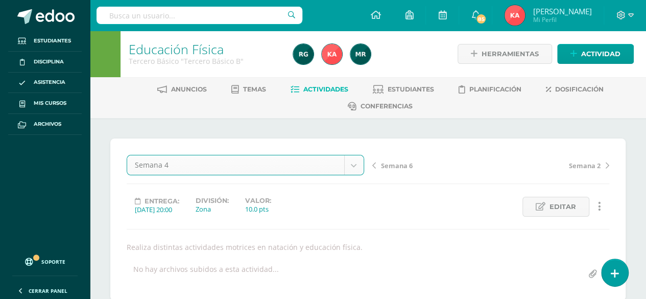
select select "/dashboard/teacher/grade-activity/106928/"
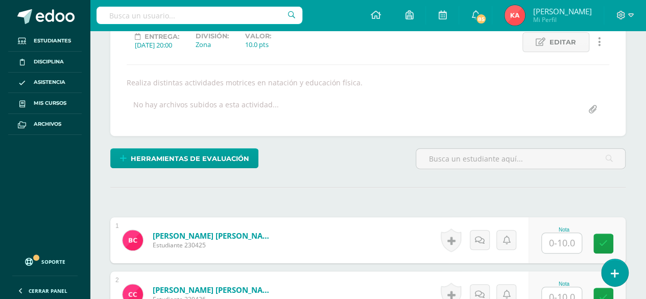
scroll to position [165, 0]
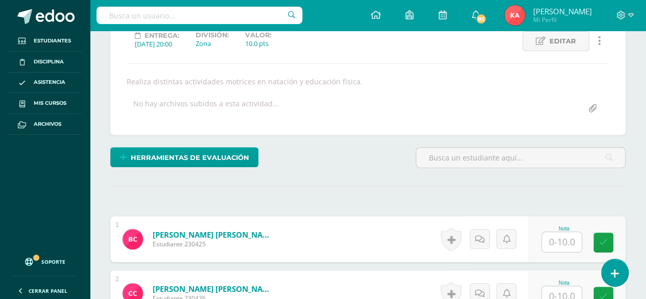
click at [563, 243] on input "text" at bounding box center [561, 242] width 40 height 20
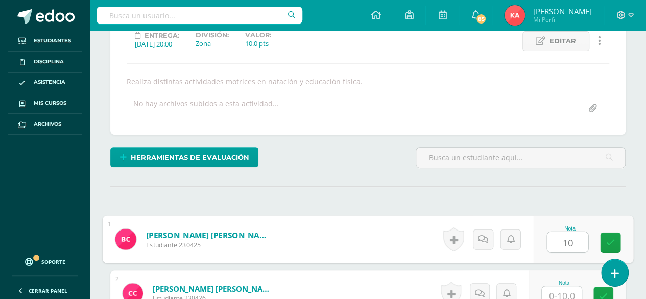
type input "10"
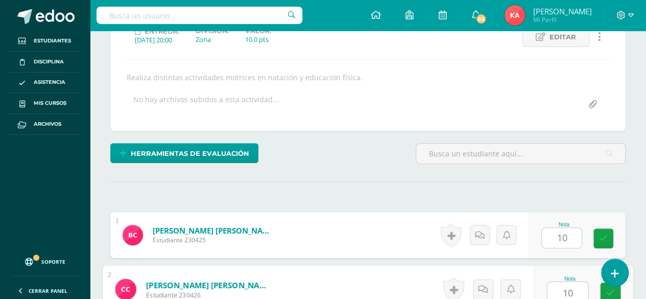
type input "10"
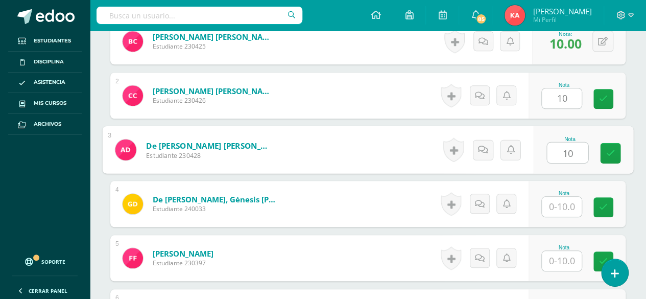
type input "10"
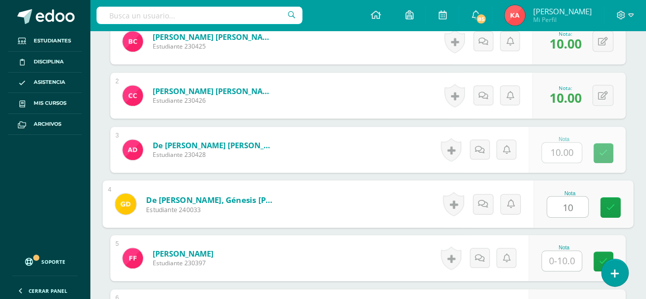
type input "10"
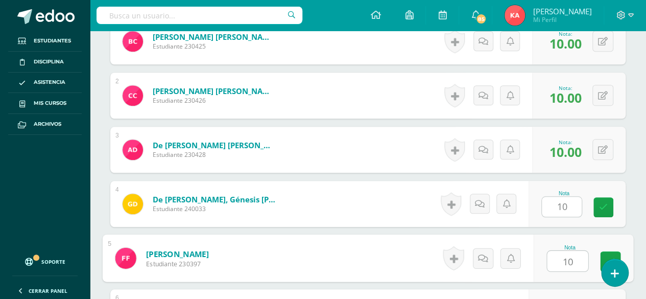
type input "10"
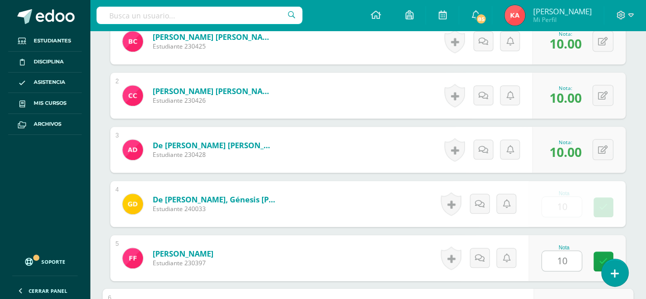
scroll to position [525, 0]
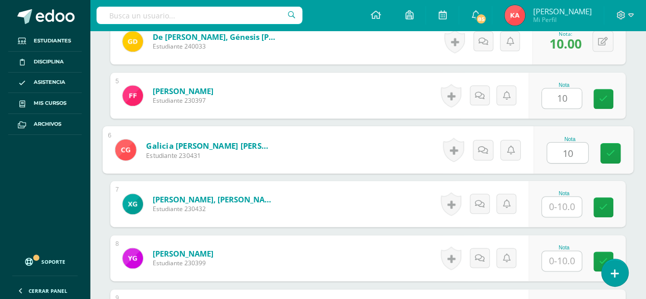
type input "10"
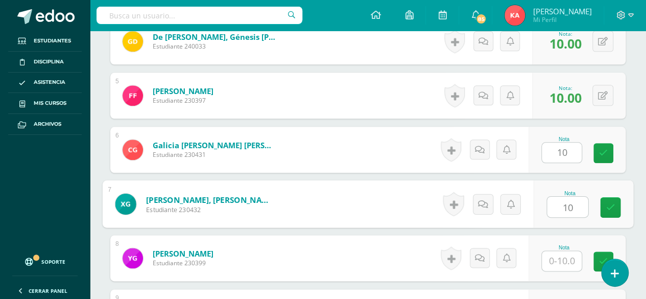
type input "10"
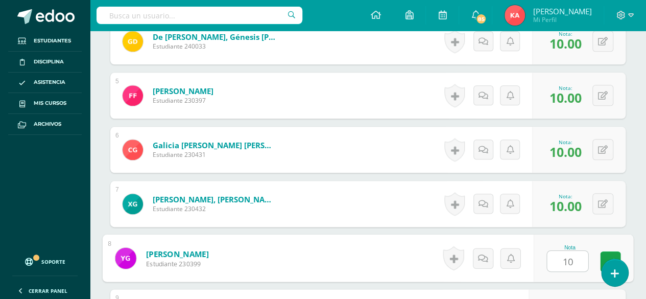
type input "10"
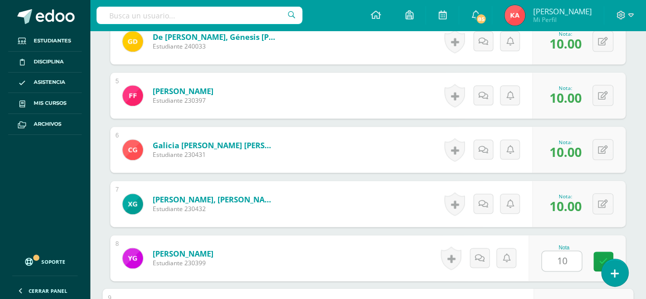
scroll to position [687, 0]
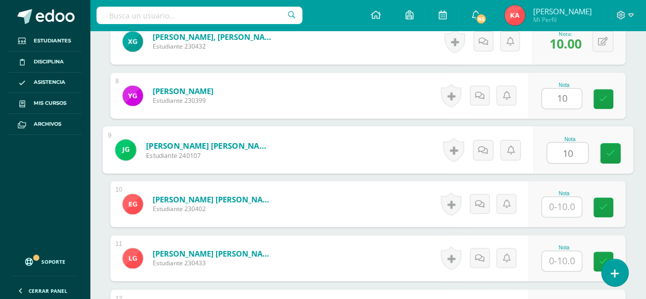
type input "10"
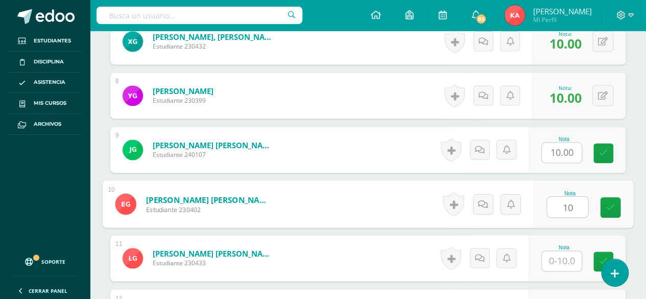
type input "10"
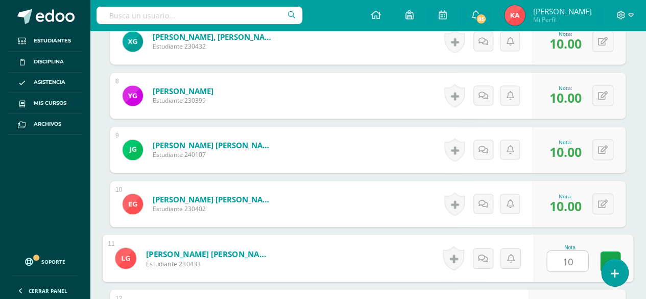
type input "10"
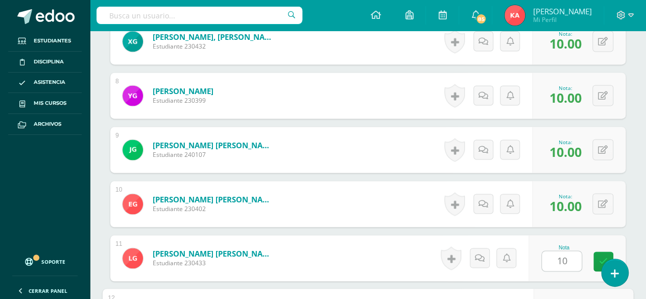
scroll to position [850, 0]
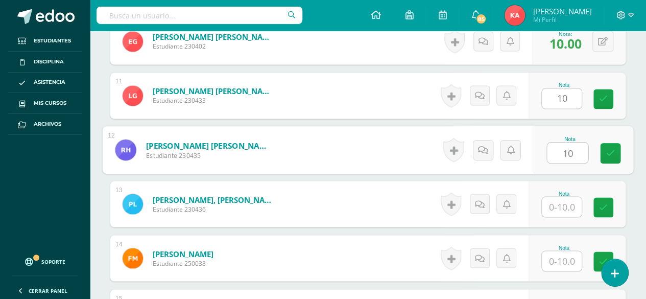
type input "10"
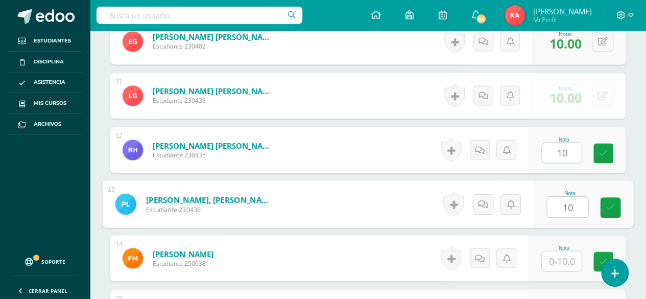
type input "10"
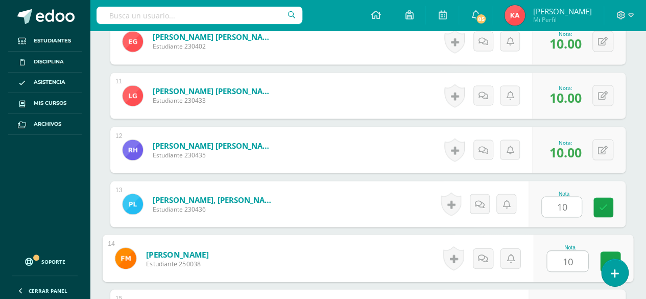
type input "10"
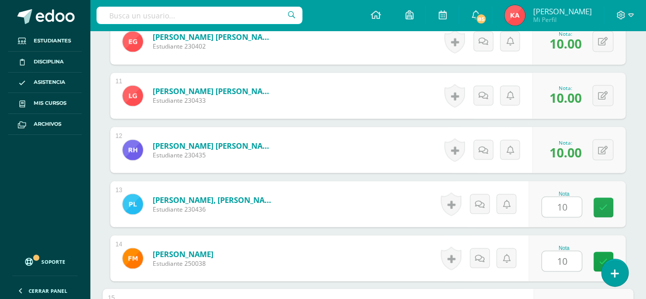
scroll to position [1012, 0]
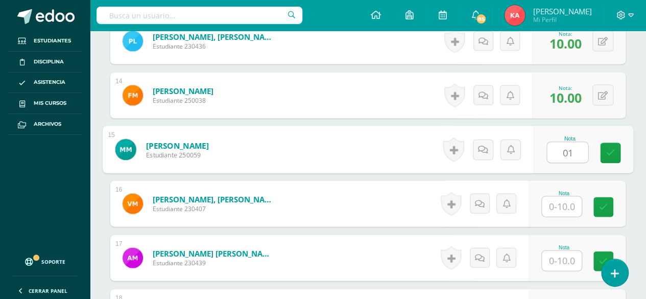
type input "0"
type input "10"
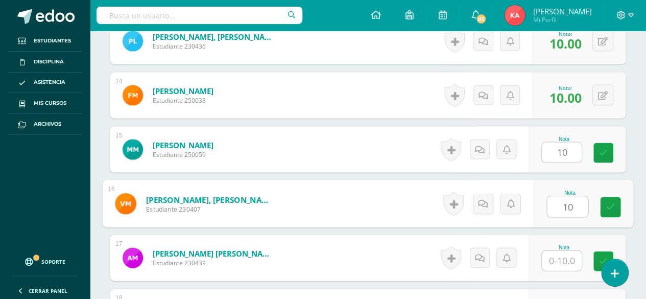
type input "10"
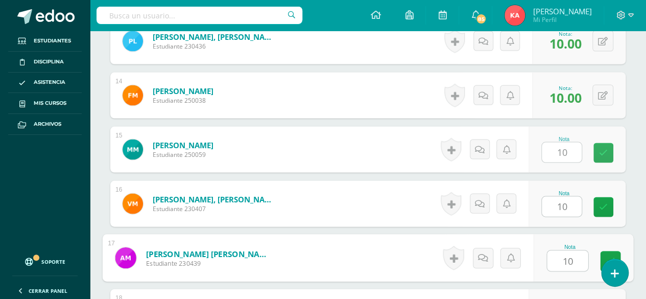
type input "10"
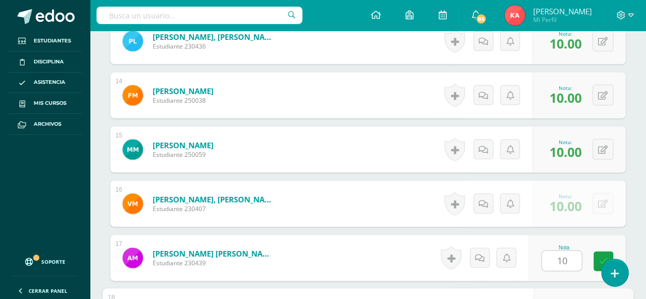
scroll to position [1174, 0]
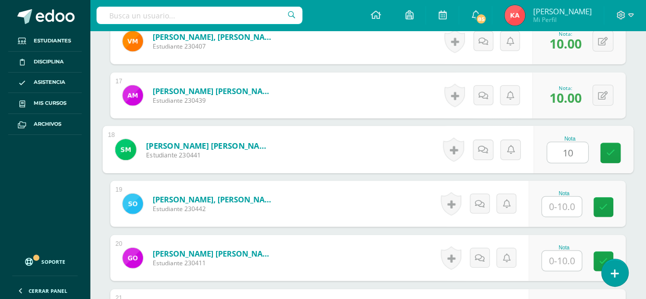
type input "10"
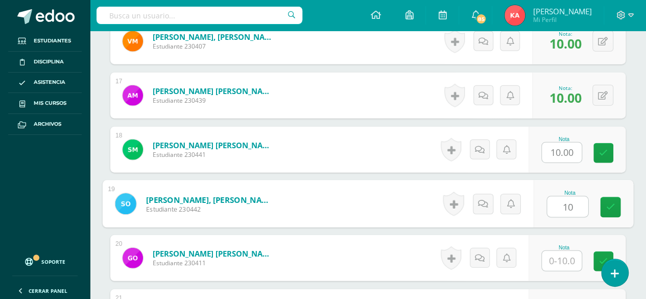
type input "10"
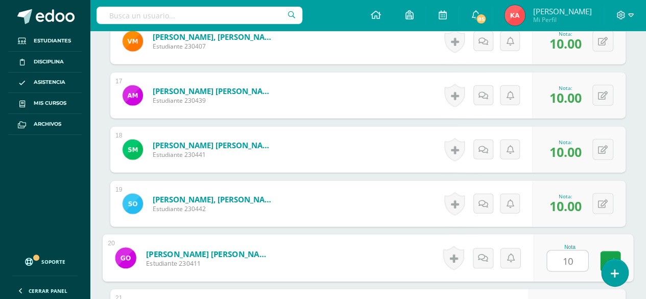
type input "10"
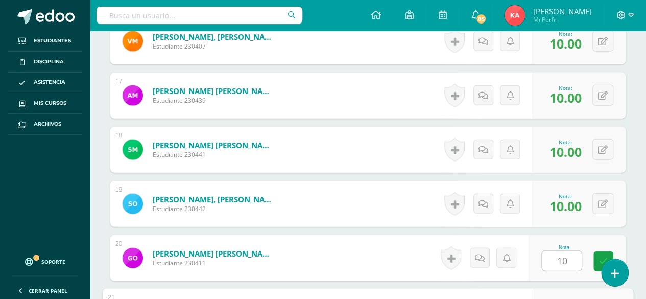
scroll to position [1336, 0]
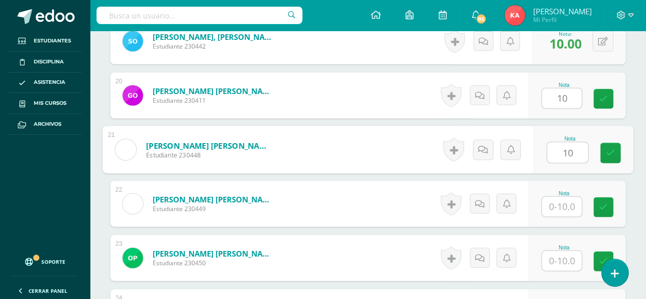
type input "10"
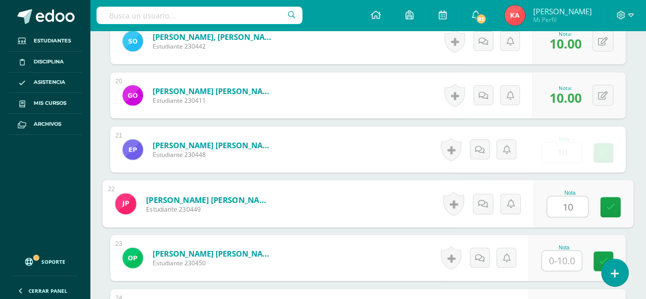
type input "10"
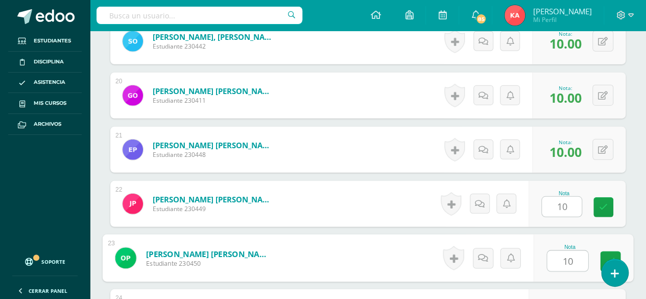
type input "10"
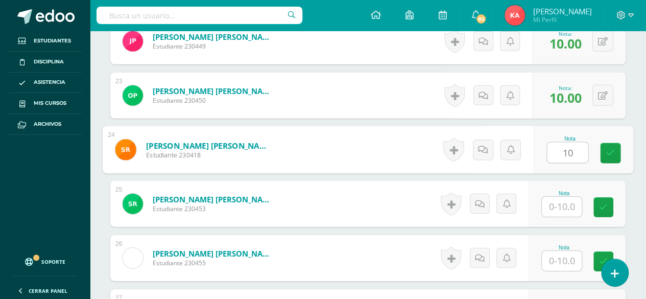
type input "10"
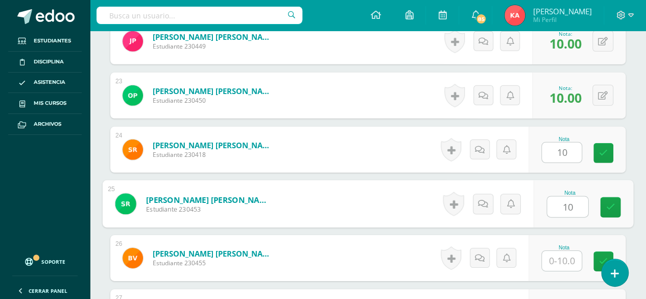
type input "10"
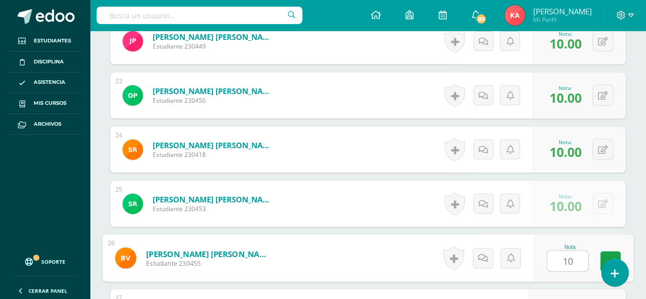
type input "10"
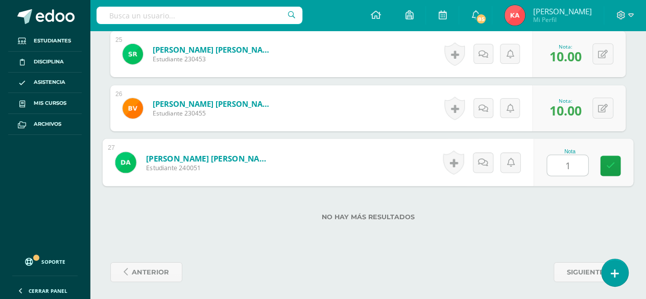
type input "10"
click at [614, 162] on link at bounding box center [610, 166] width 20 height 20
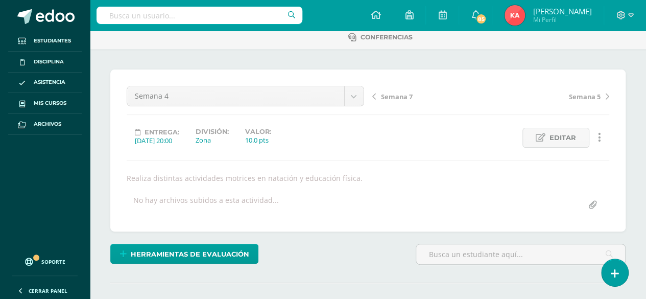
scroll to position [0, 0]
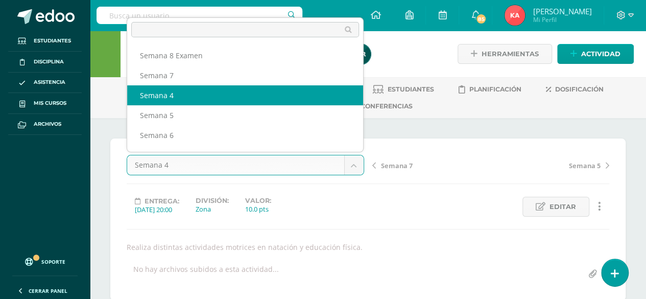
select select "/dashboard/teacher/grade-activity/106929/"
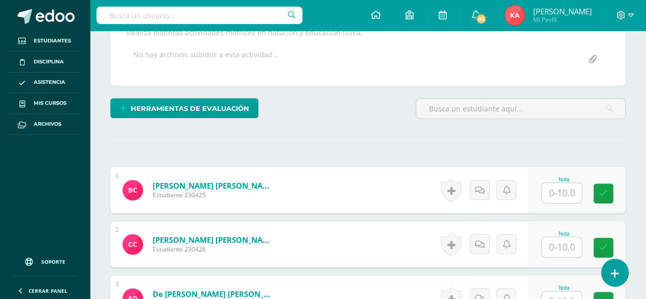
scroll to position [215, 0]
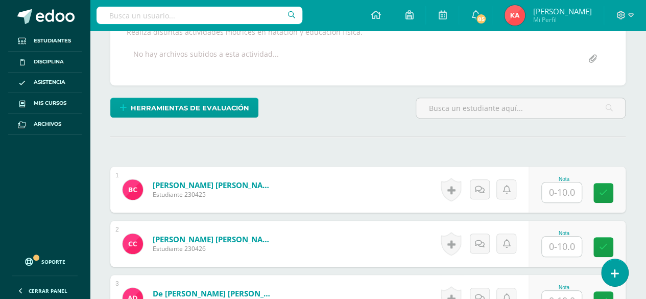
click at [563, 189] on input "text" at bounding box center [561, 192] width 40 height 20
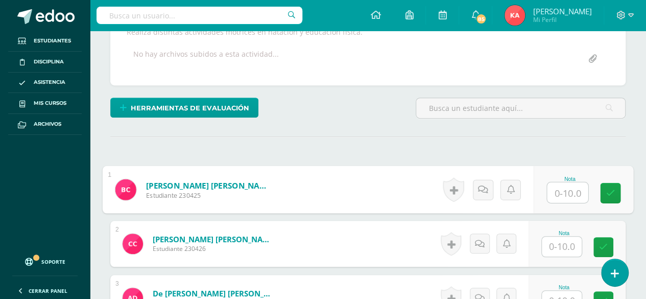
scroll to position [215, 0]
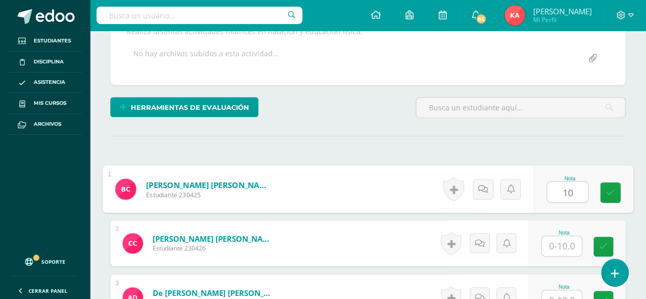
type input "10"
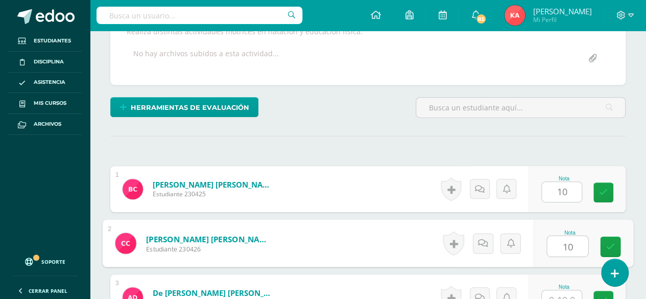
type input "10"
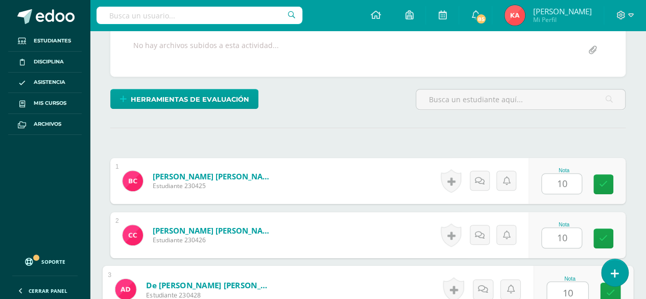
type input "10"
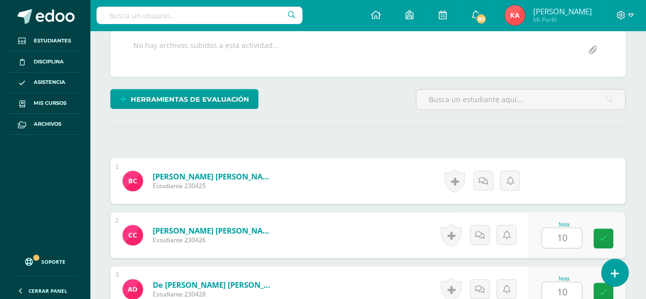
scroll to position [417, 0]
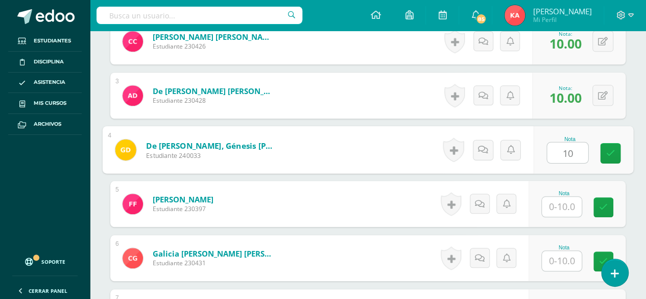
type input "10"
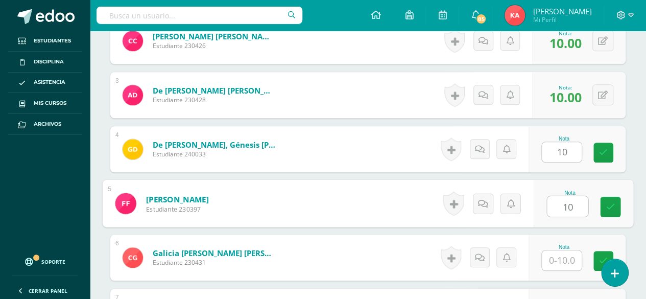
type input "10"
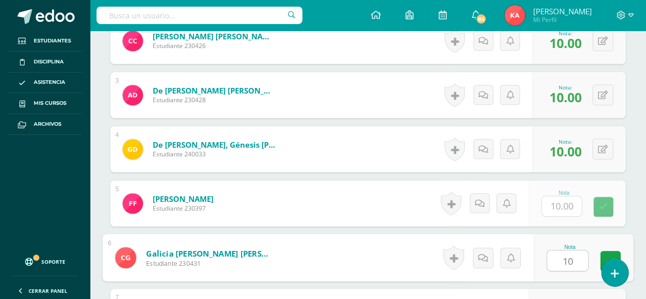
type input "10"
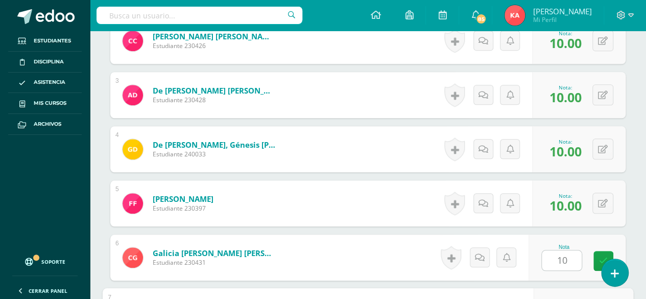
scroll to position [579, 0]
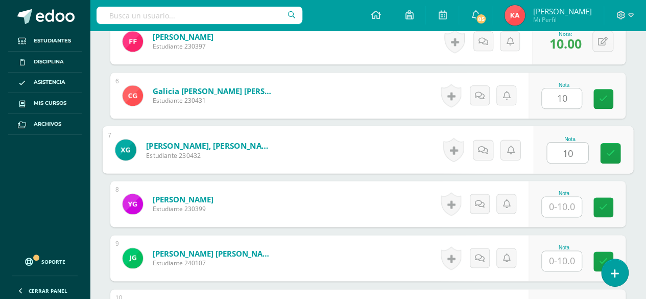
type input "10"
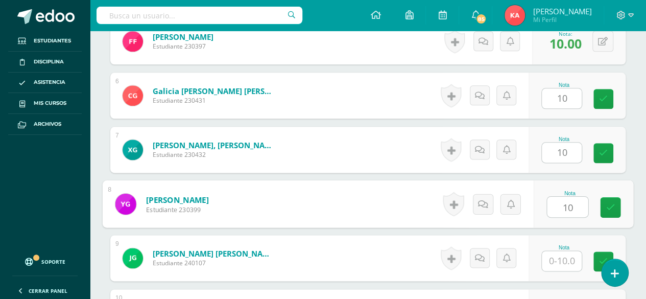
type input "10"
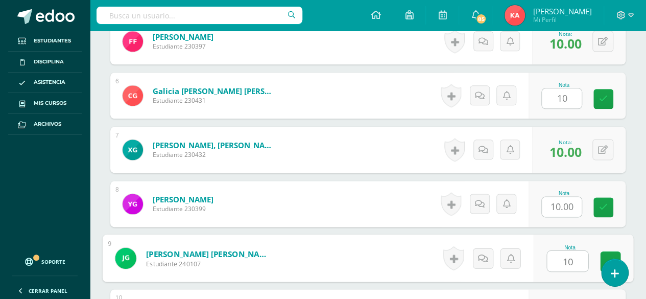
type input "10"
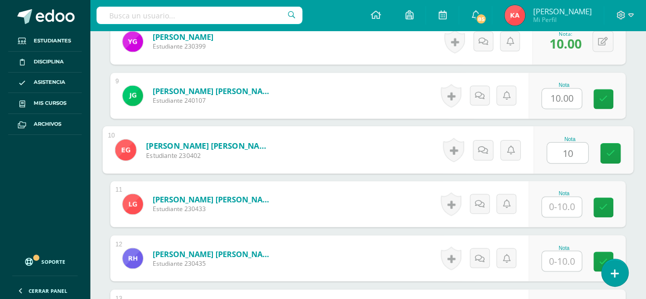
scroll to position [742, 0]
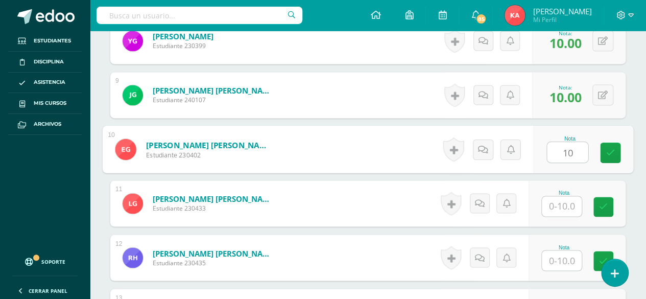
type input "10"
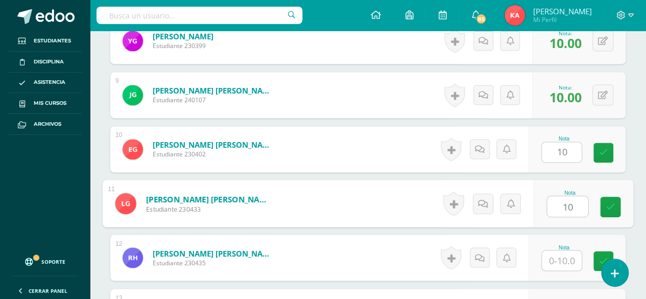
type input "10"
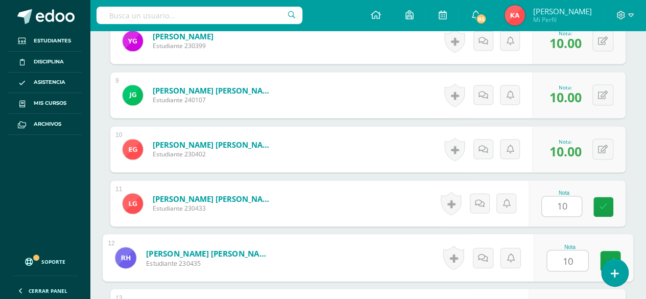
type input "10"
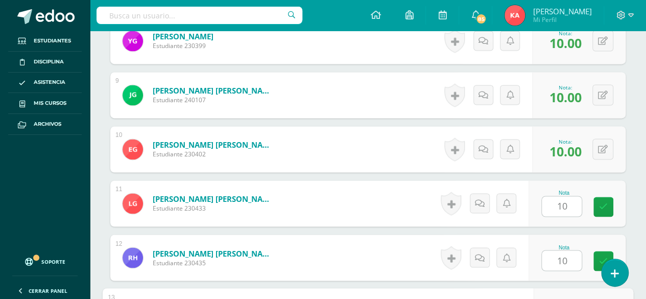
scroll to position [904, 0]
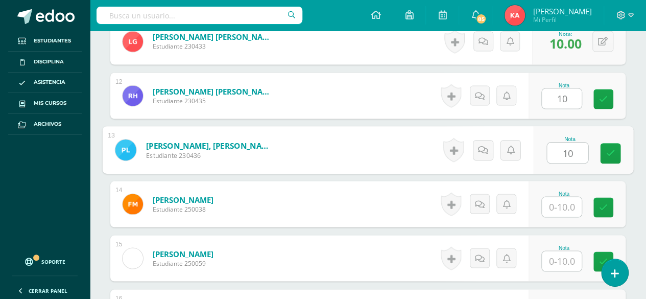
type input "10"
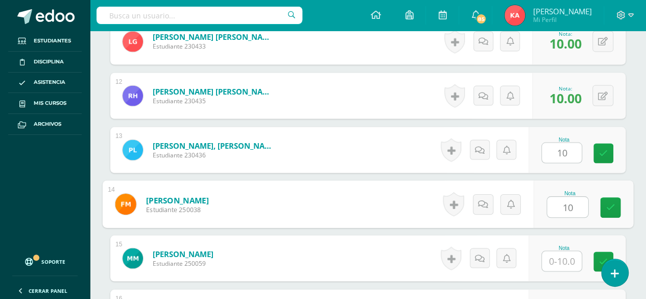
type input "10"
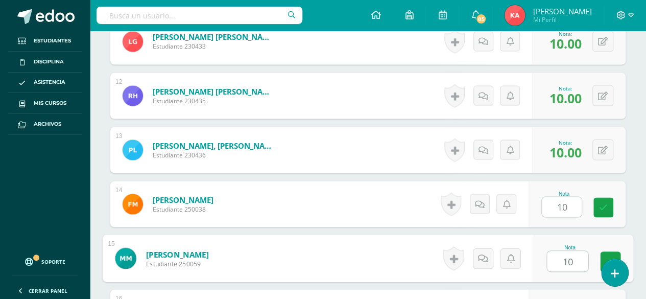
type input "10"
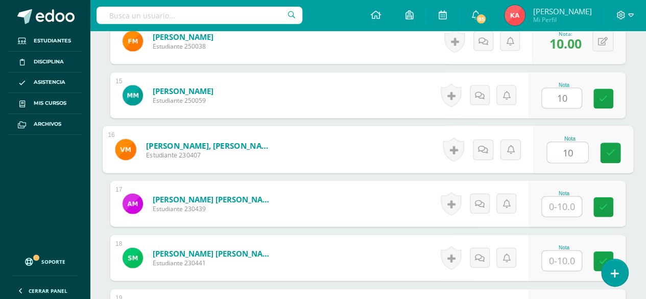
type input "10"
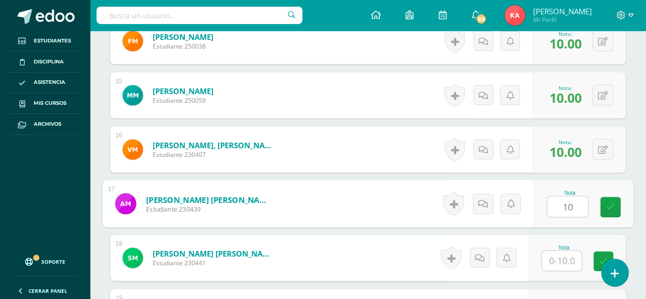
type input "10"
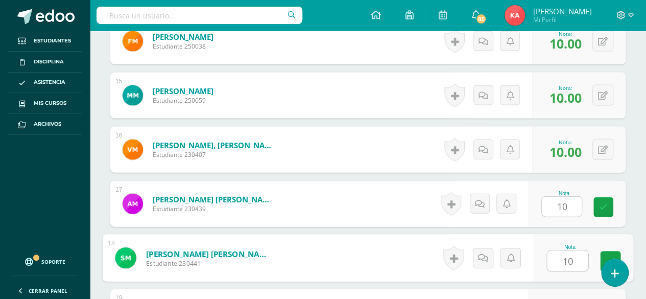
type input "10"
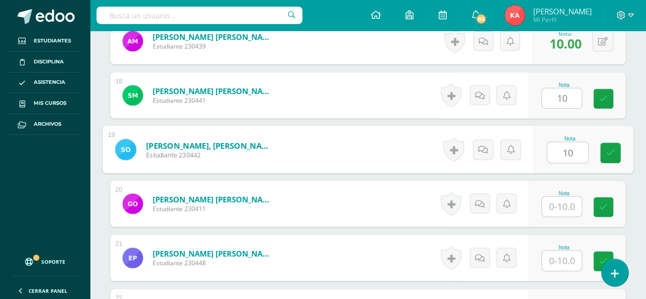
type input "10"
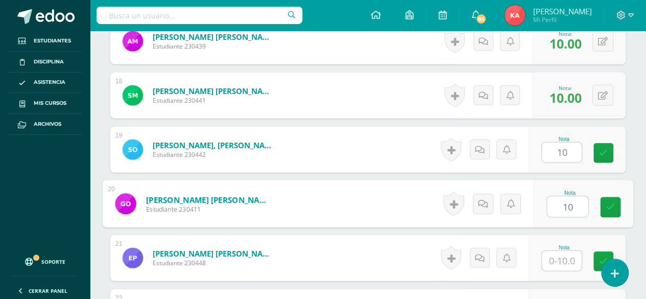
type input "10"
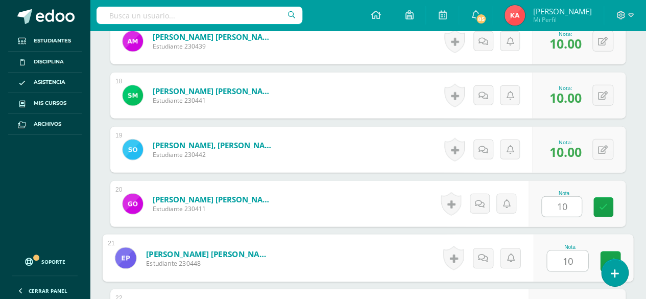
type input "10"
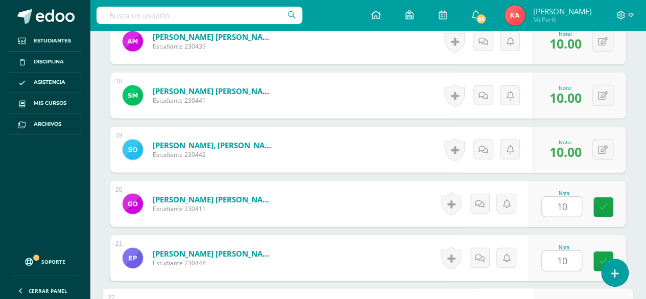
scroll to position [1391, 0]
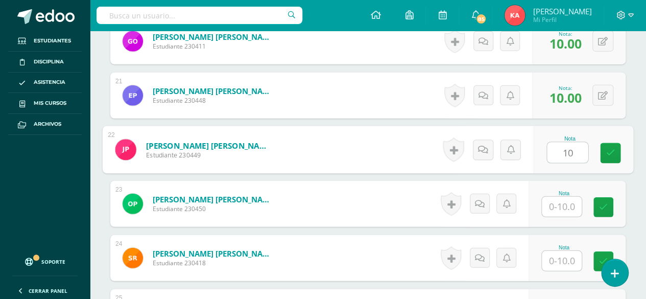
type input "10"
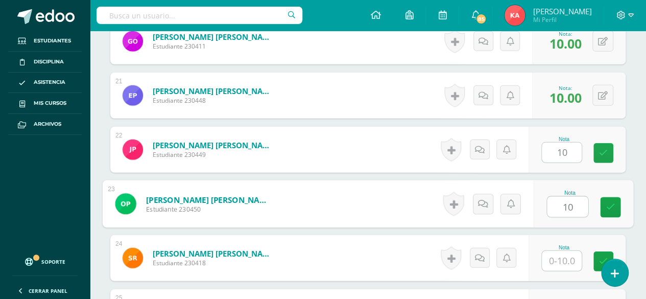
type input "10"
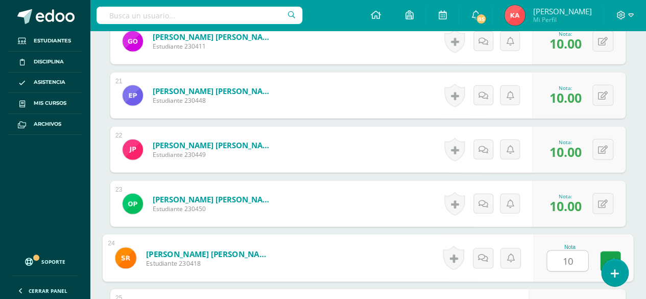
type input "10"
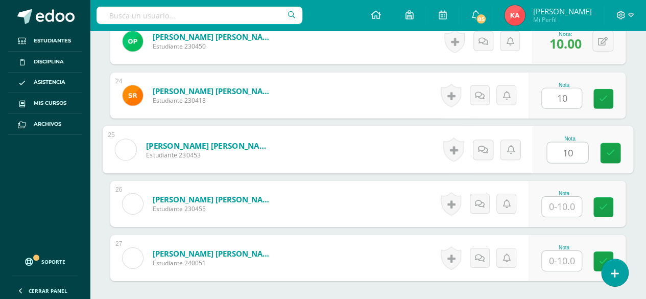
type input "10"
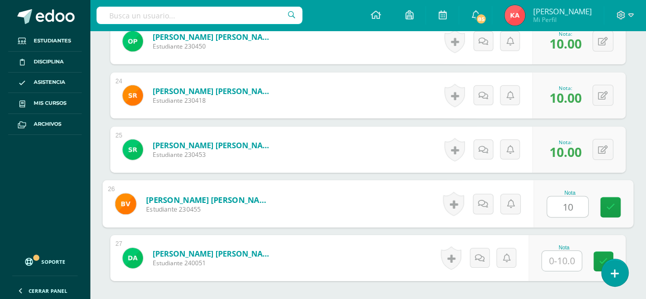
type input "10"
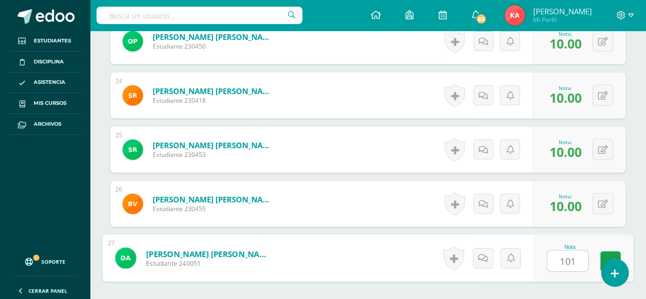
type input "10"
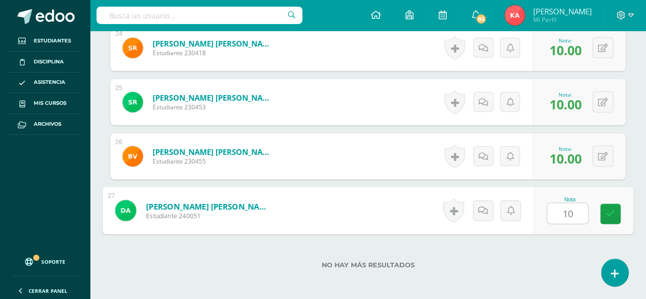
scroll to position [1626, 0]
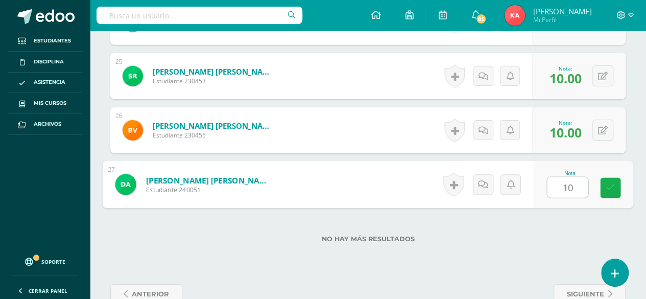
click at [610, 184] on icon at bounding box center [610, 187] width 9 height 9
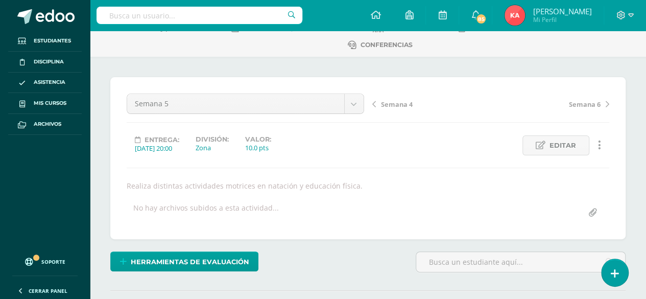
scroll to position [0, 0]
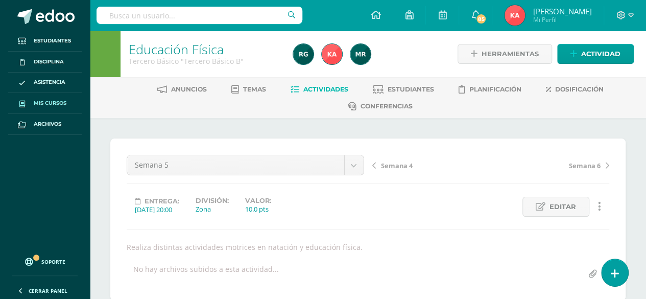
click at [48, 104] on span "Mis cursos" at bounding box center [50, 103] width 33 height 8
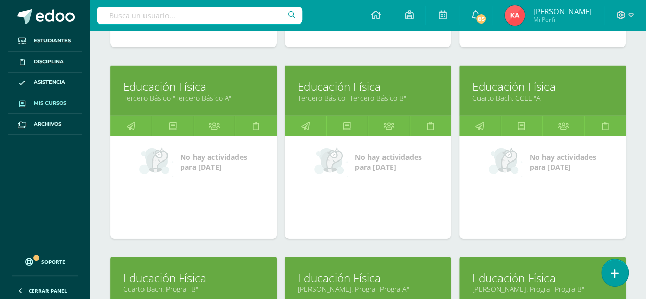
scroll to position [1465, 0]
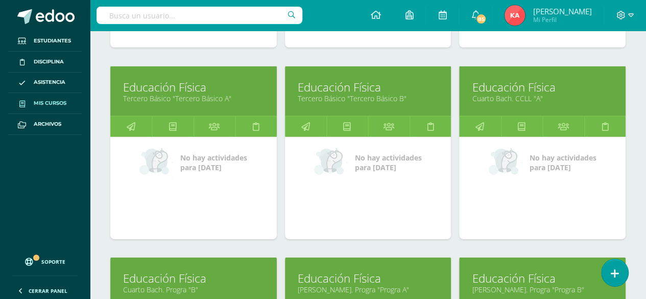
click at [556, 87] on link "Educación Física" at bounding box center [542, 87] width 141 height 16
click at [532, 94] on link "Cuarto Bach. CCLL "A"" at bounding box center [542, 98] width 141 height 10
click at [561, 79] on link "Educación Física" at bounding box center [542, 87] width 141 height 16
